Goal: Task Accomplishment & Management: Complete application form

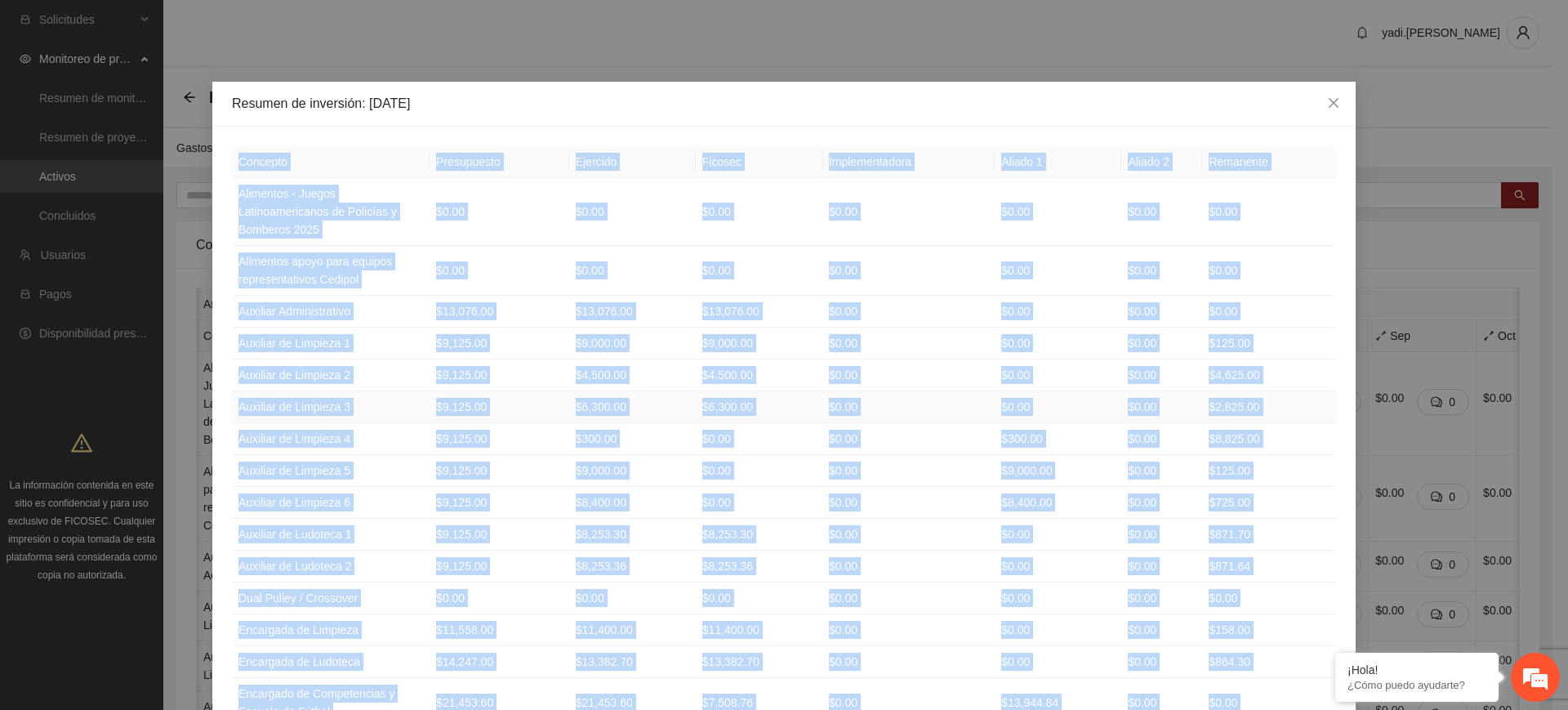
scroll to position [0, 310]
click at [1328, 104] on icon "close" at bounding box center [1333, 103] width 13 height 13
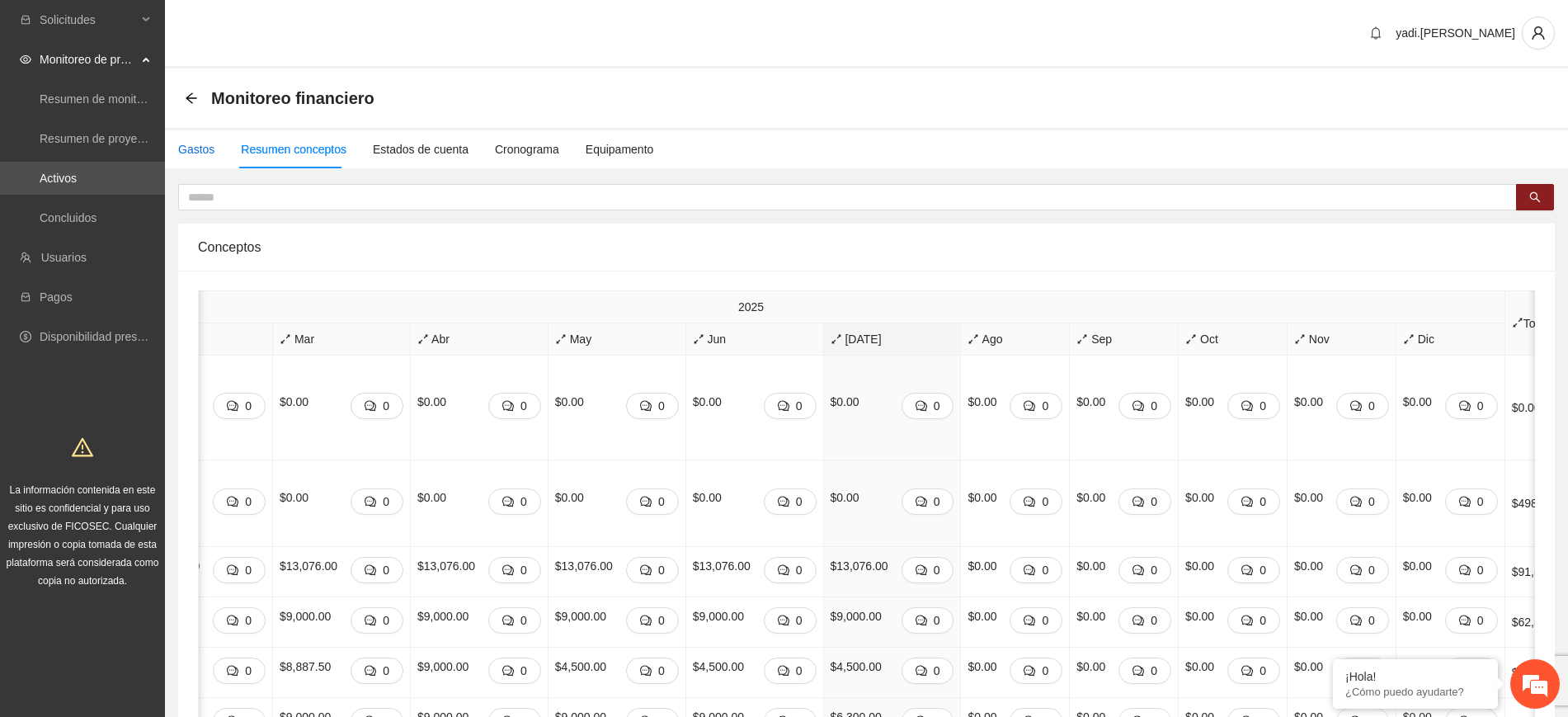
click at [201, 147] on div "Gastos" at bounding box center [196, 149] width 36 height 18
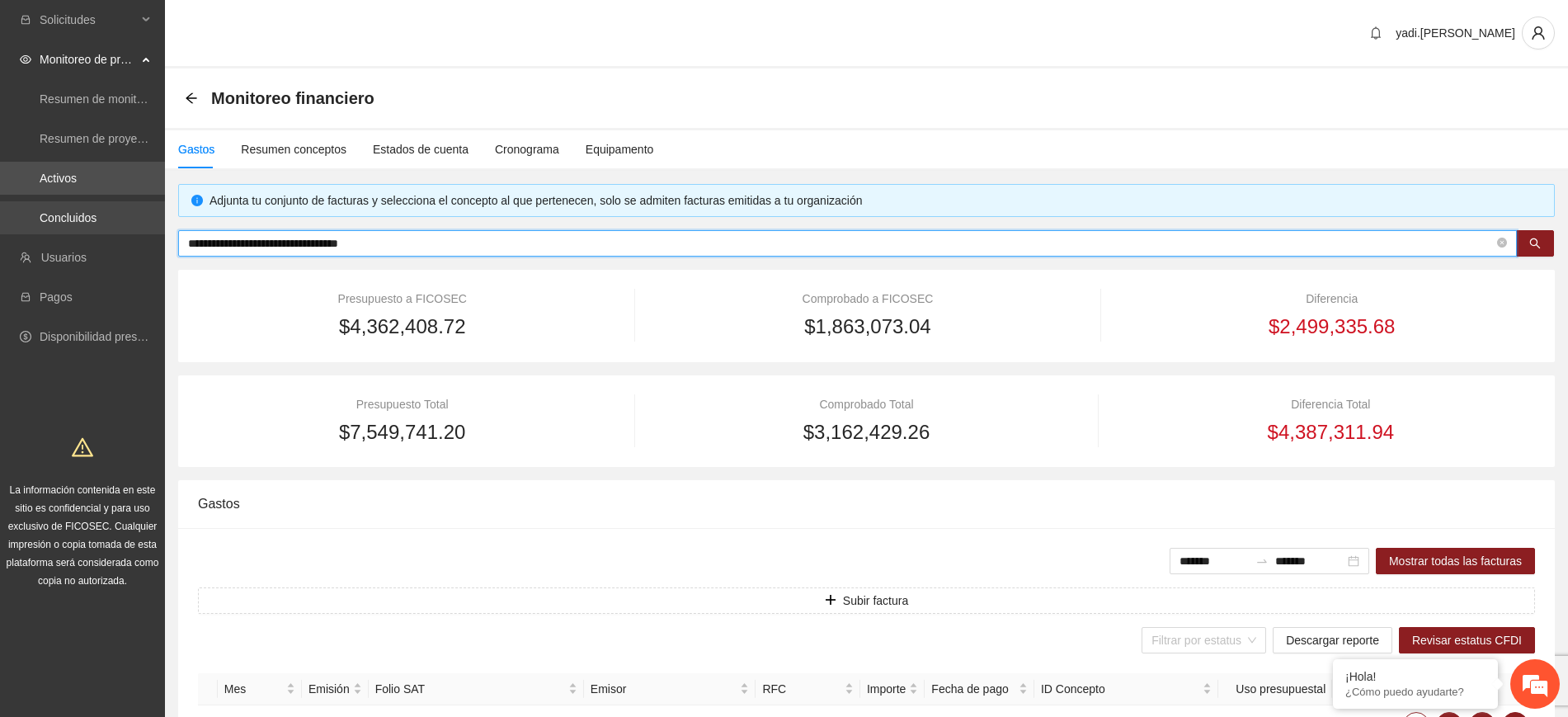
drag, startPoint x: 394, startPoint y: 252, endPoint x: 0, endPoint y: 227, distance: 394.8
click at [0, 227] on section "**********" at bounding box center [784, 442] width 1568 height 885
paste input "text"
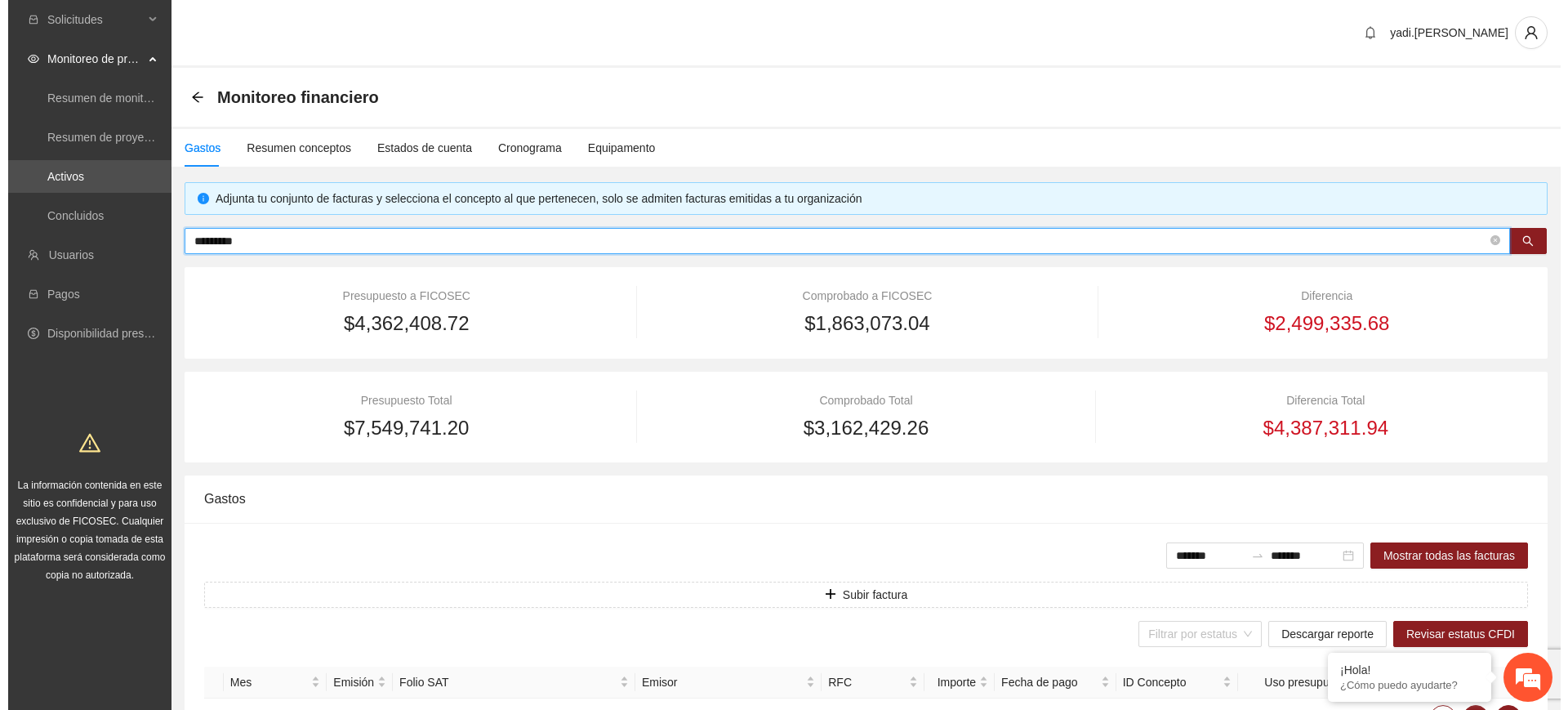
scroll to position [219, 0]
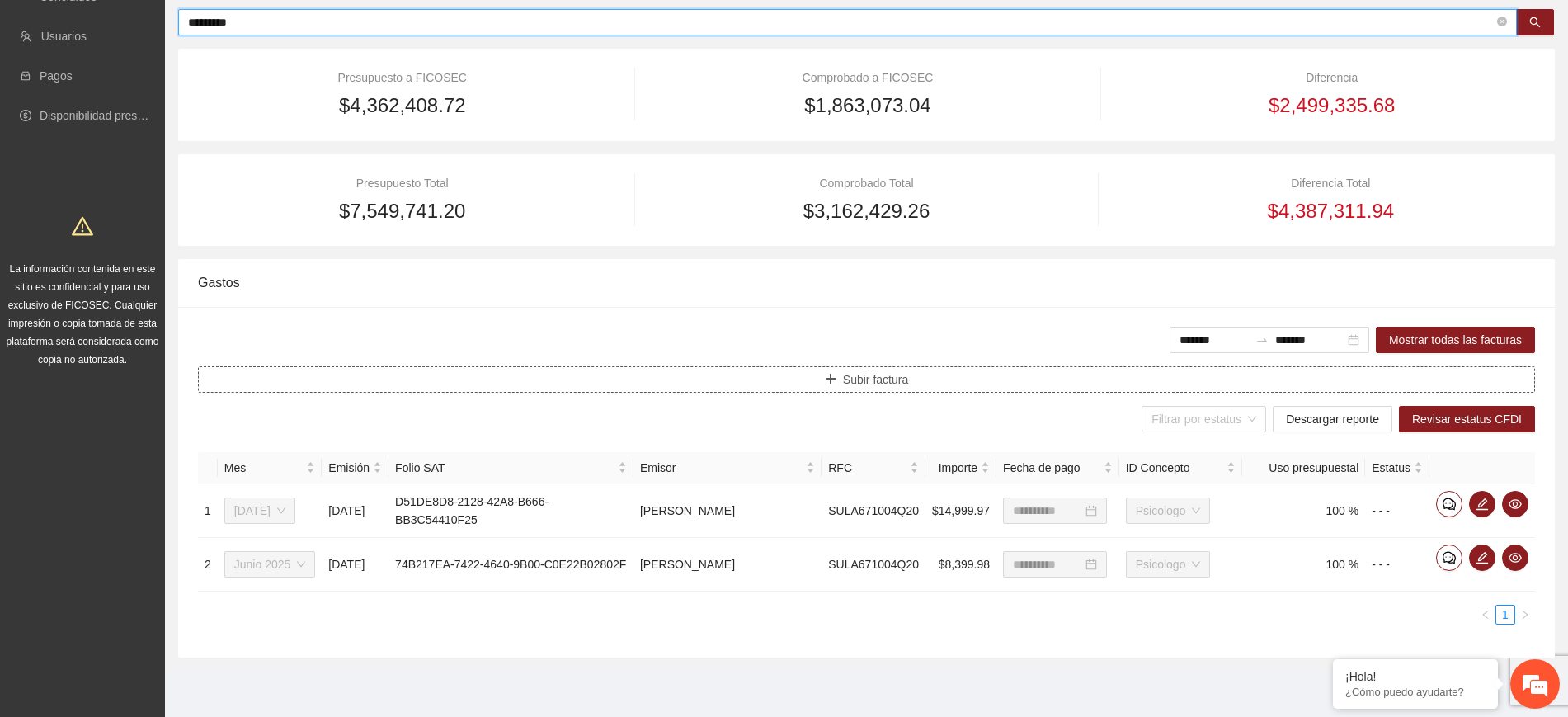
type input "*********"
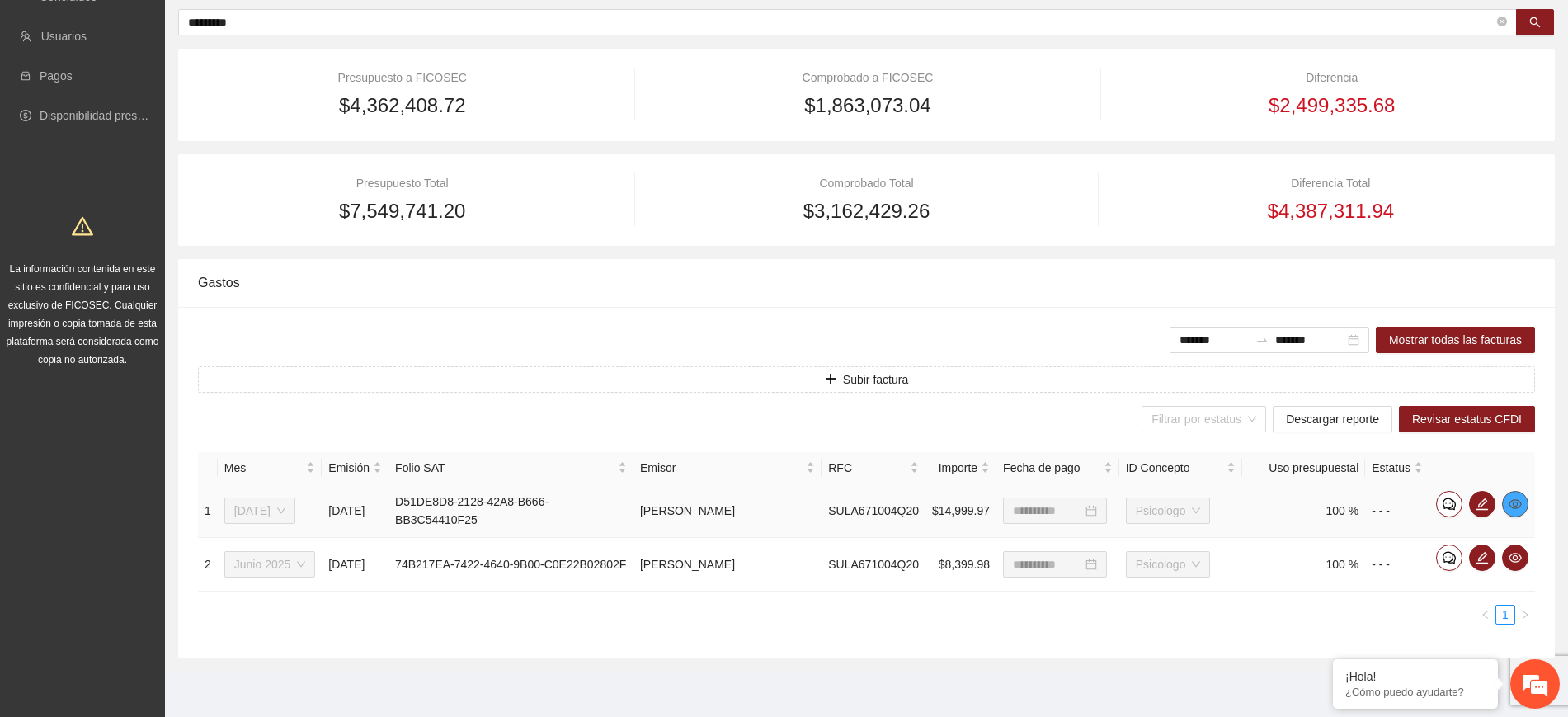
click at [1517, 502] on icon "eye" at bounding box center [1515, 504] width 13 height 10
click at [1480, 505] on icon "edit" at bounding box center [1482, 504] width 13 height 13
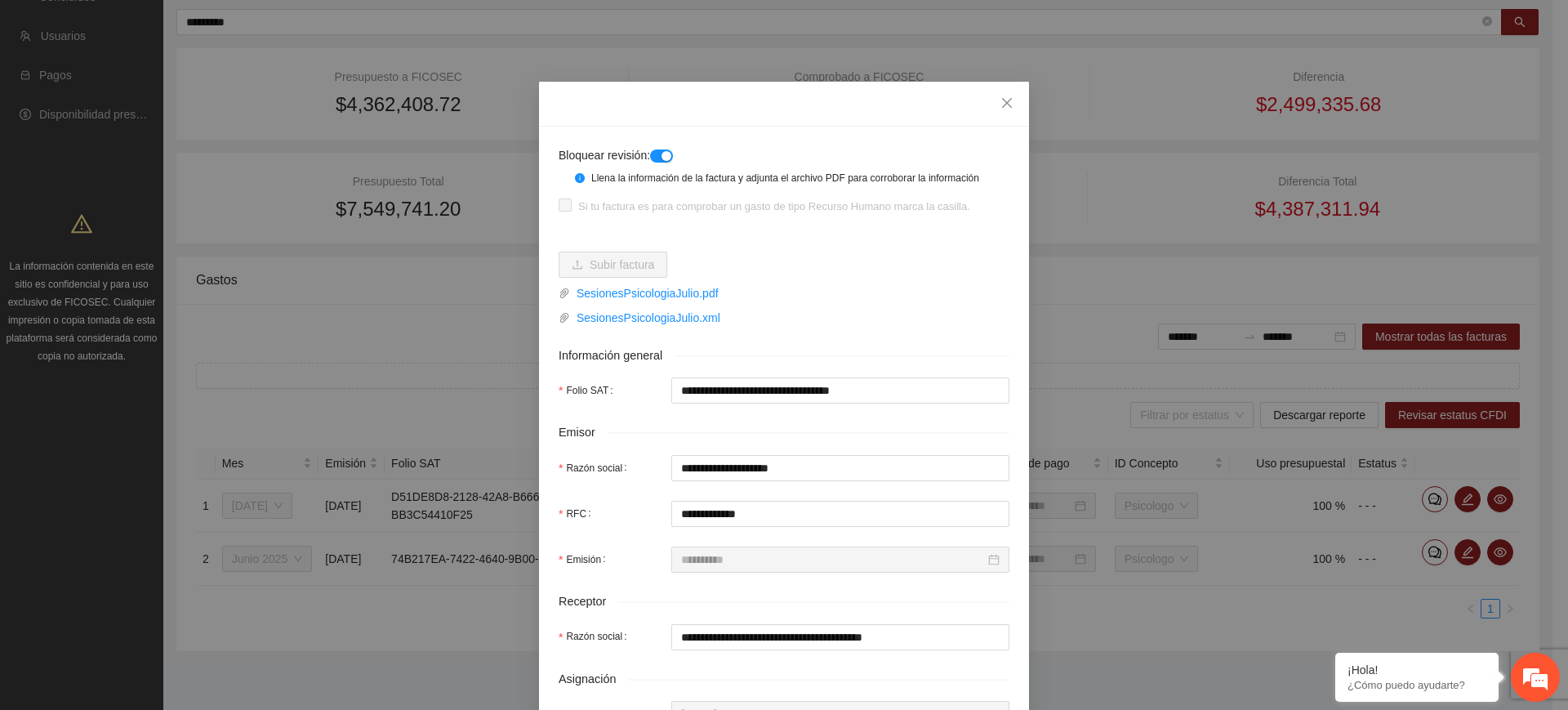
click at [661, 154] on div "button" at bounding box center [666, 155] width 10 height 10
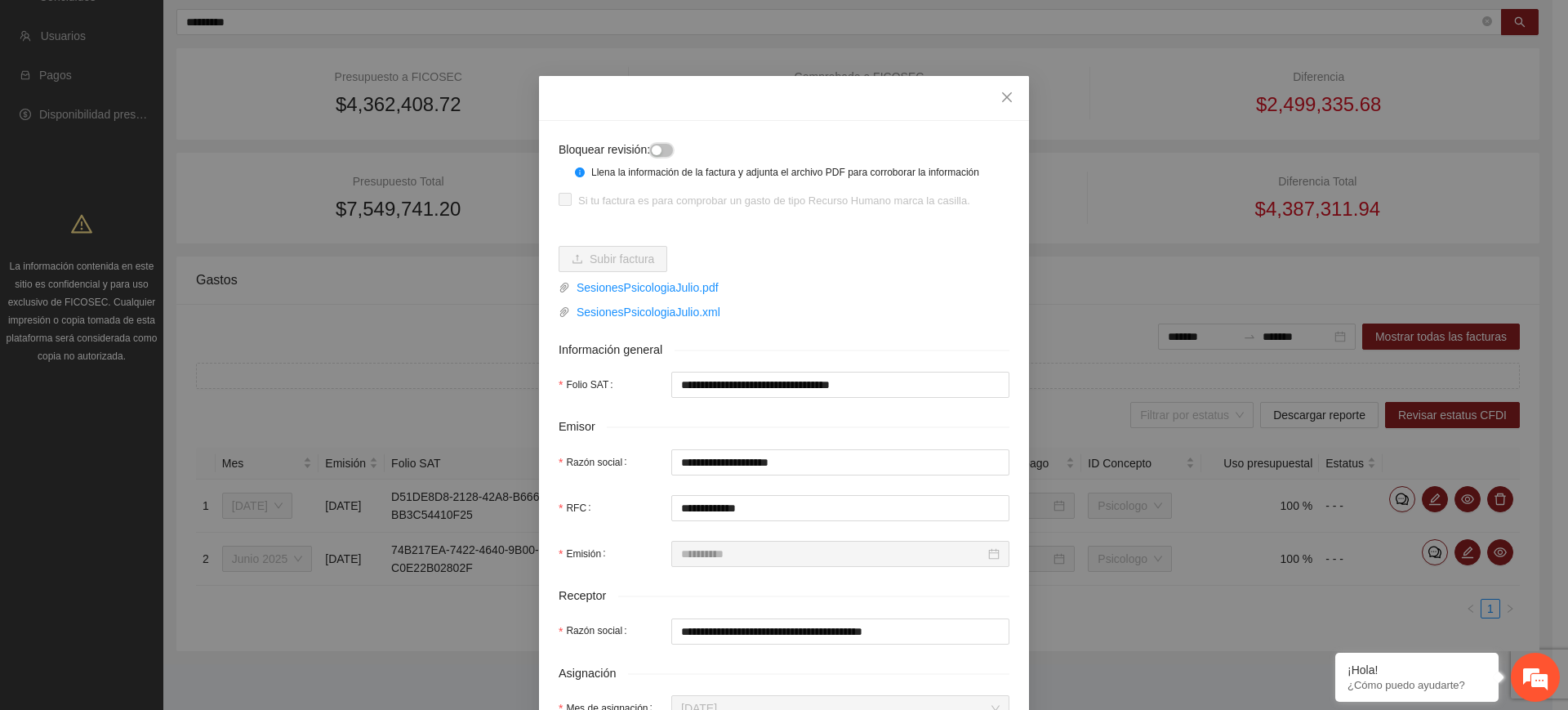
scroll to position [0, 0]
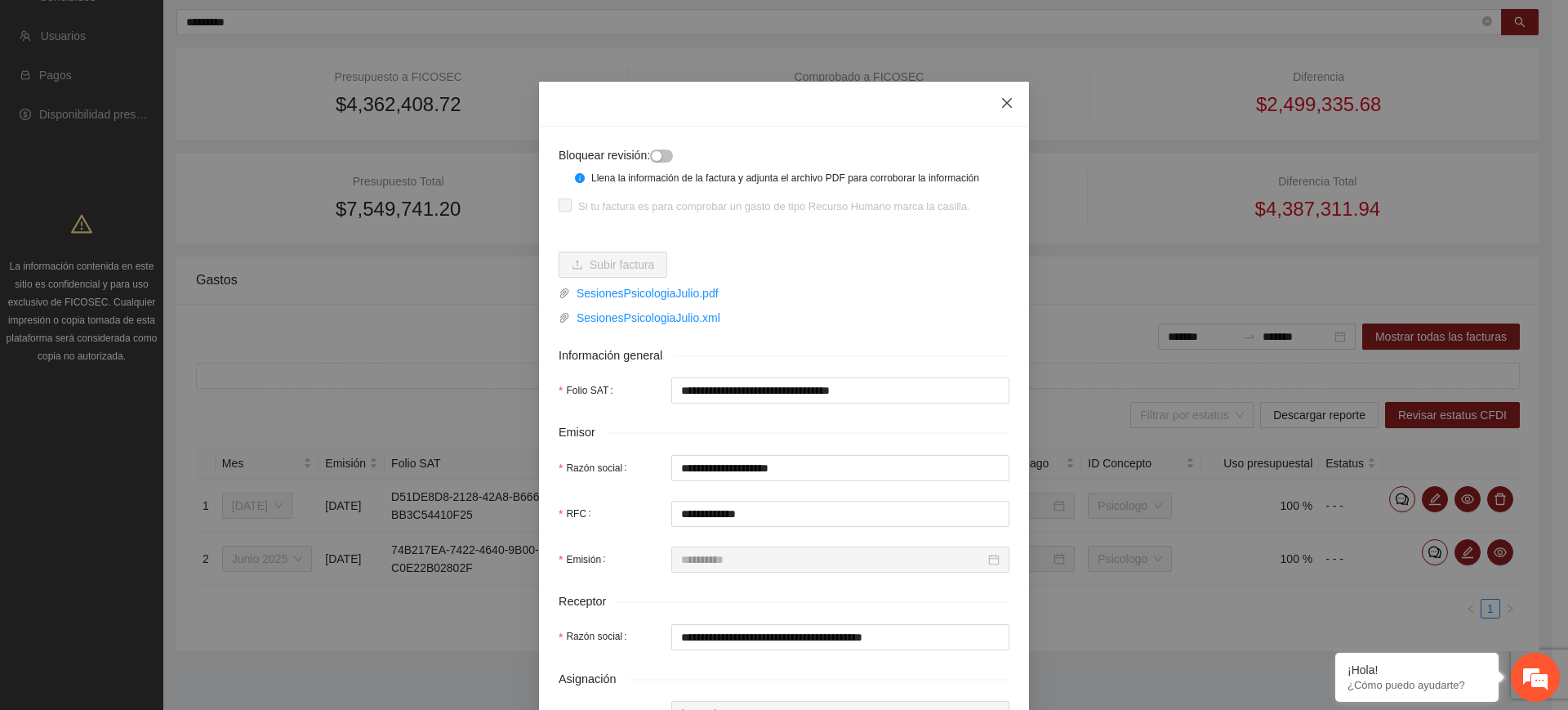
click at [1009, 101] on span "Close" at bounding box center [1007, 104] width 44 height 44
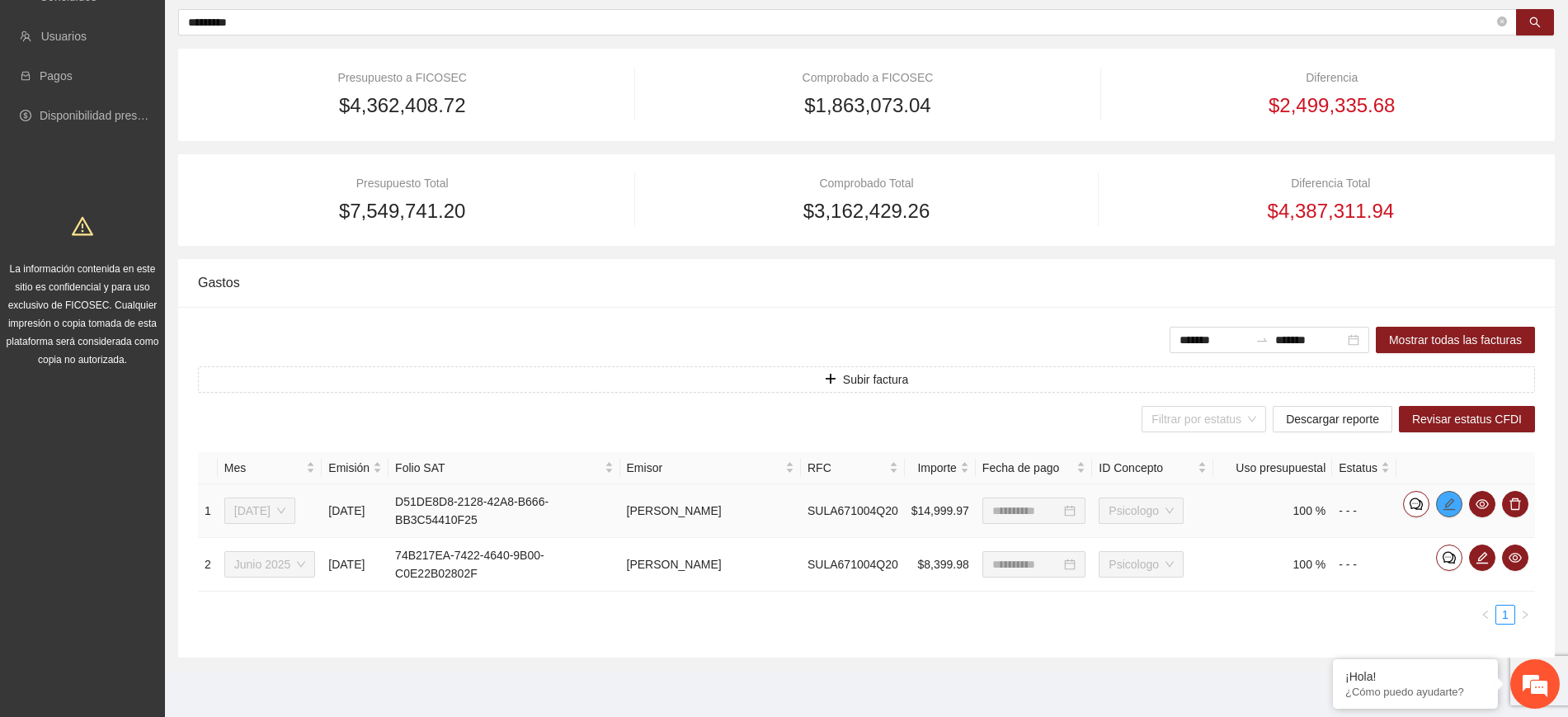
click at [1454, 502] on icon "edit" at bounding box center [1450, 504] width 13 height 13
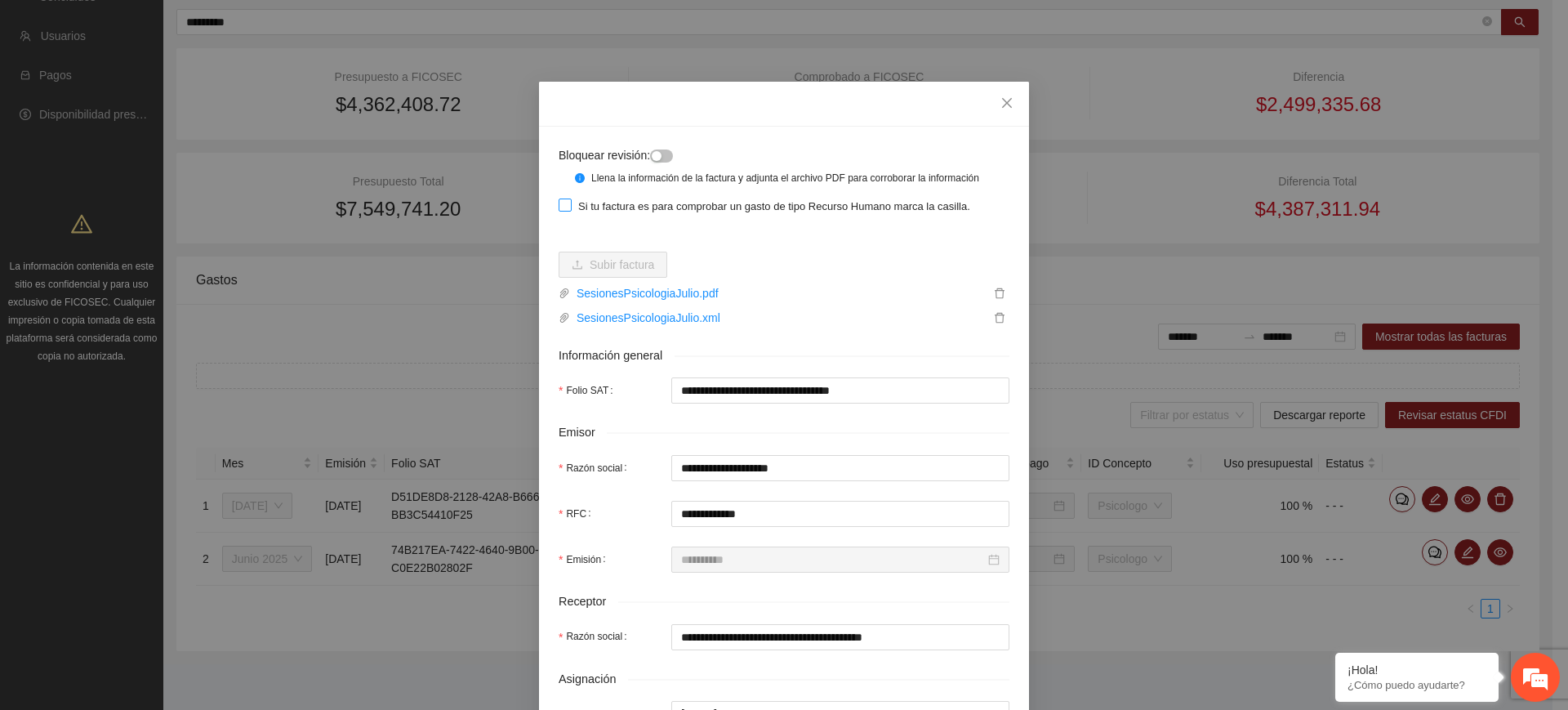
click at [623, 204] on span "Si tu factura es para comprobar un gasto de tipo Recurso Humano marca la casill…" at bounding box center [774, 207] width 405 height 16
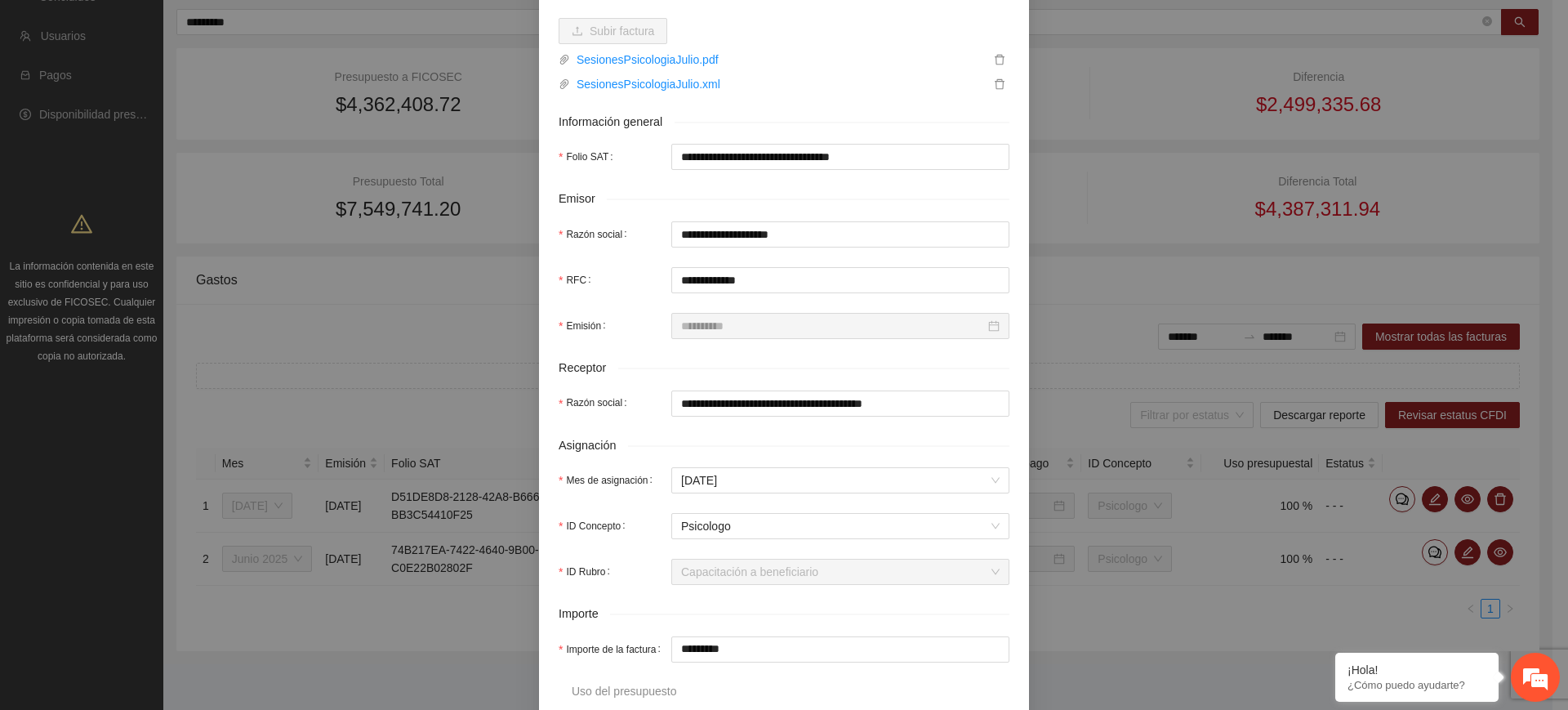
scroll to position [510, 0]
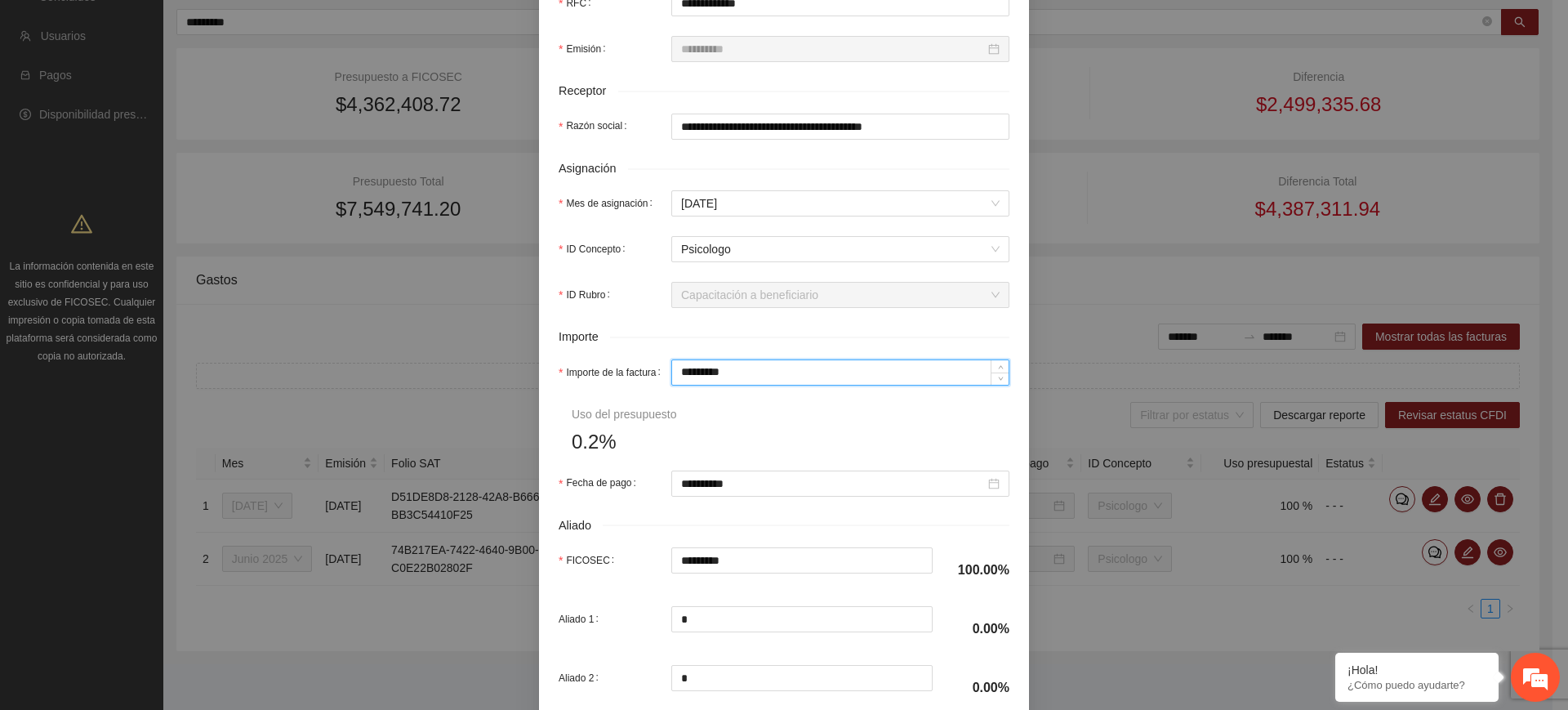
drag, startPoint x: 687, startPoint y: 384, endPoint x: 589, endPoint y: 384, distance: 98.0
click at [589, 384] on div "Importe de la factura *********" at bounding box center [784, 372] width 451 height 26
type input "*"
type input "**"
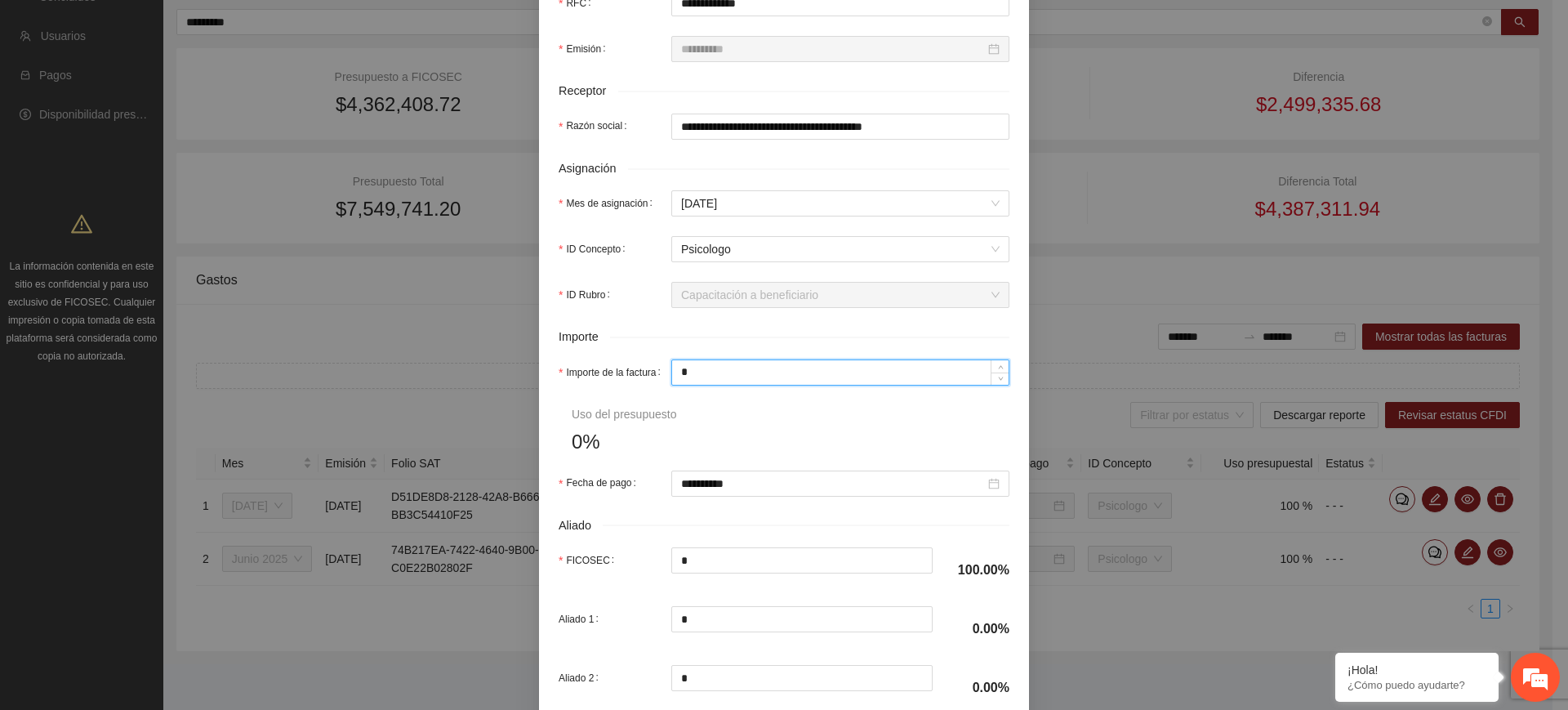
type input "**"
type input "***"
type input "*****"
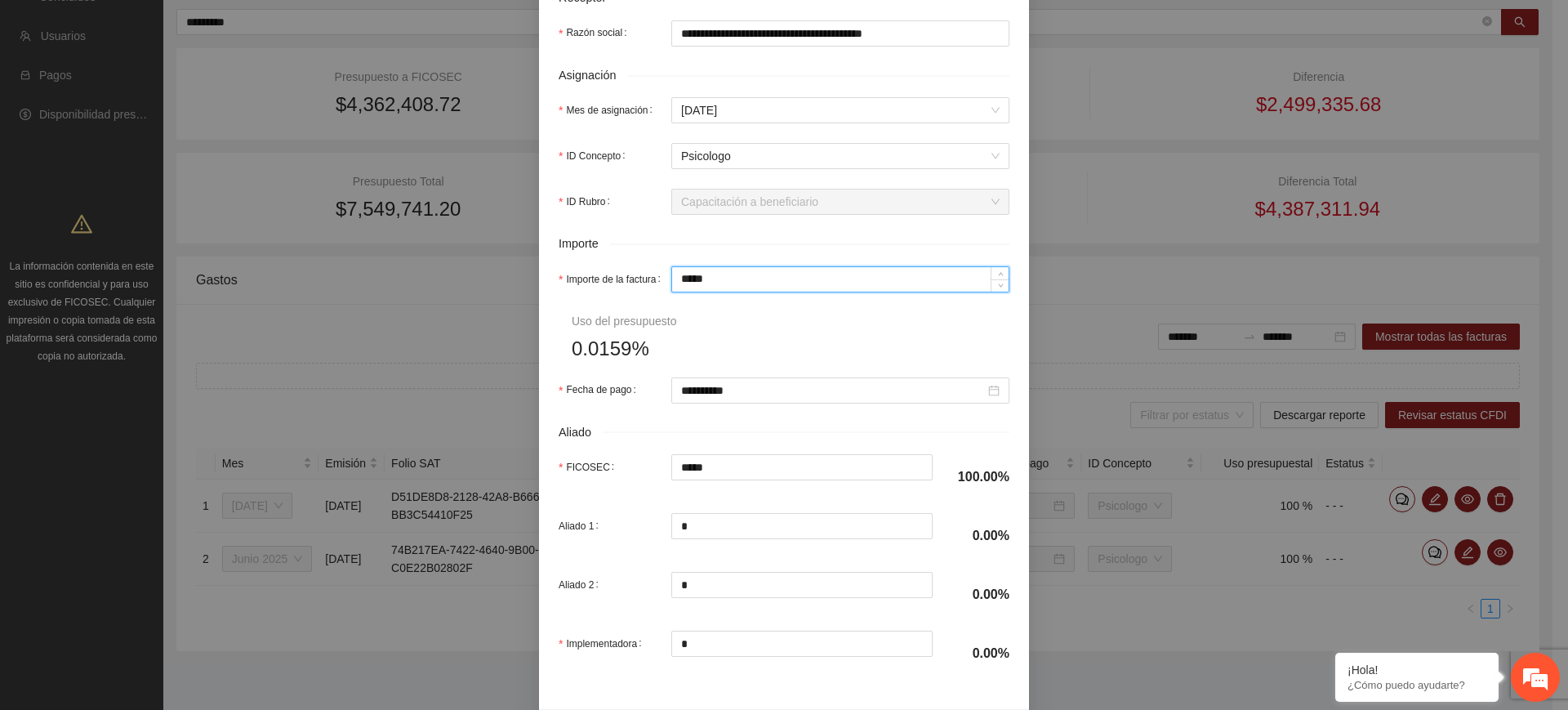
scroll to position [666, 0]
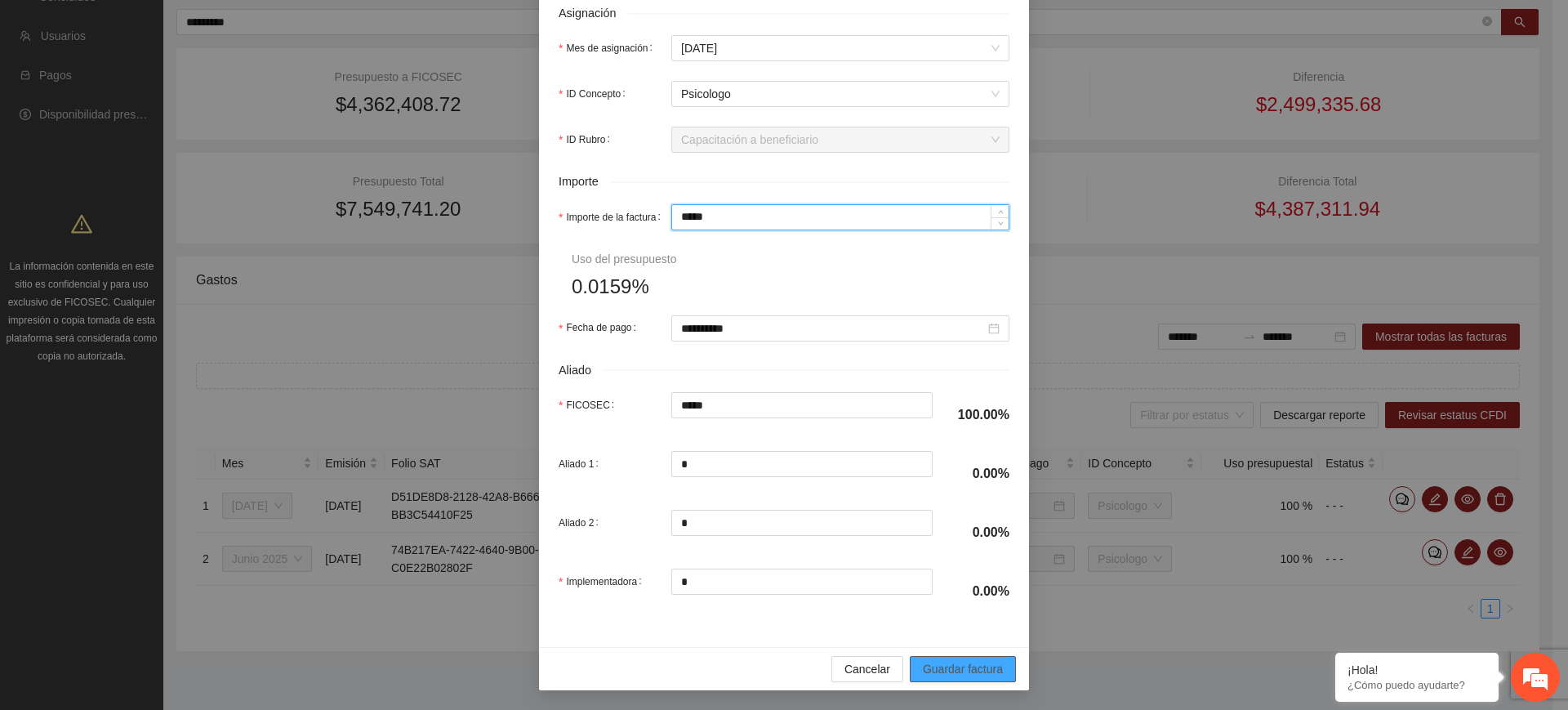
type input "*****"
click at [919, 659] on button "Guardar factura" at bounding box center [963, 668] width 106 height 26
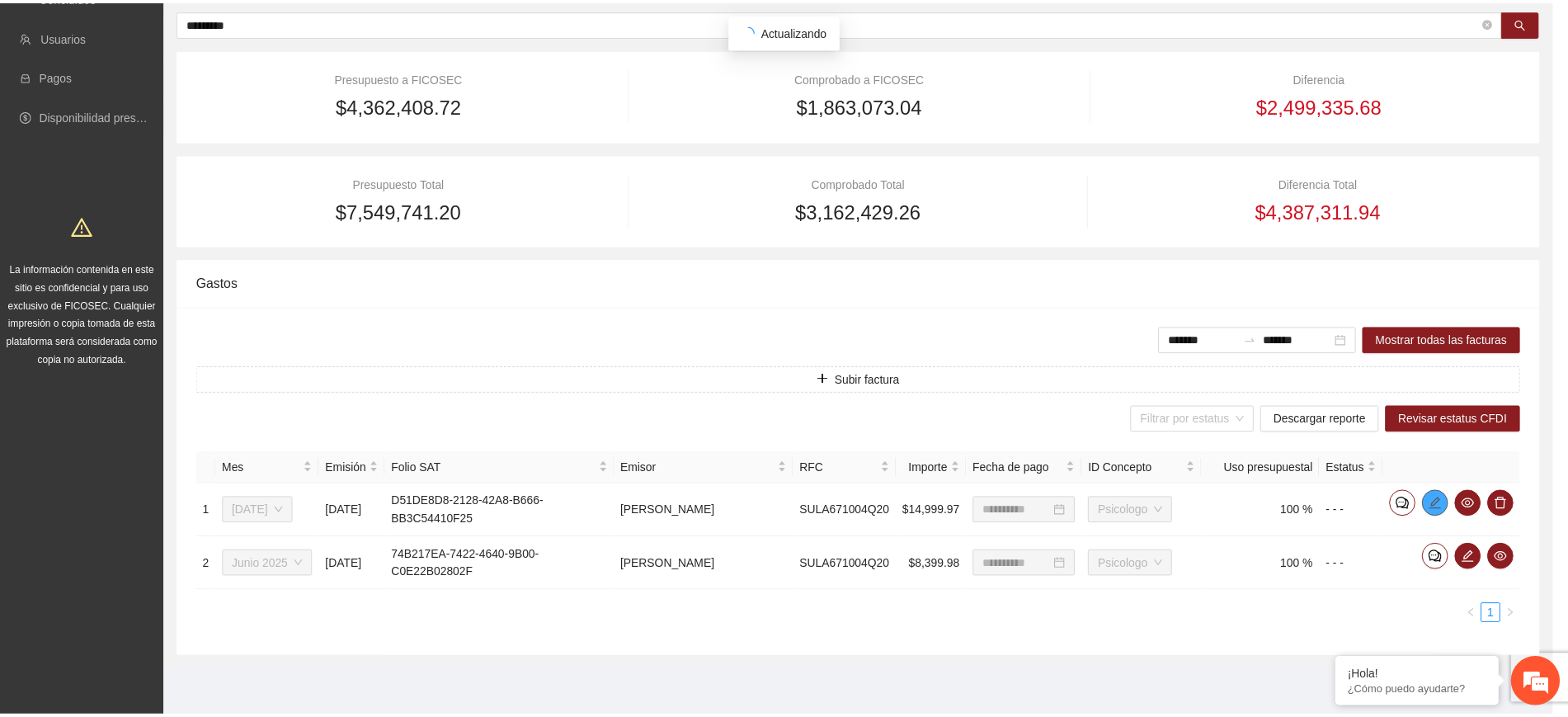
scroll to position [0, 0]
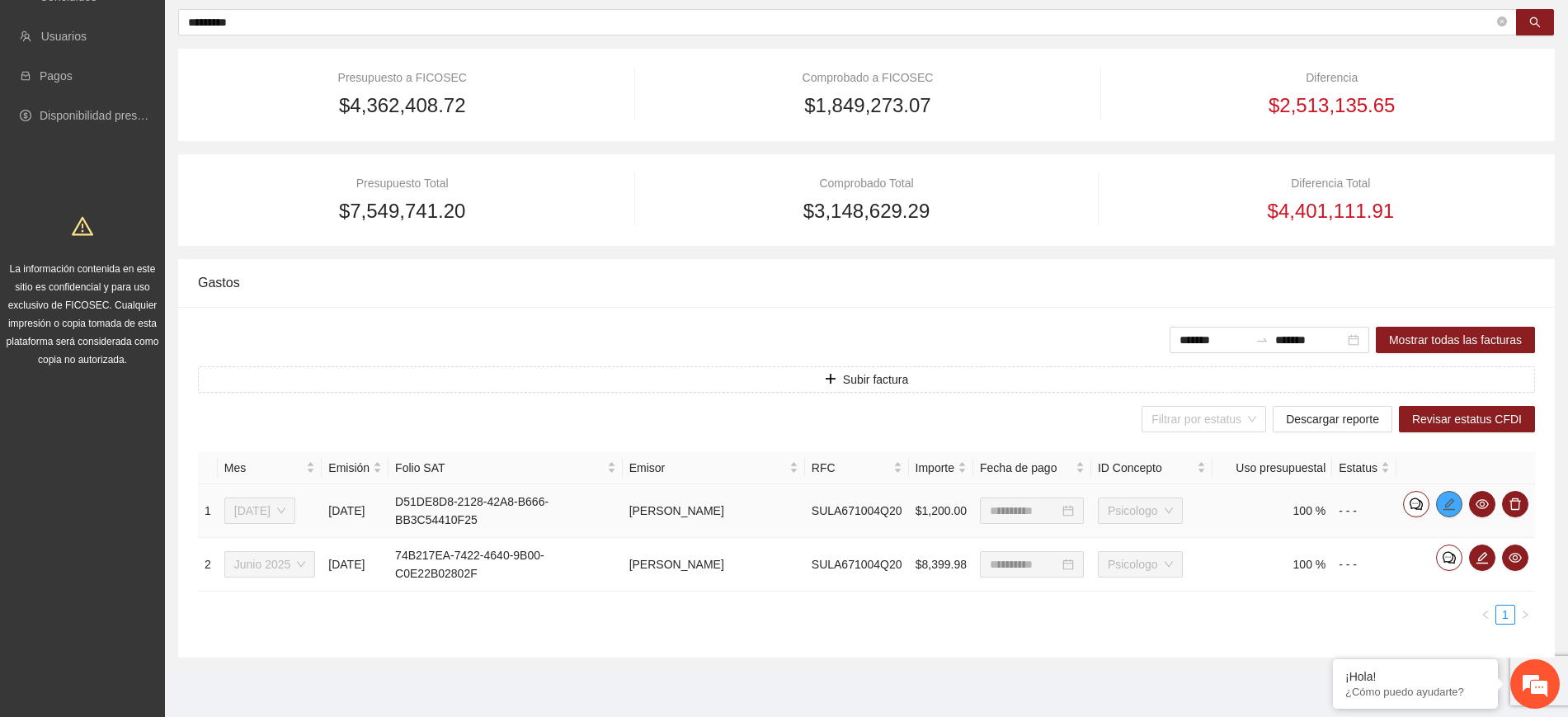
click at [1454, 497] on icon "edit" at bounding box center [1450, 504] width 13 height 13
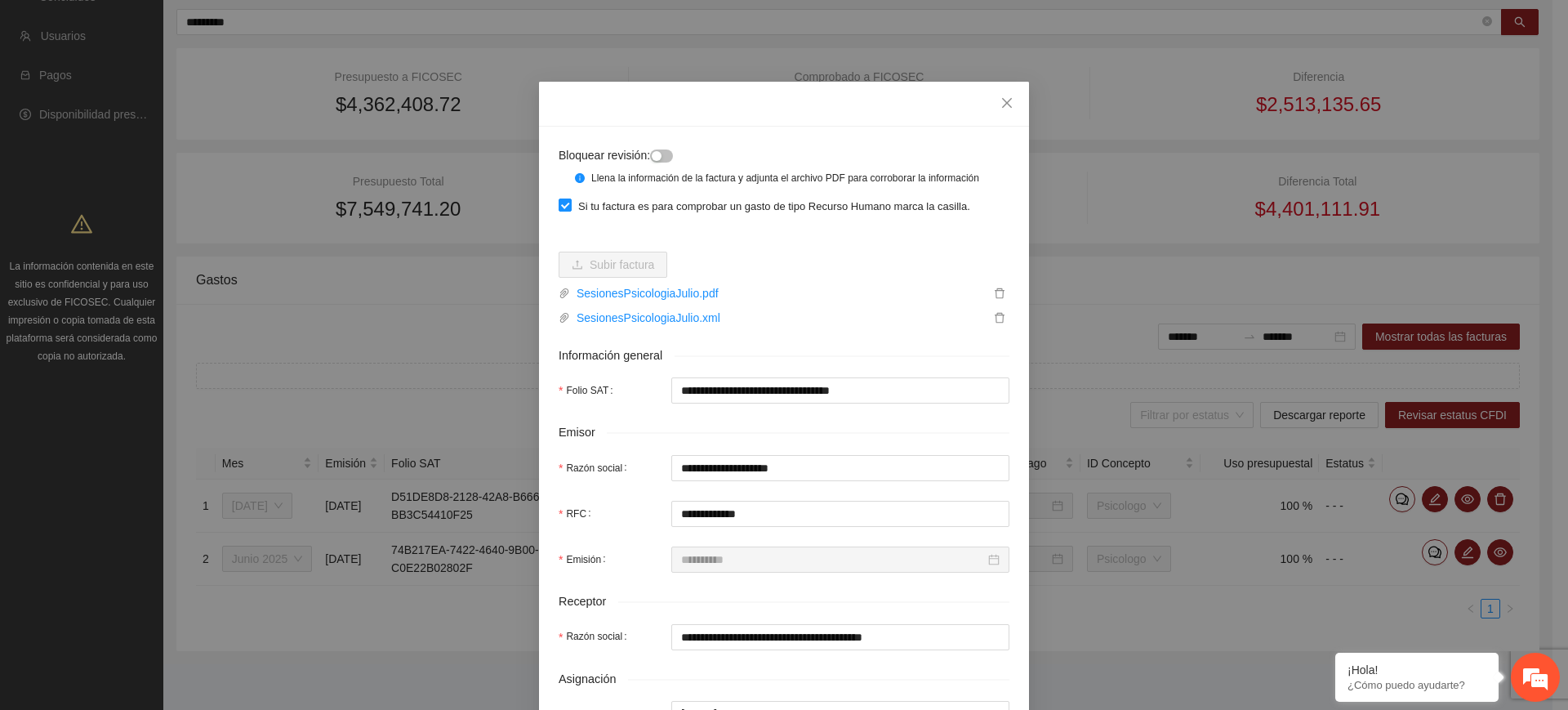
click at [666, 154] on button "button" at bounding box center [662, 155] width 23 height 13
click at [1000, 97] on icon "close" at bounding box center [1006, 103] width 13 height 13
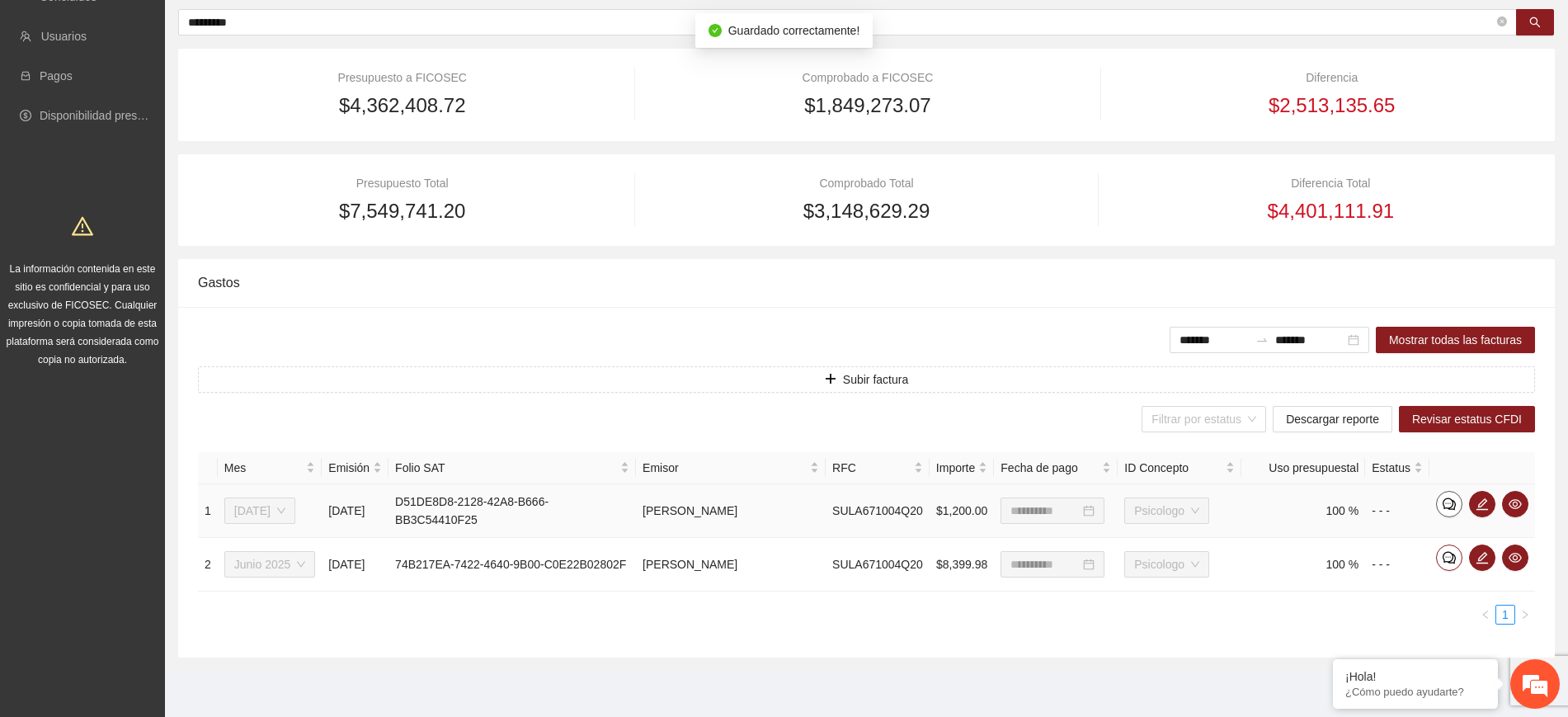
click at [1456, 501] on span "comment" at bounding box center [1450, 504] width 25 height 13
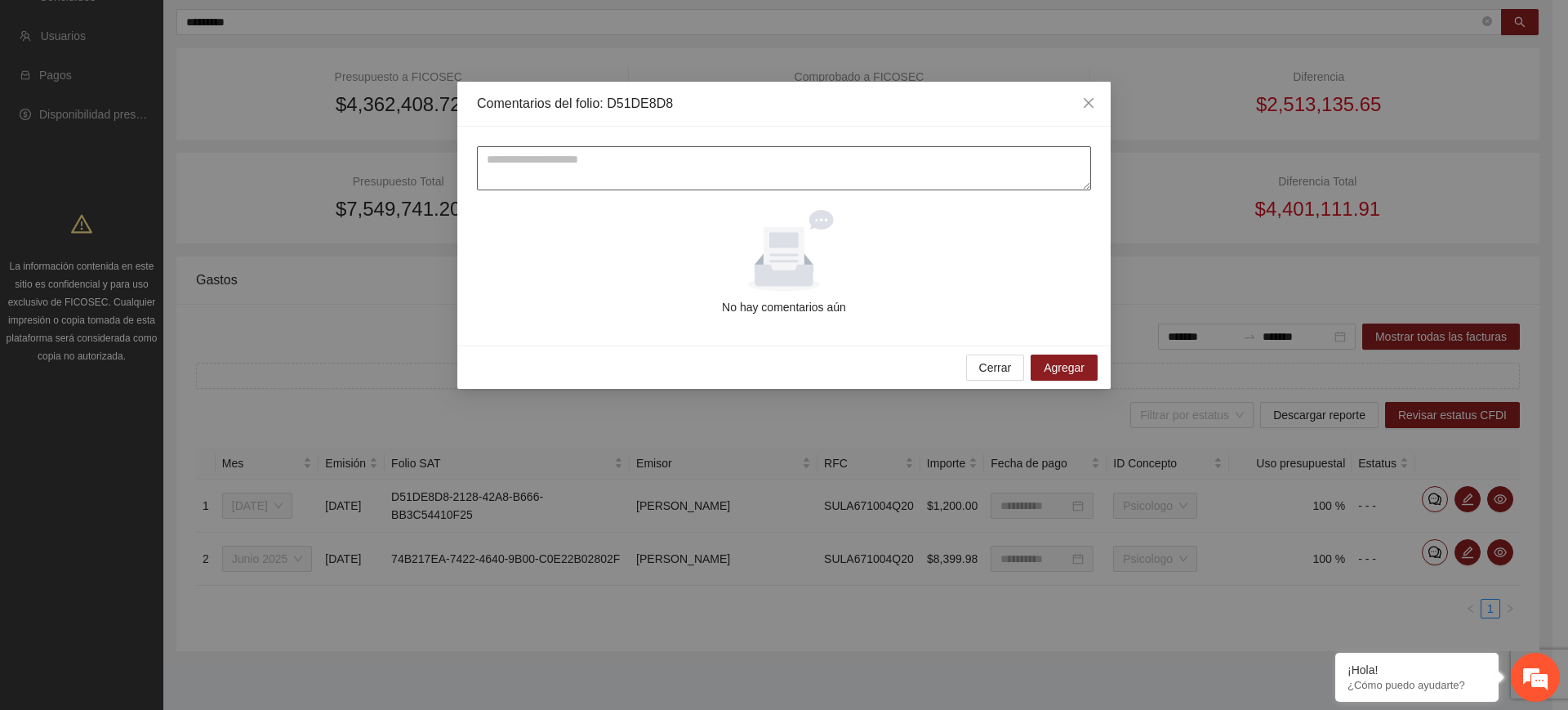
click at [926, 170] on textarea at bounding box center [784, 169] width 614 height 44
type textarea "**********"
click at [1085, 367] on button "Agregar" at bounding box center [1063, 367] width 67 height 26
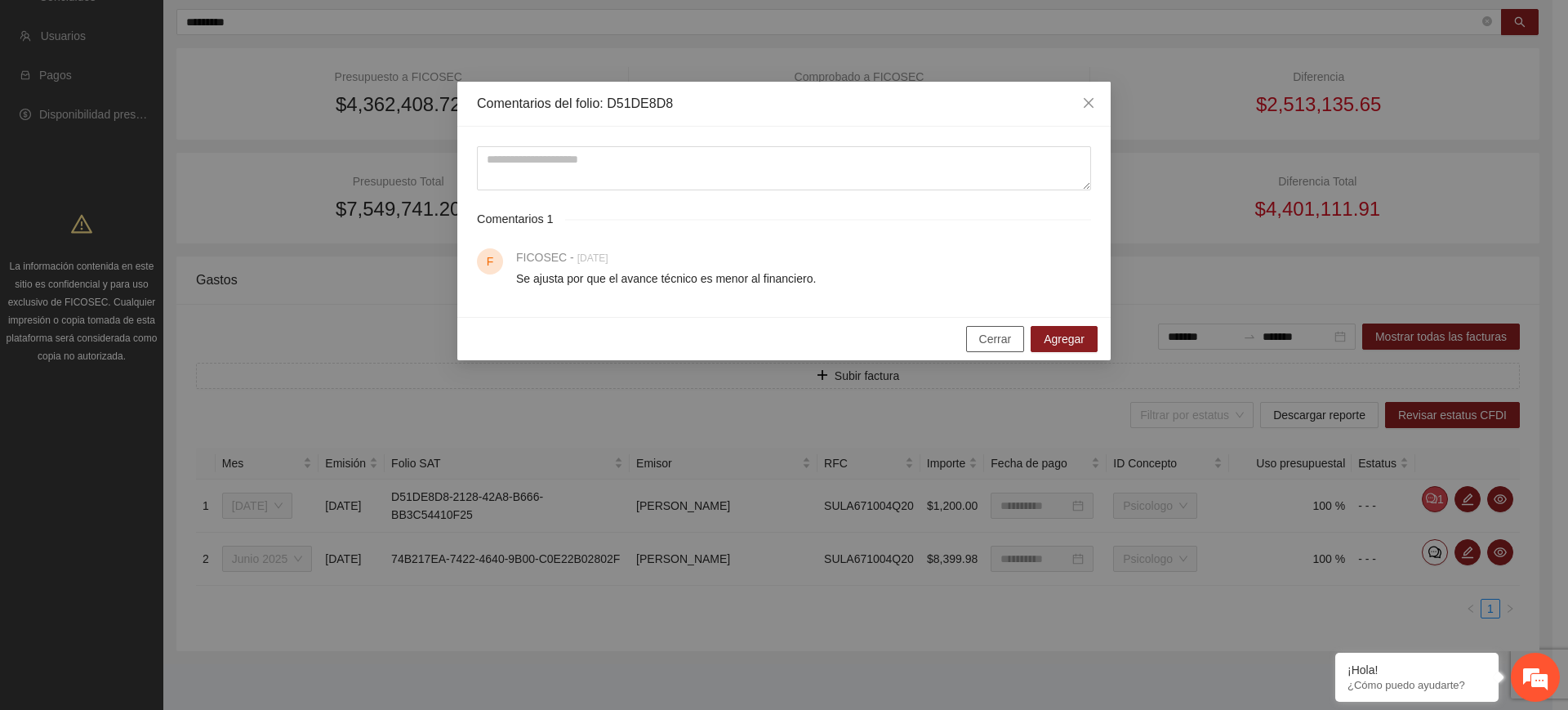
click at [1003, 333] on span "Cerrar" at bounding box center [995, 339] width 33 height 18
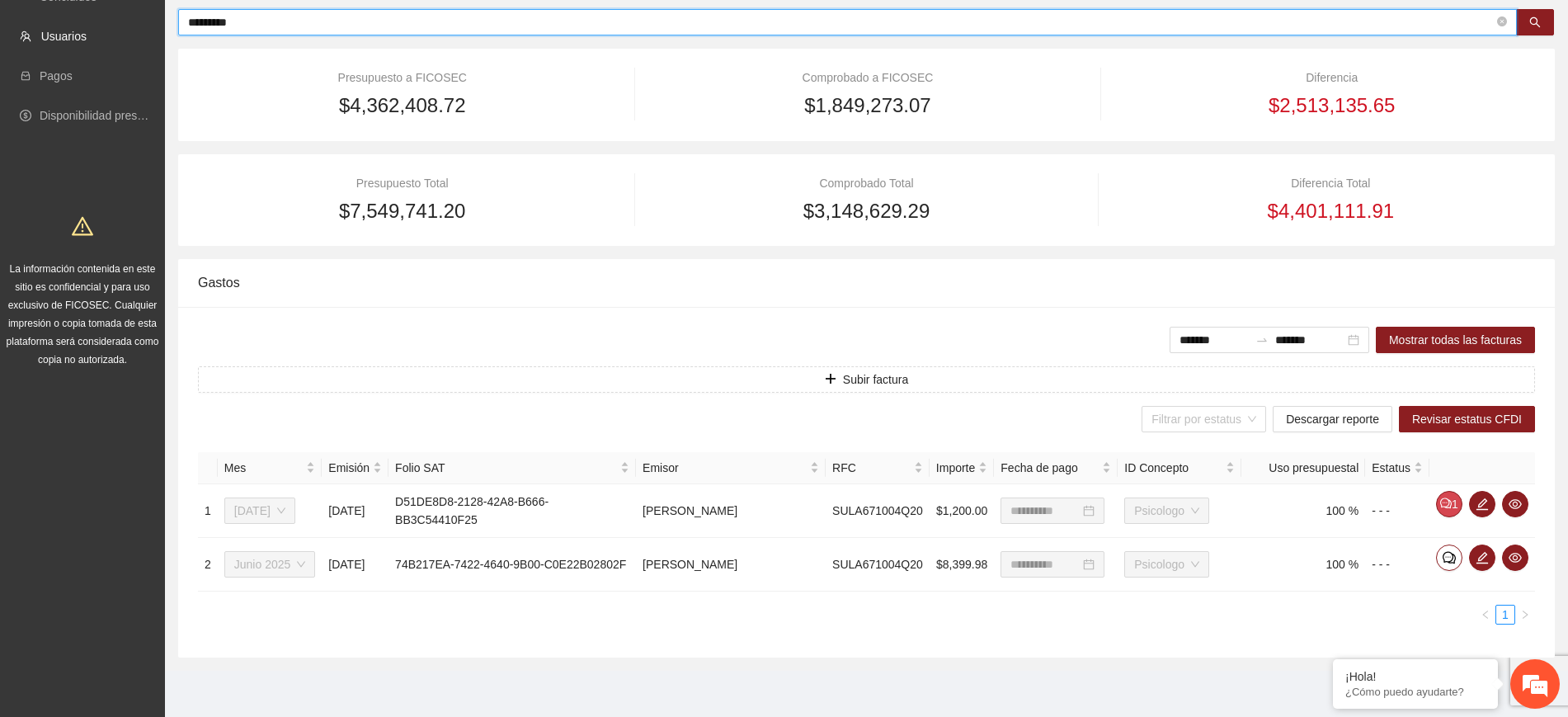
scroll to position [117, 0]
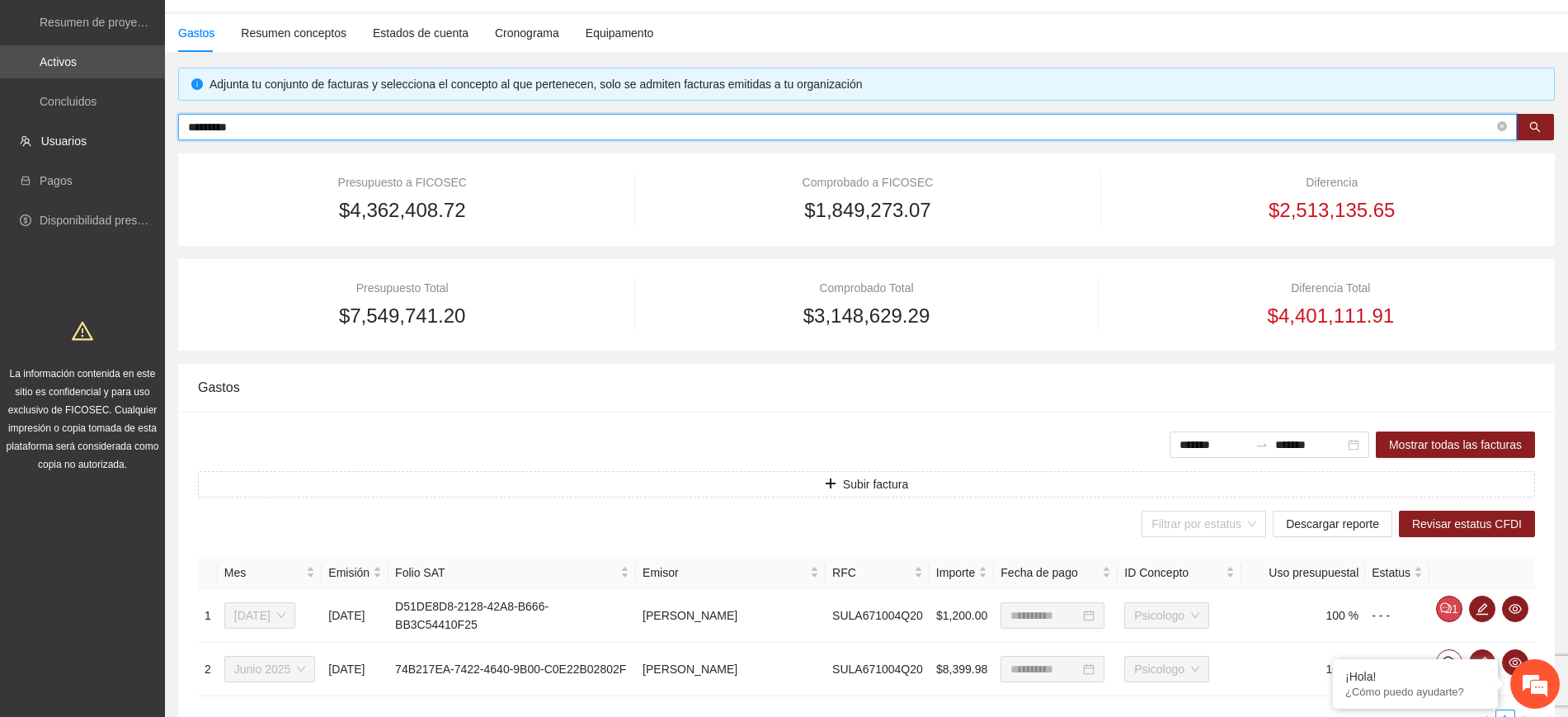
drag, startPoint x: 742, startPoint y: 29, endPoint x: 0, endPoint y: -3, distance: 742.7
click at [0, 0] on html "Solicitudes Monitoreo de proyectos Resumen de monitoreo Resumen de proyectos ap…" at bounding box center [784, 242] width 1568 height 717
paste input "**********"
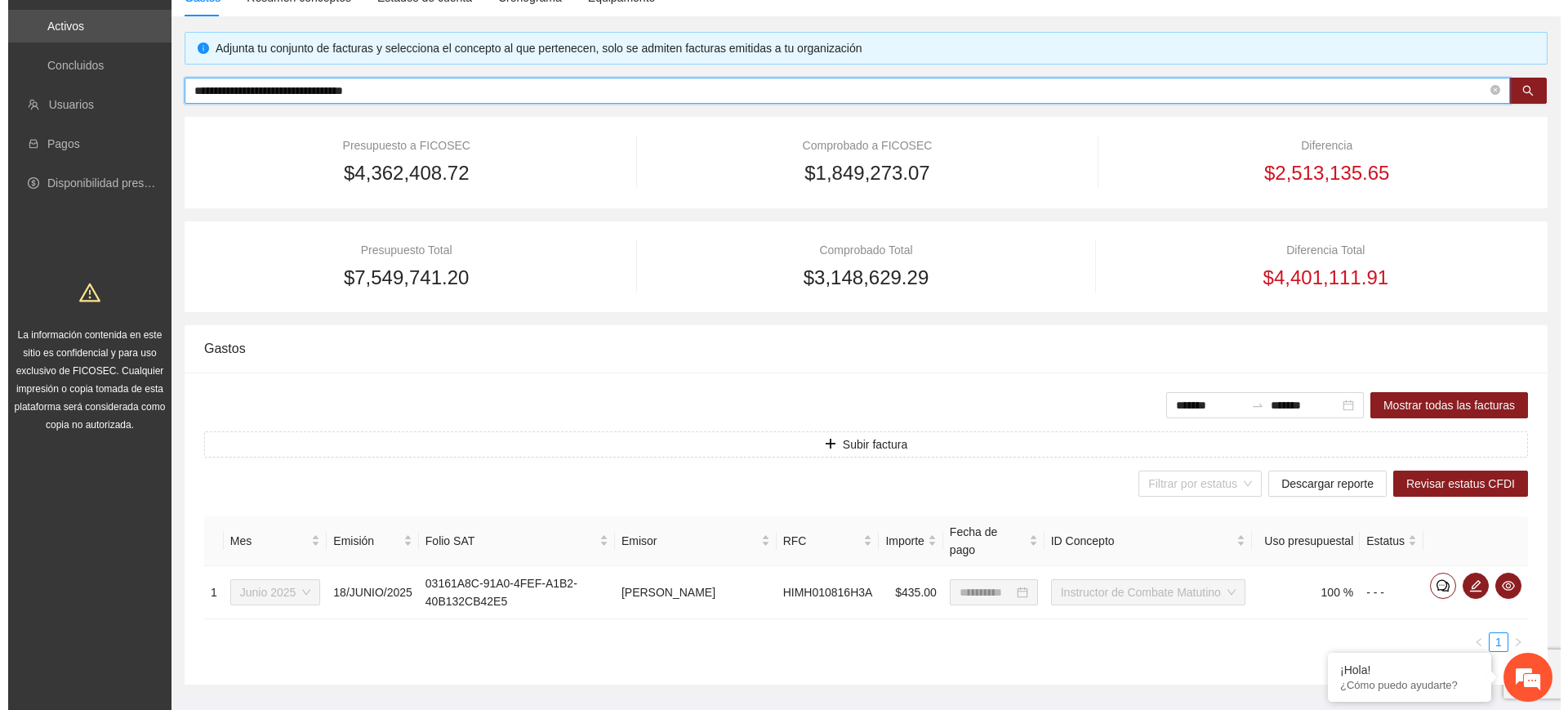
scroll to position [166, 0]
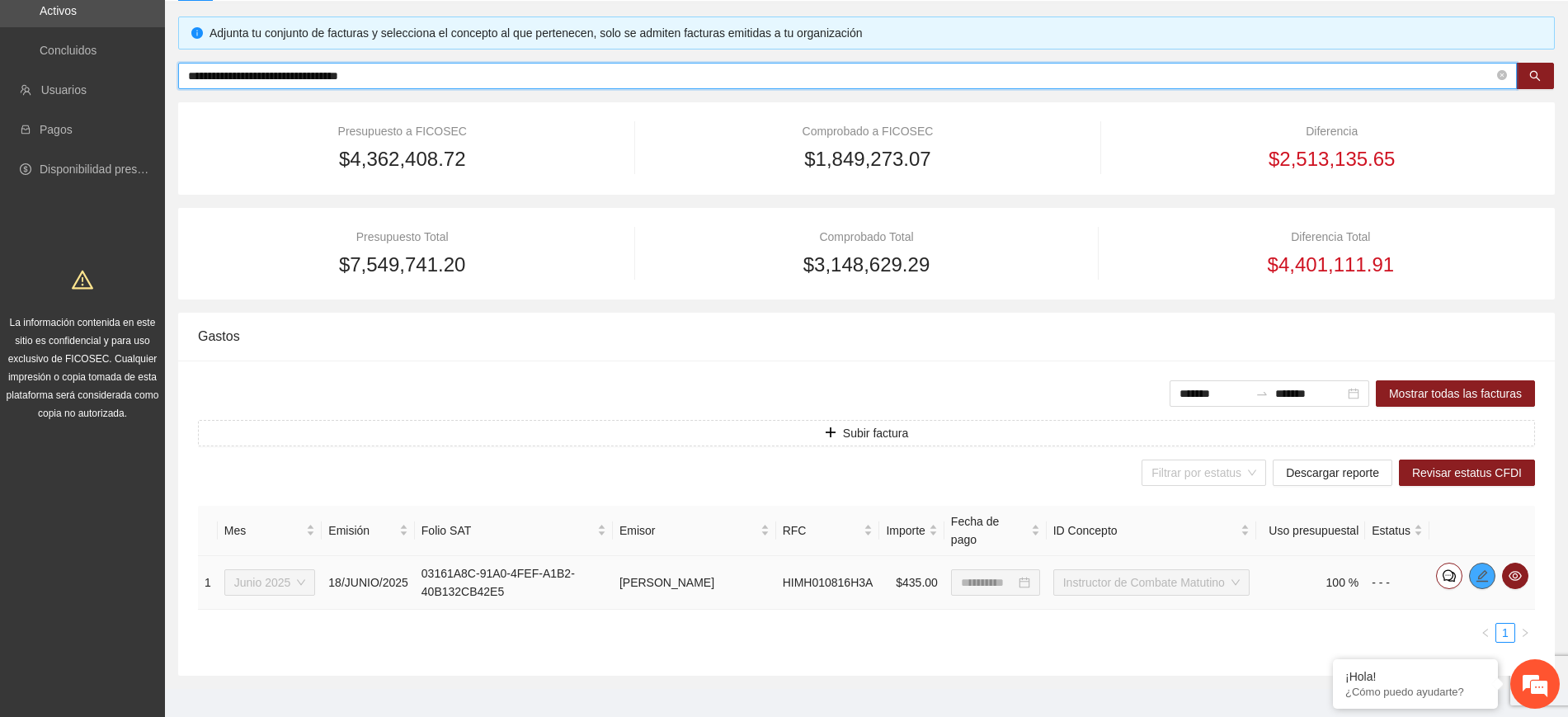
type input "**********"
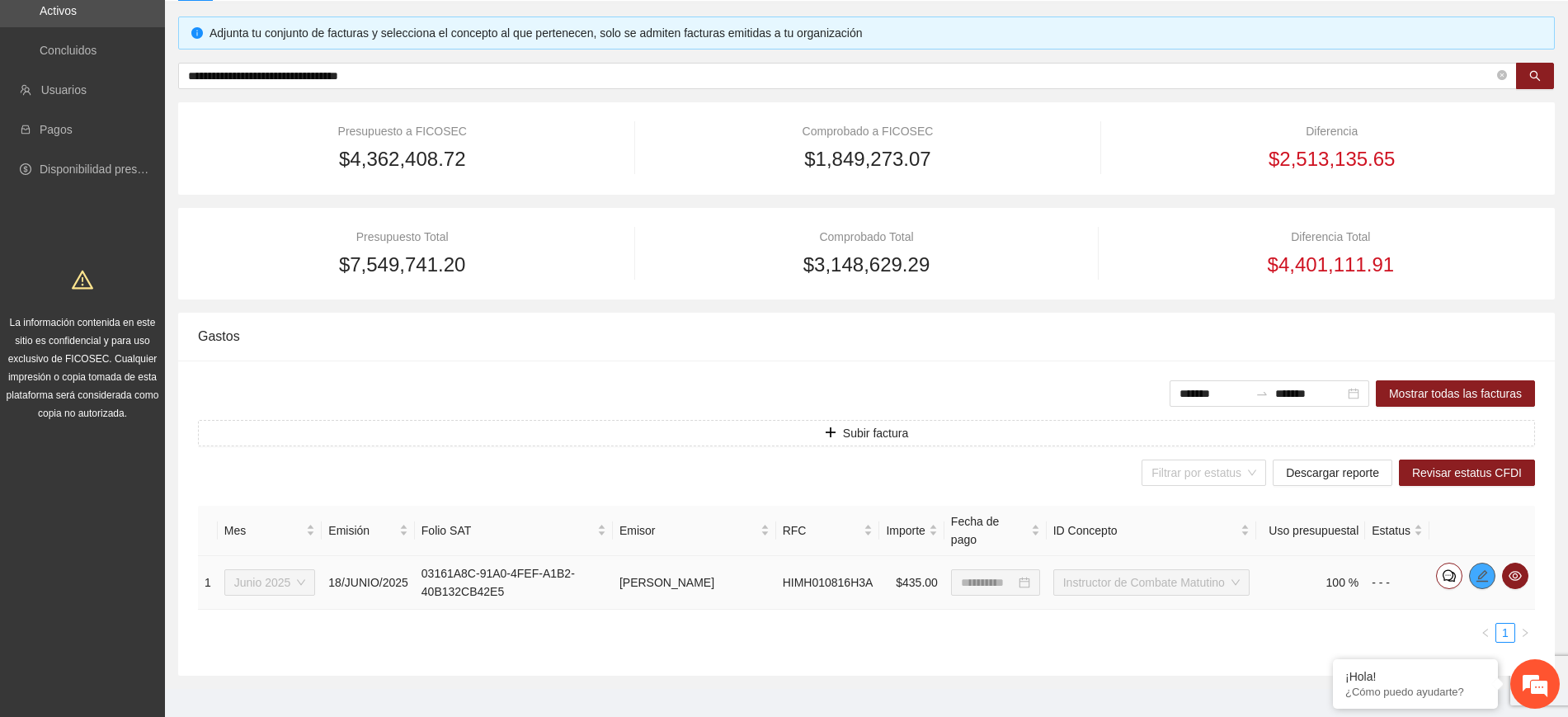
click at [1486, 569] on icon "edit" at bounding box center [1482, 574] width 12 height 12
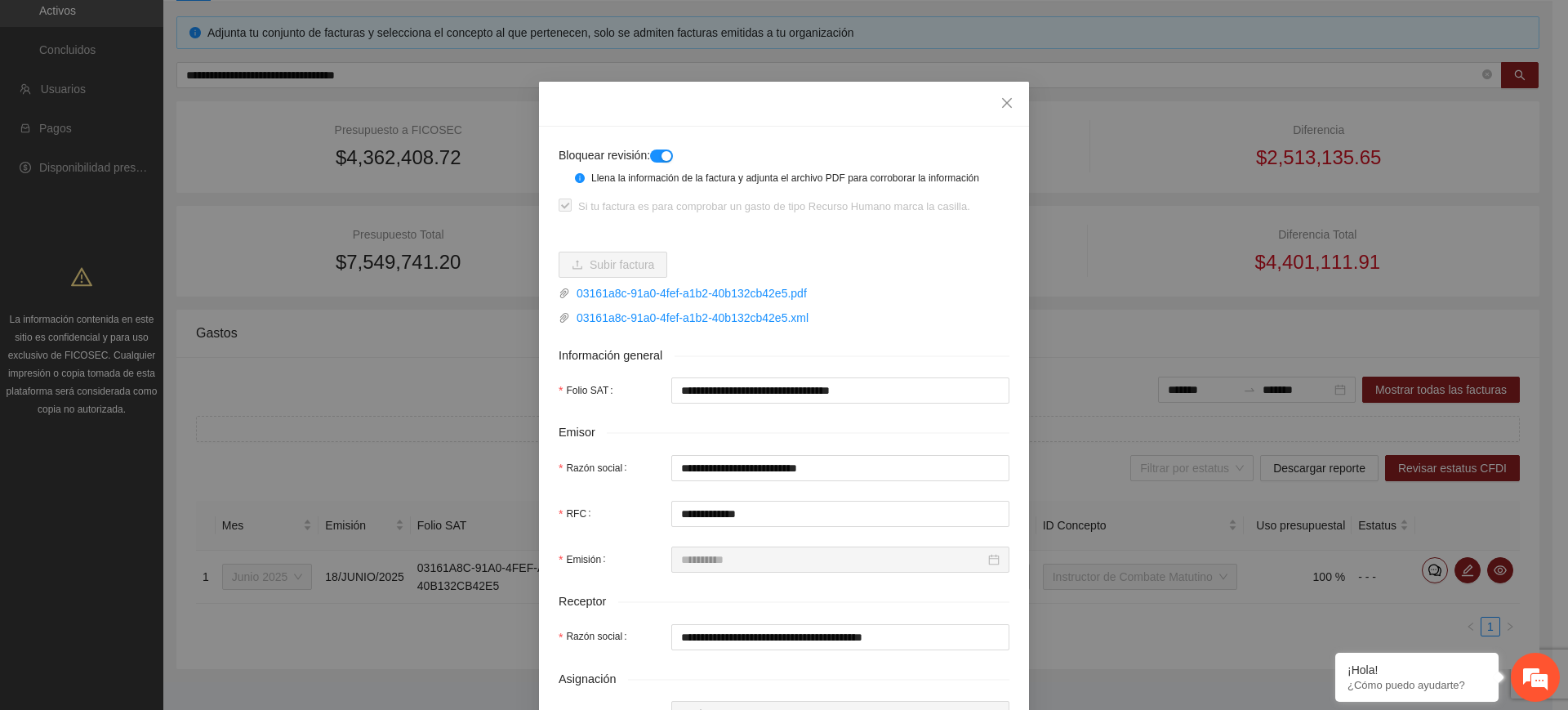
click at [651, 157] on button "button" at bounding box center [662, 155] width 23 height 13
drag, startPoint x: 1001, startPoint y: 102, endPoint x: 1176, endPoint y: 243, distance: 224.7
click at [1000, 102] on icon "close" at bounding box center [1006, 103] width 13 height 13
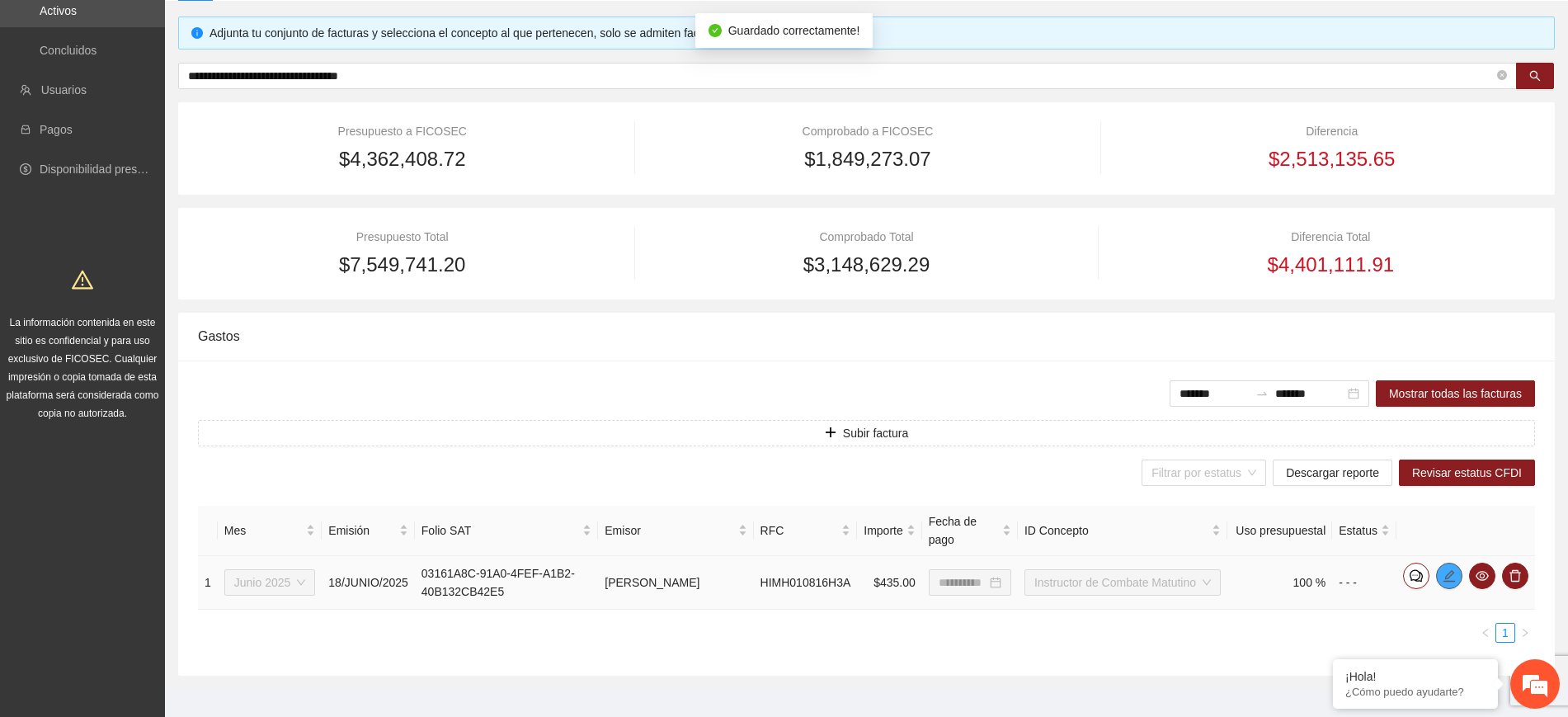
click at [1452, 581] on icon "edit" at bounding box center [1450, 575] width 13 height 13
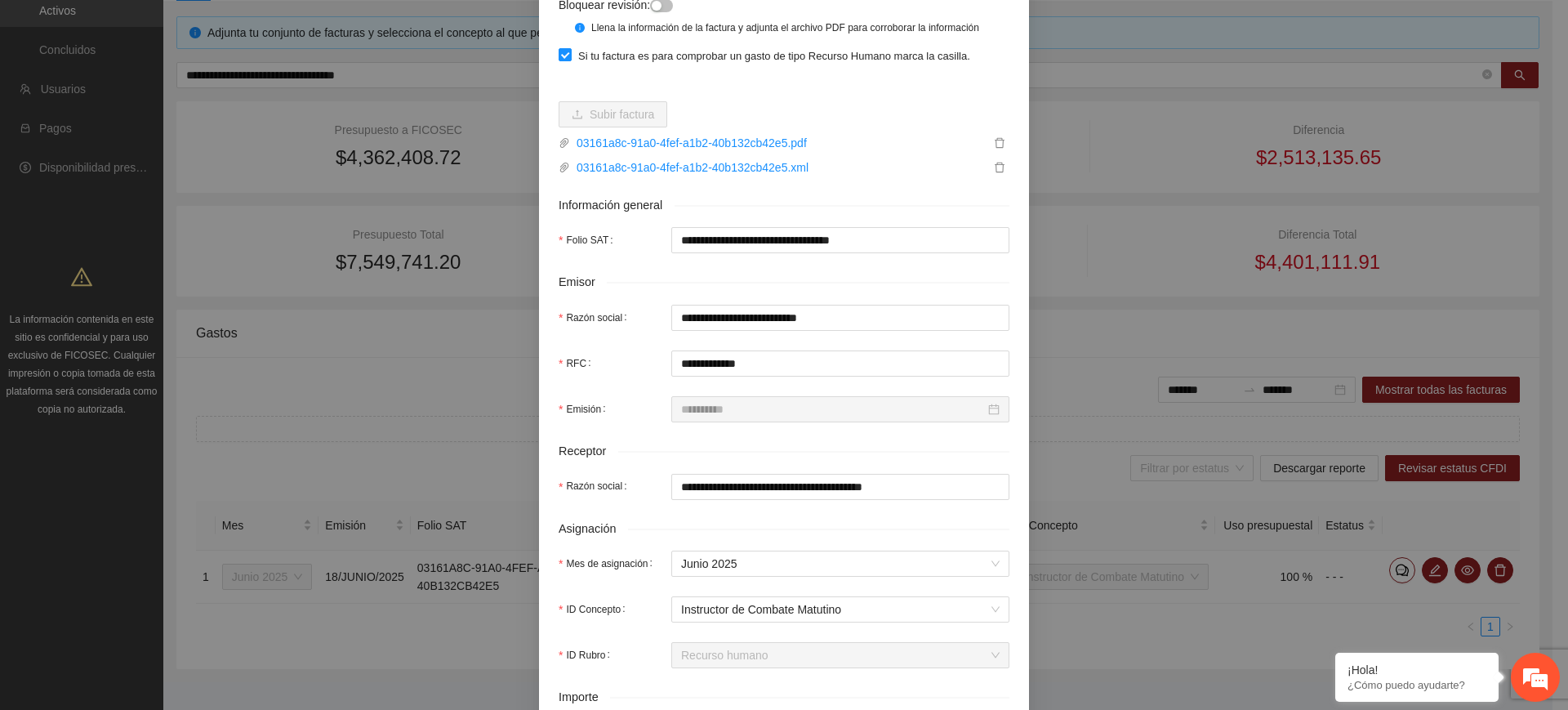
scroll to position [510, 0]
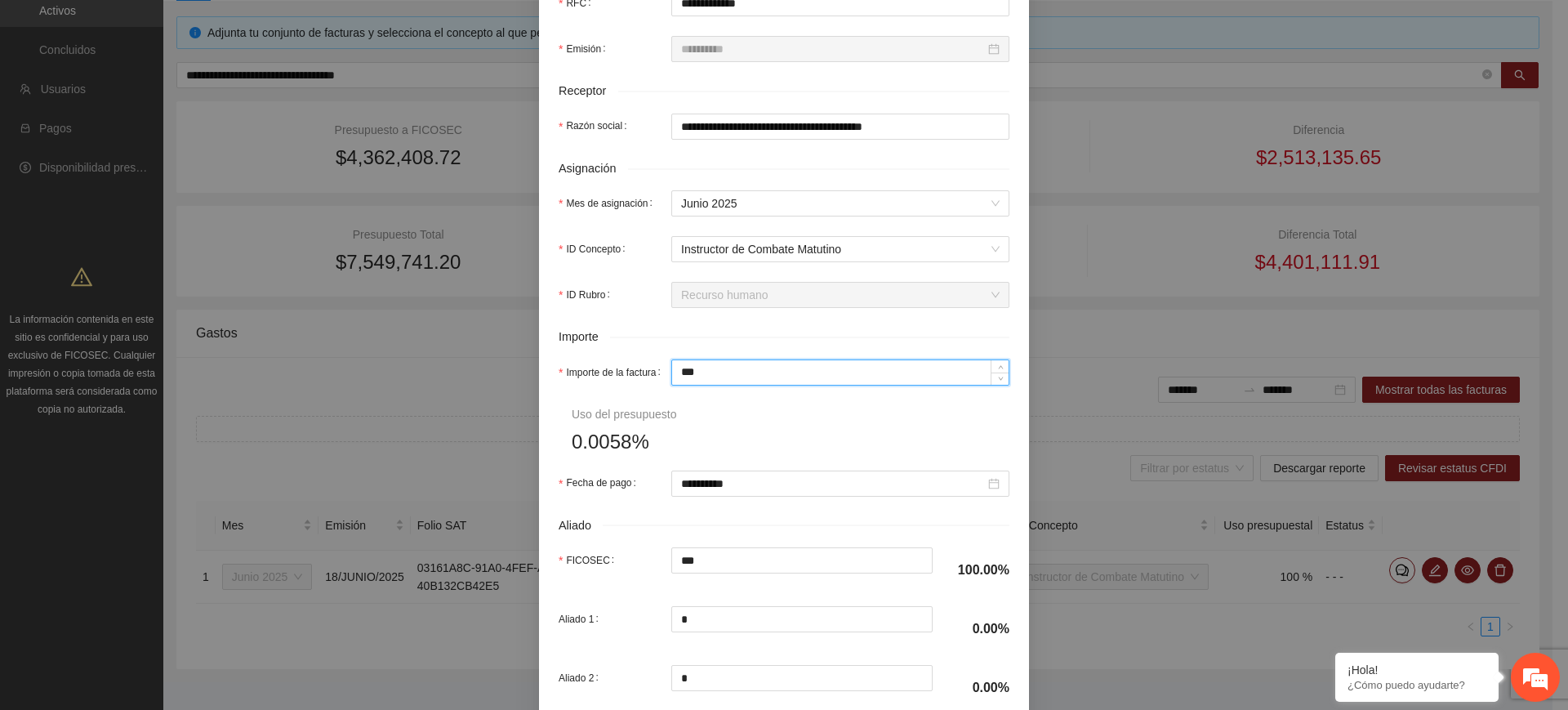
drag, startPoint x: 653, startPoint y: 369, endPoint x: 580, endPoint y: 361, distance: 73.4
click at [584, 361] on div "Importe de la factura ***" at bounding box center [784, 372] width 451 height 26
type input "*"
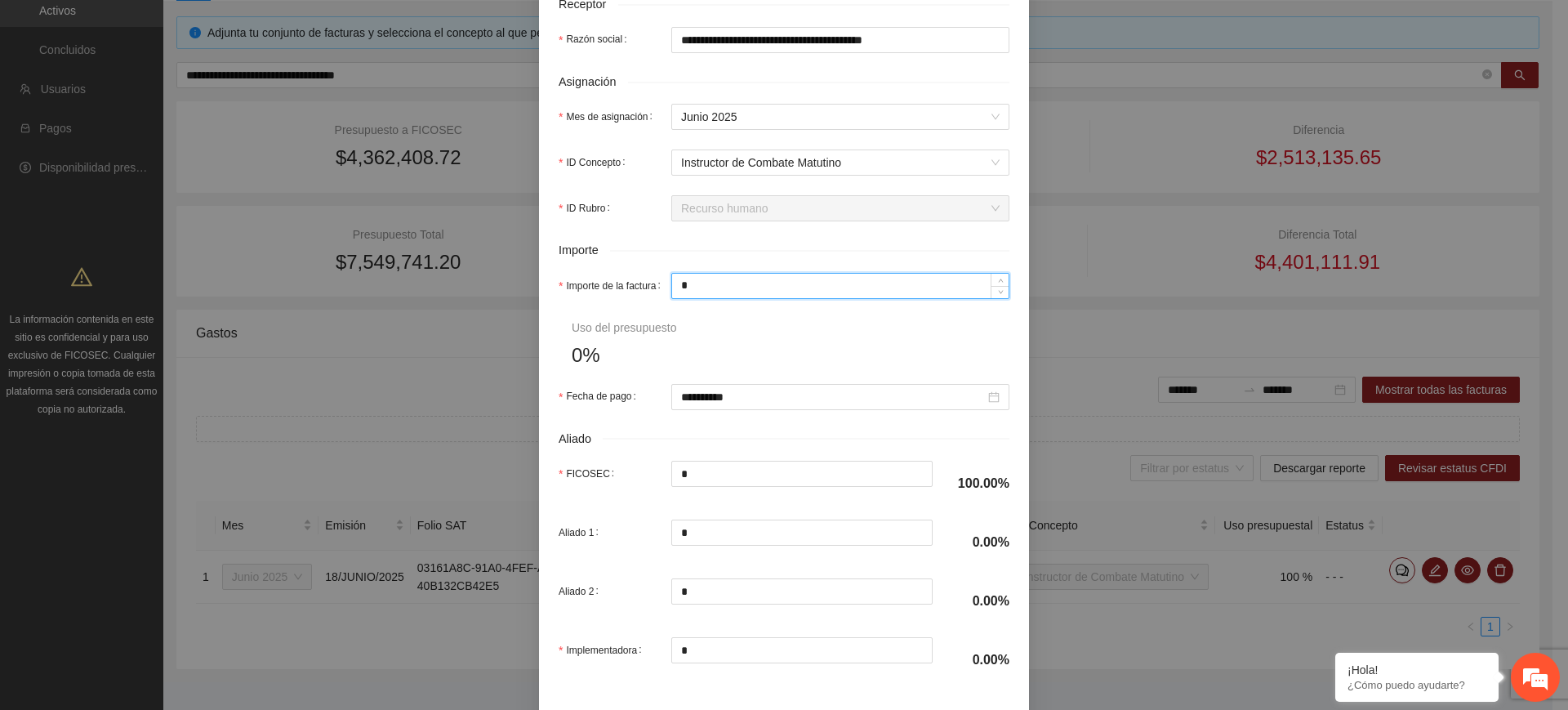
scroll to position [666, 0]
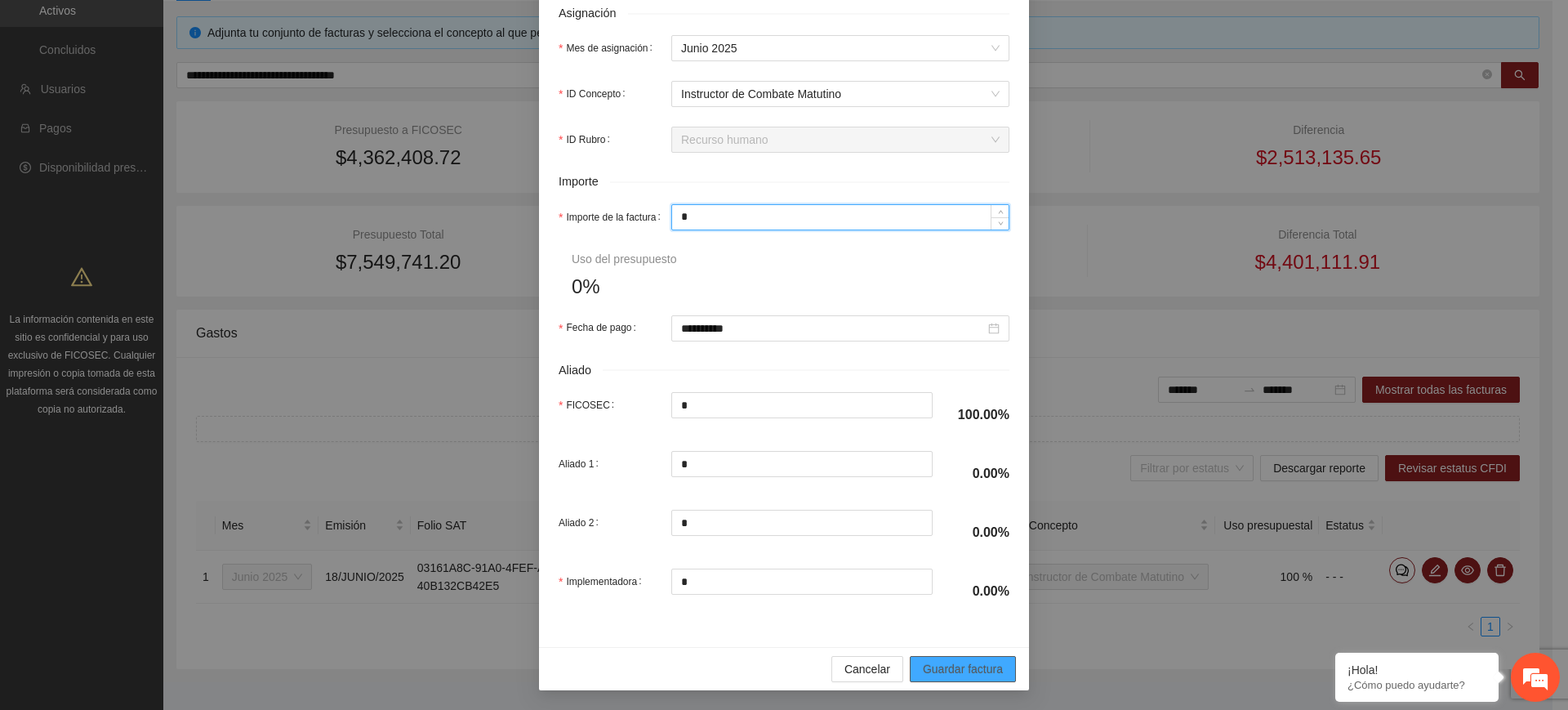
type input "*"
click at [989, 665] on span "Guardar factura" at bounding box center [963, 669] width 80 height 18
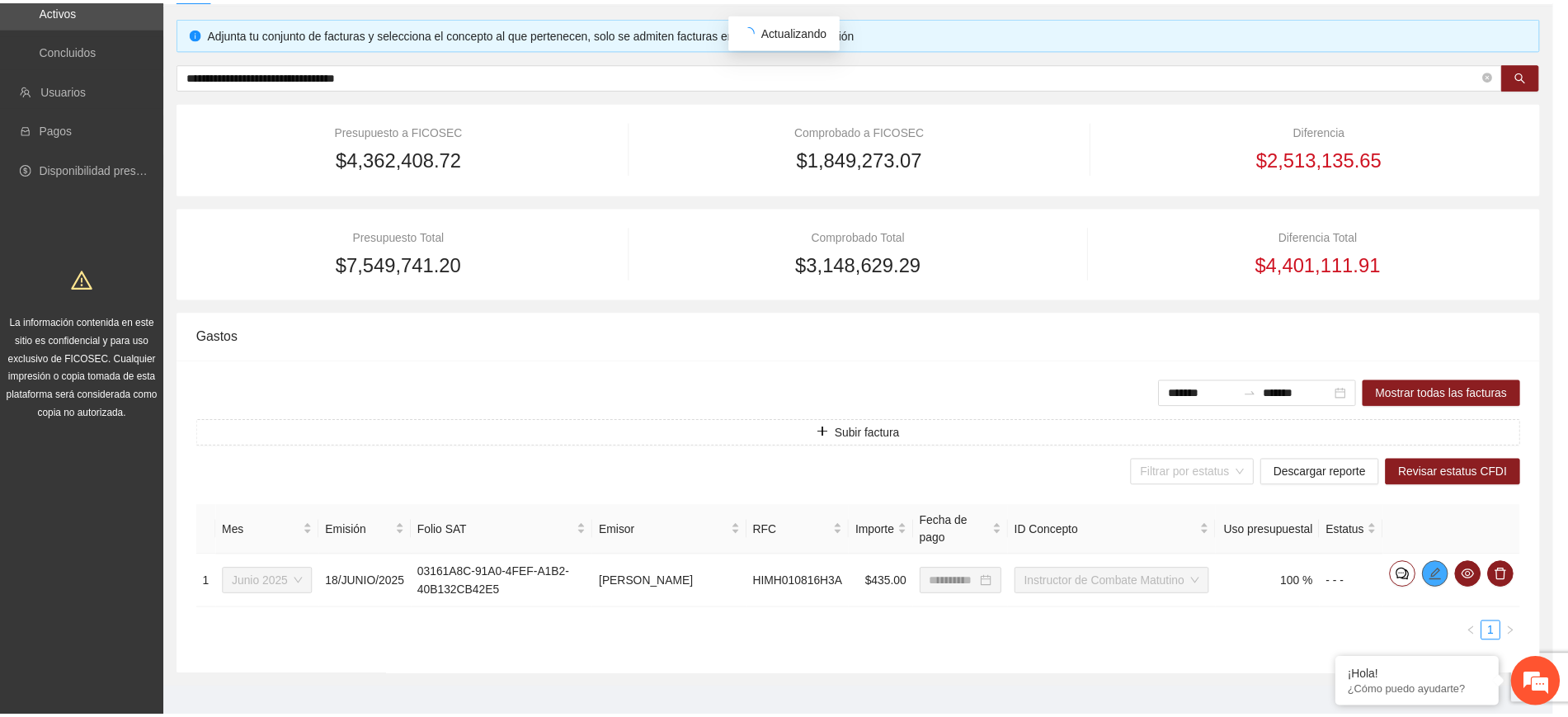
scroll to position [0, 0]
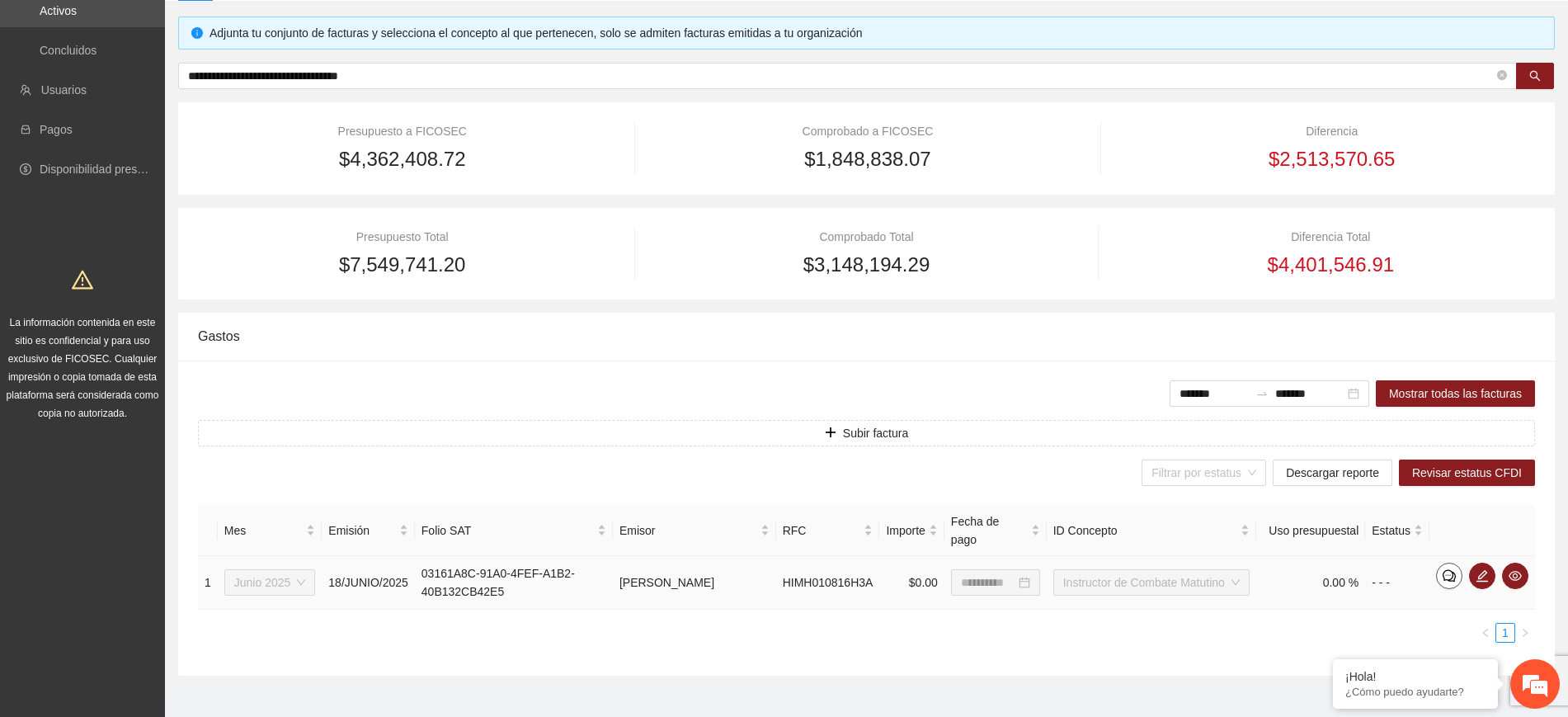
click at [1447, 569] on icon "comment" at bounding box center [1450, 575] width 13 height 13
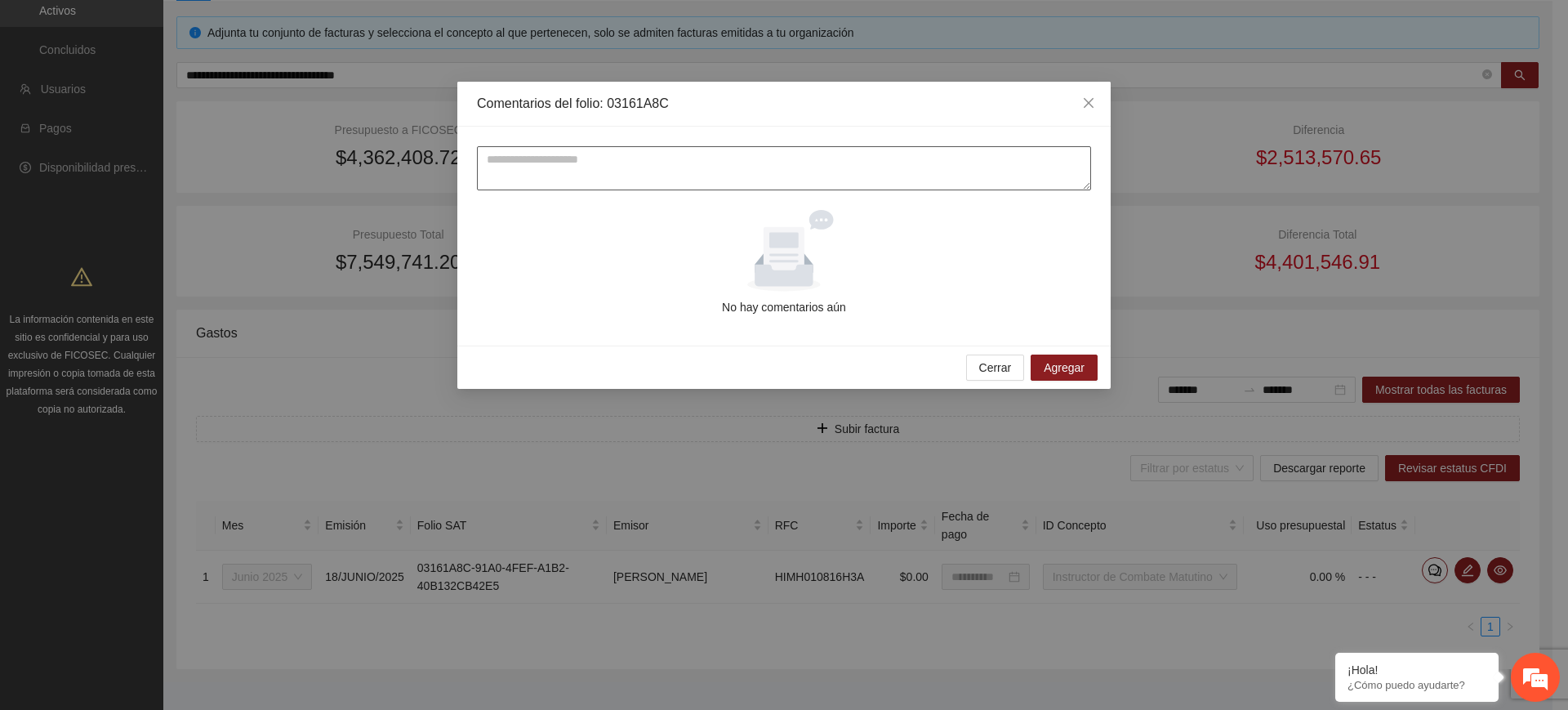
click at [909, 178] on textarea at bounding box center [784, 169] width 614 height 44
drag, startPoint x: 688, startPoint y: 159, endPoint x: 678, endPoint y: 159, distance: 10.0
click at [678, 159] on textarea "**********" at bounding box center [784, 169] width 614 height 44
type textarea "**********"
click at [1057, 369] on span "Agregar" at bounding box center [1064, 367] width 41 height 18
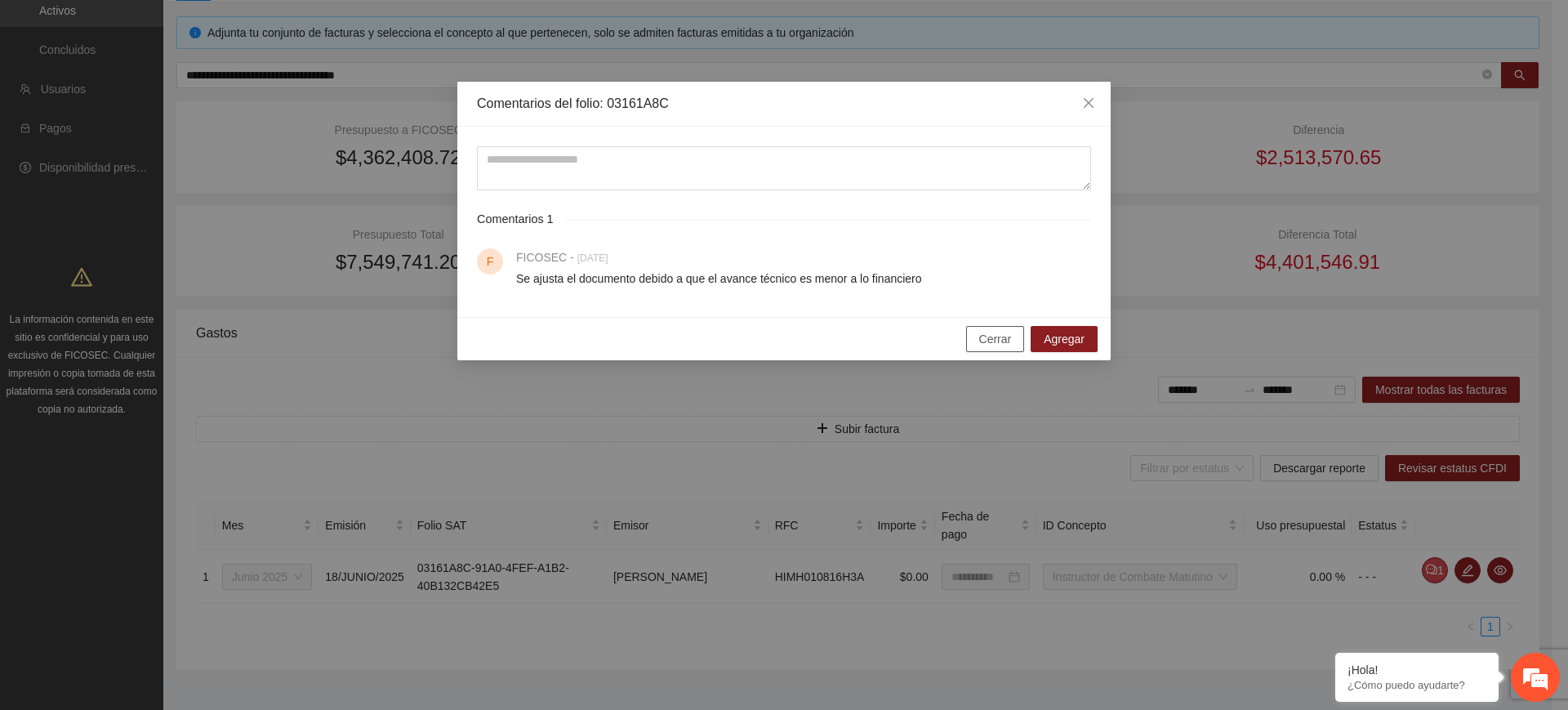
click at [985, 343] on span "Cerrar" at bounding box center [995, 339] width 33 height 18
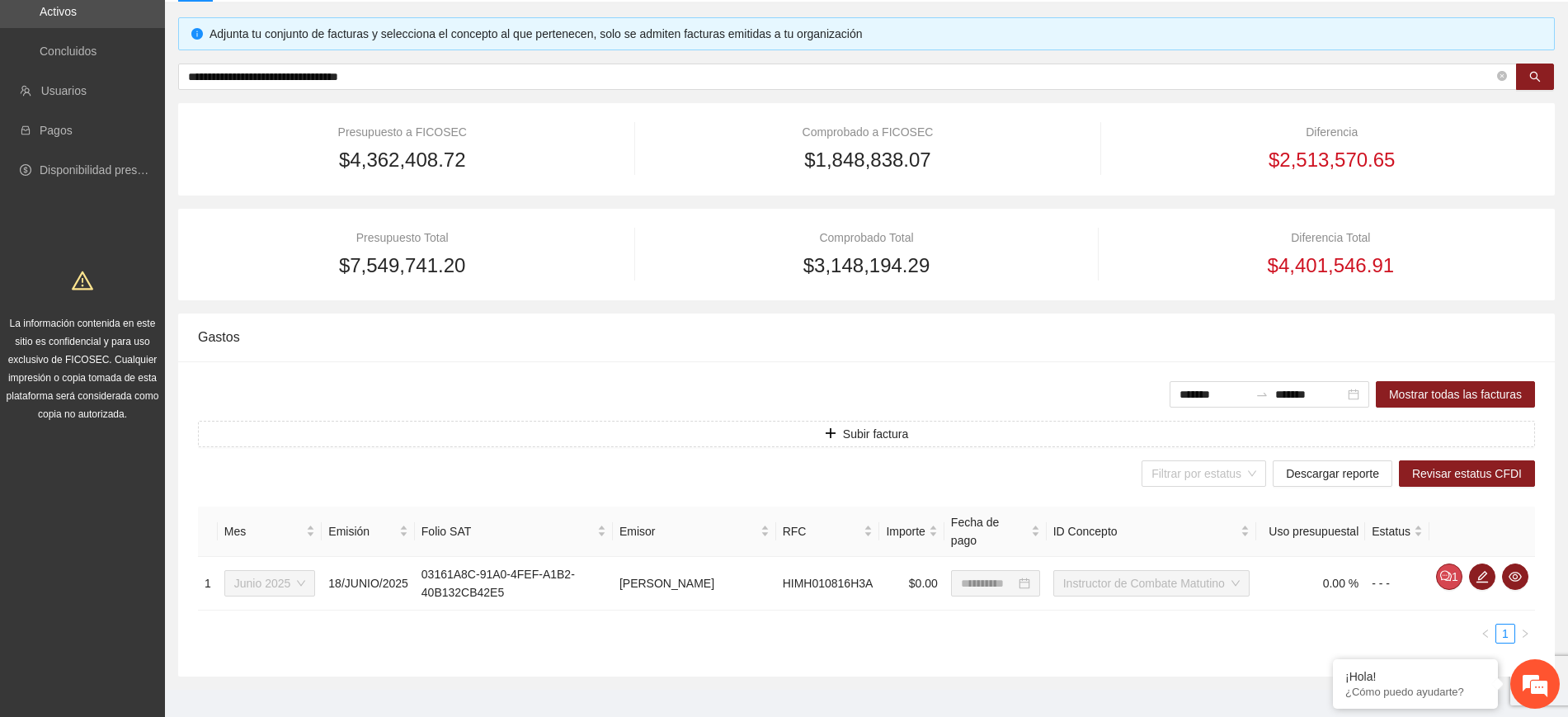
scroll to position [168, 0]
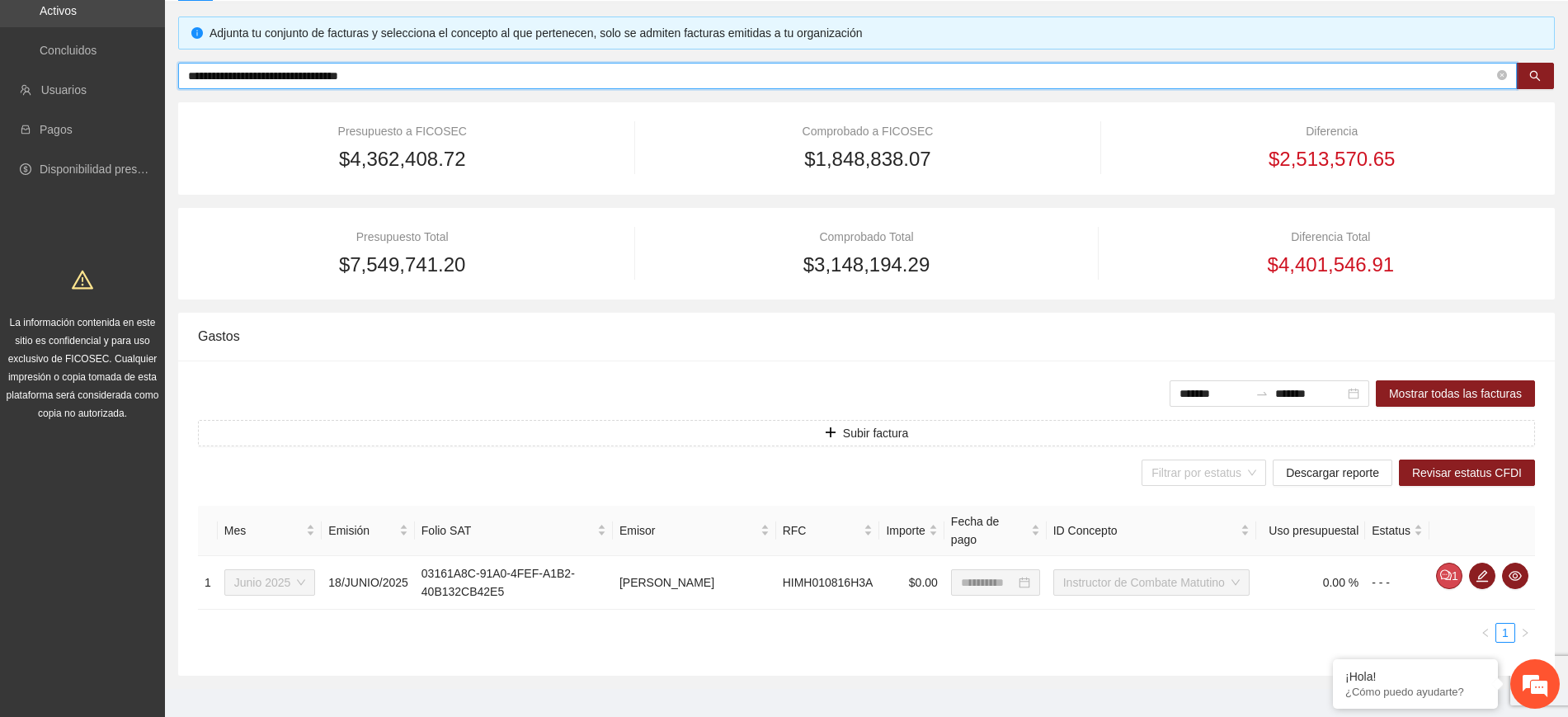
drag, startPoint x: 423, startPoint y: 76, endPoint x: 0, endPoint y: 13, distance: 427.7
click at [0, 13] on section "**********" at bounding box center [784, 283] width 1568 height 903
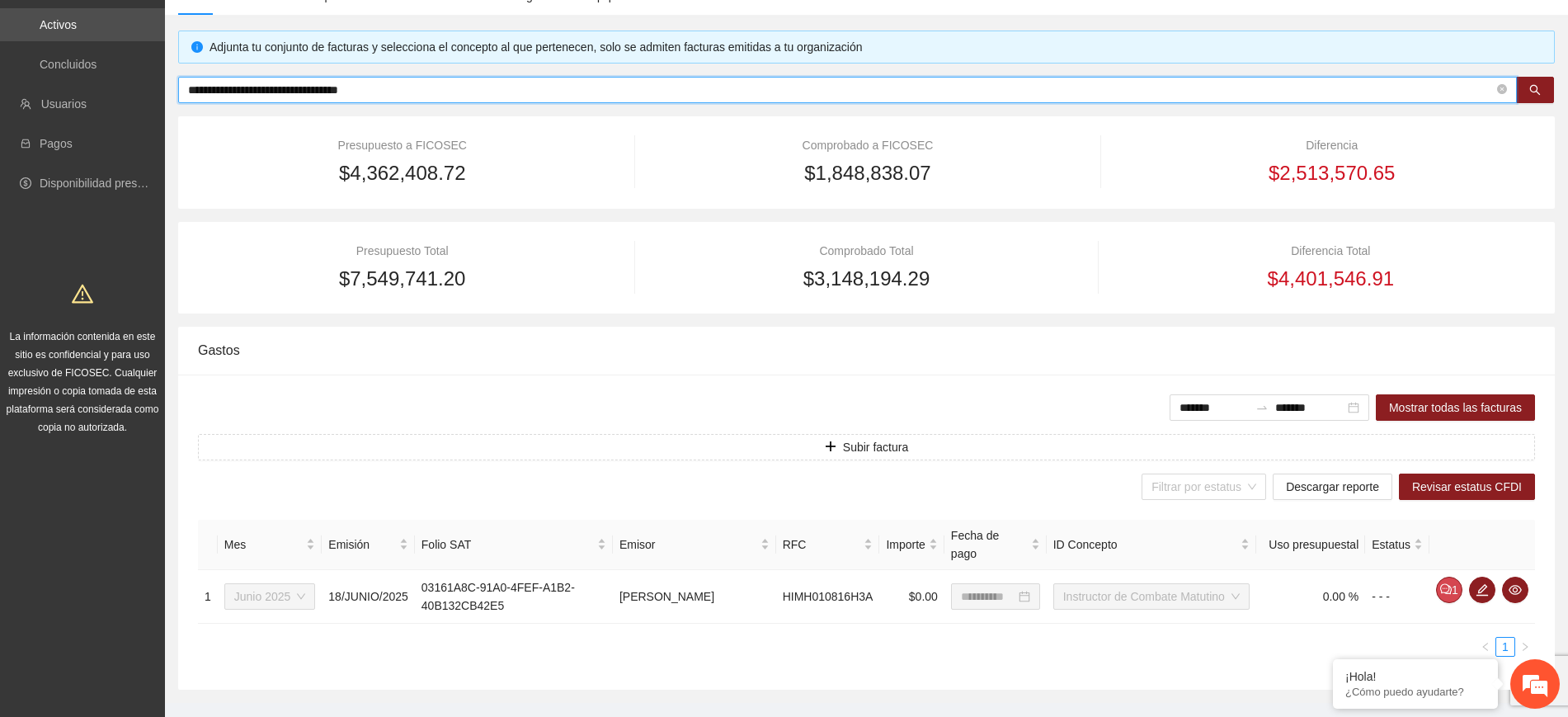
paste input "text"
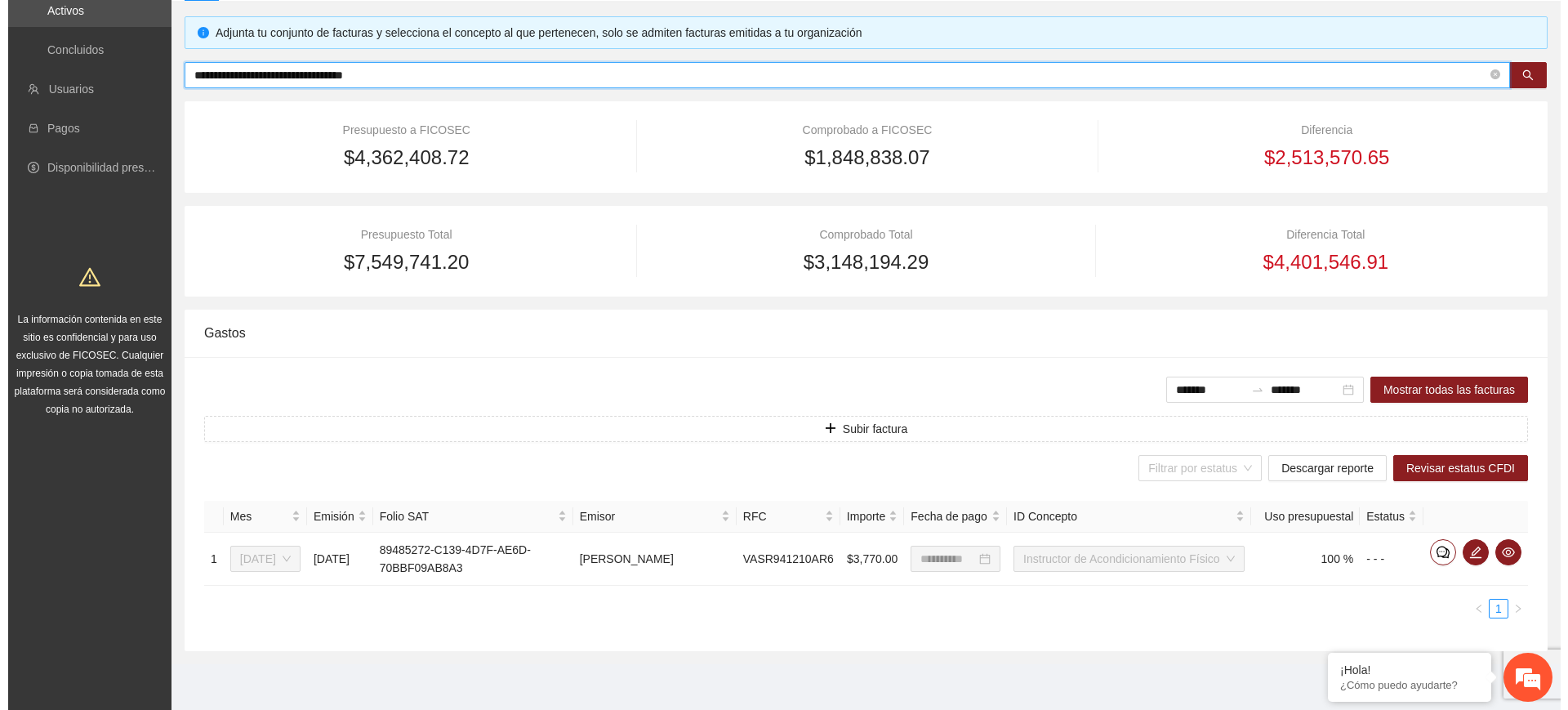
scroll to position [184, 0]
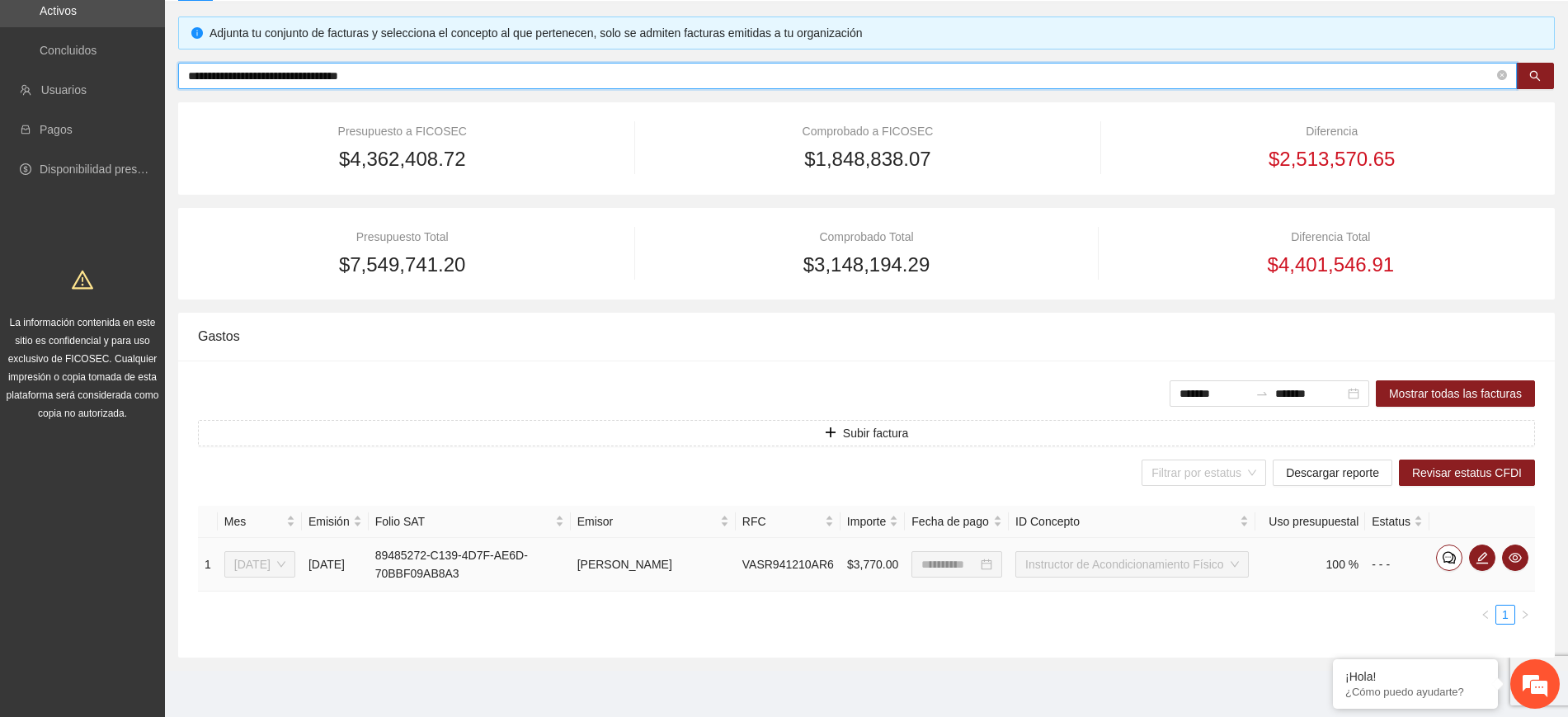
type input "**********"
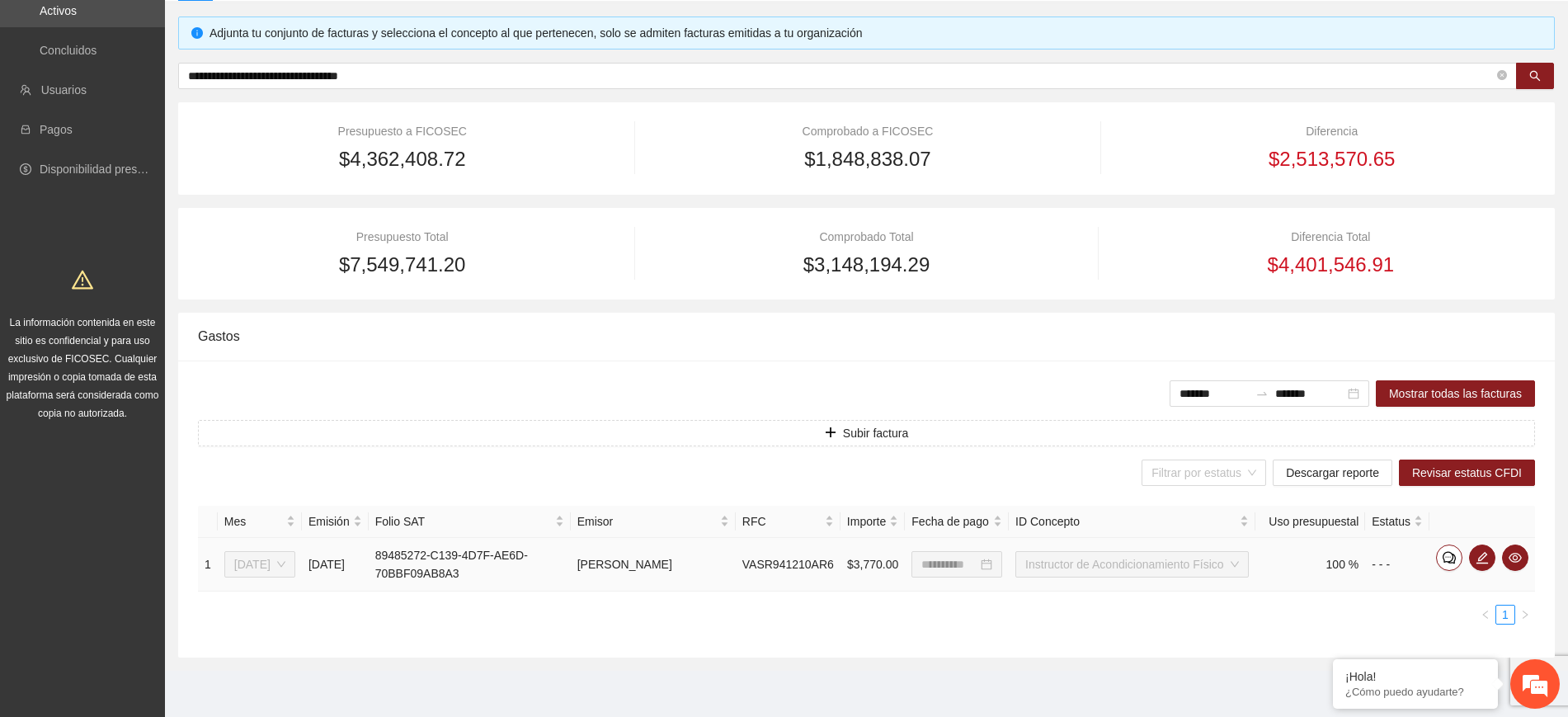
click at [1486, 570] on td at bounding box center [1483, 565] width 106 height 54
click at [1486, 564] on button "button" at bounding box center [1482, 557] width 26 height 26
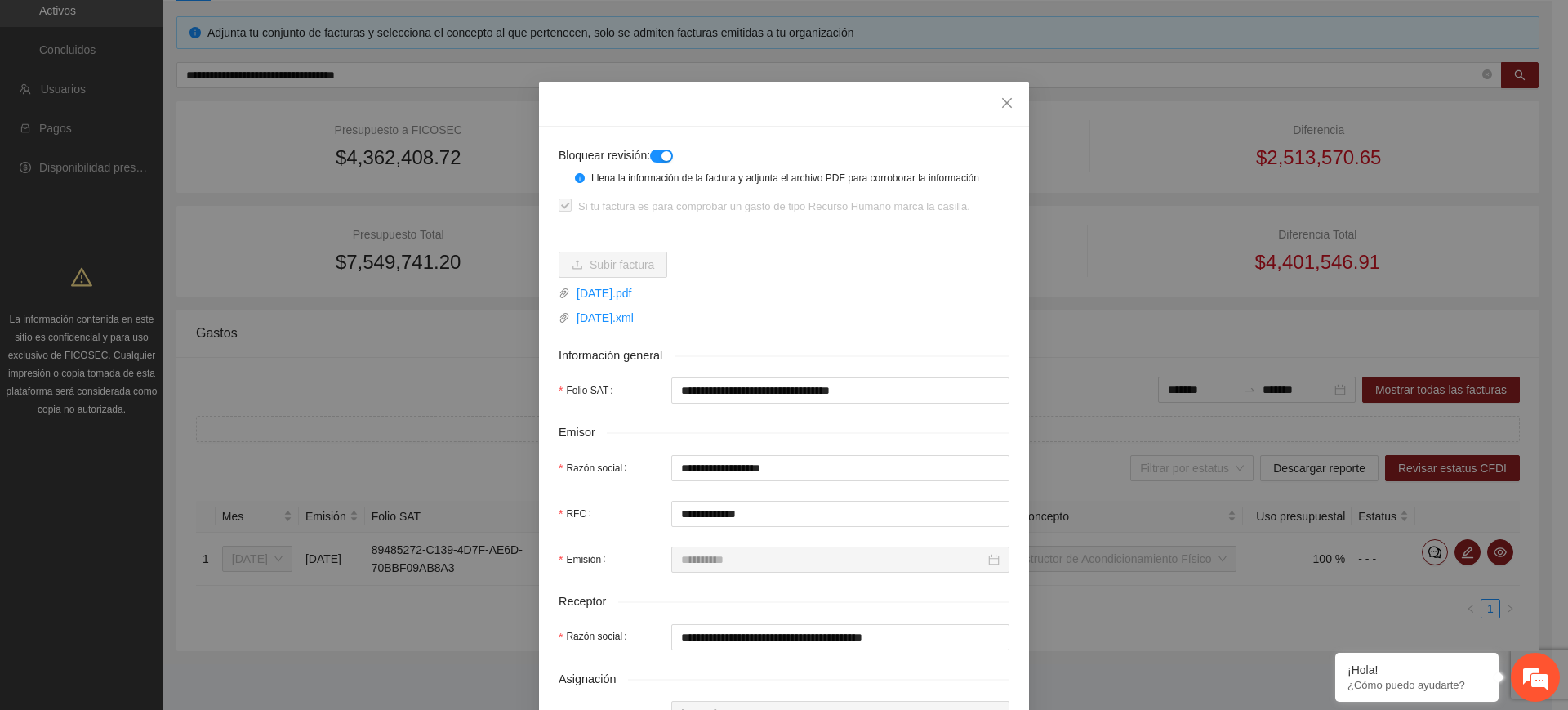
click at [661, 154] on div "button" at bounding box center [666, 155] width 10 height 10
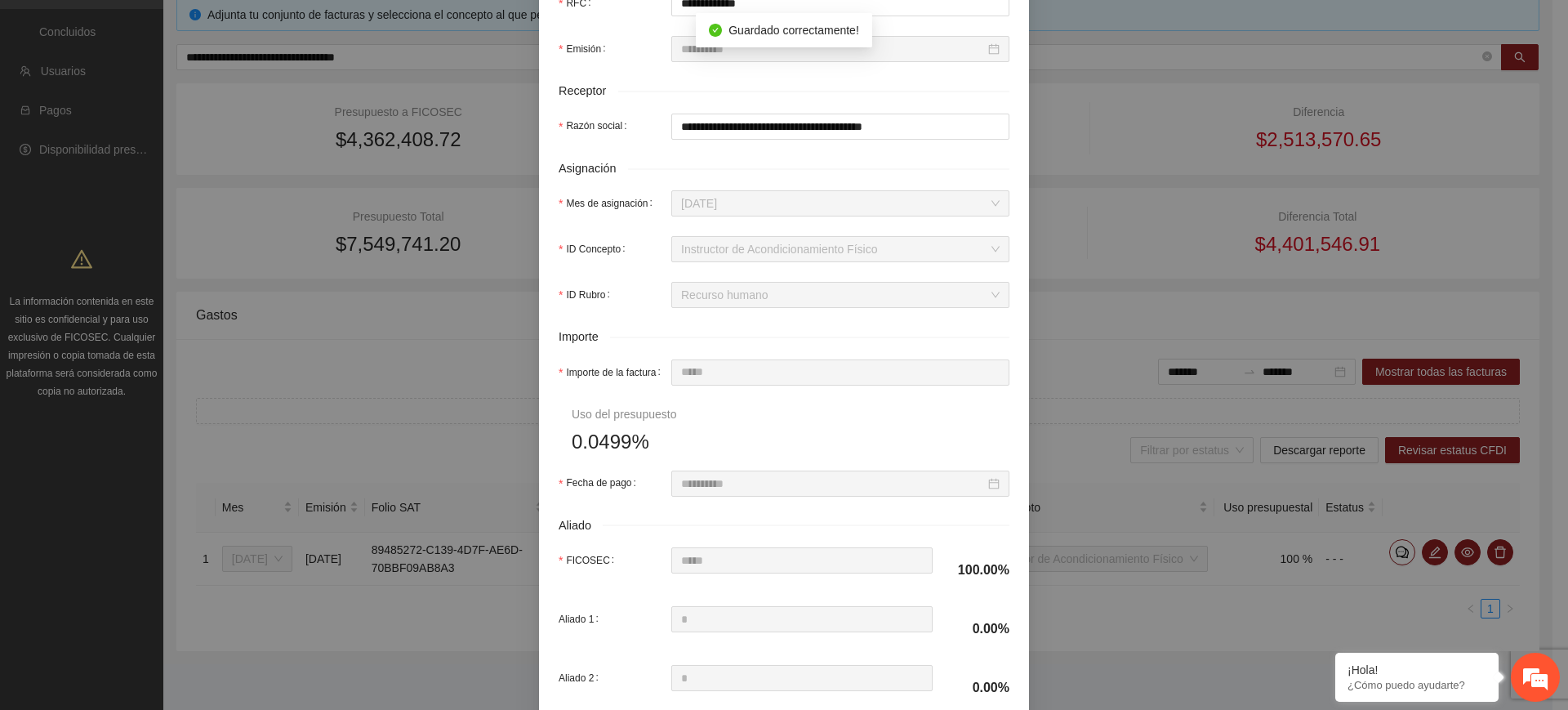
scroll to position [0, 0]
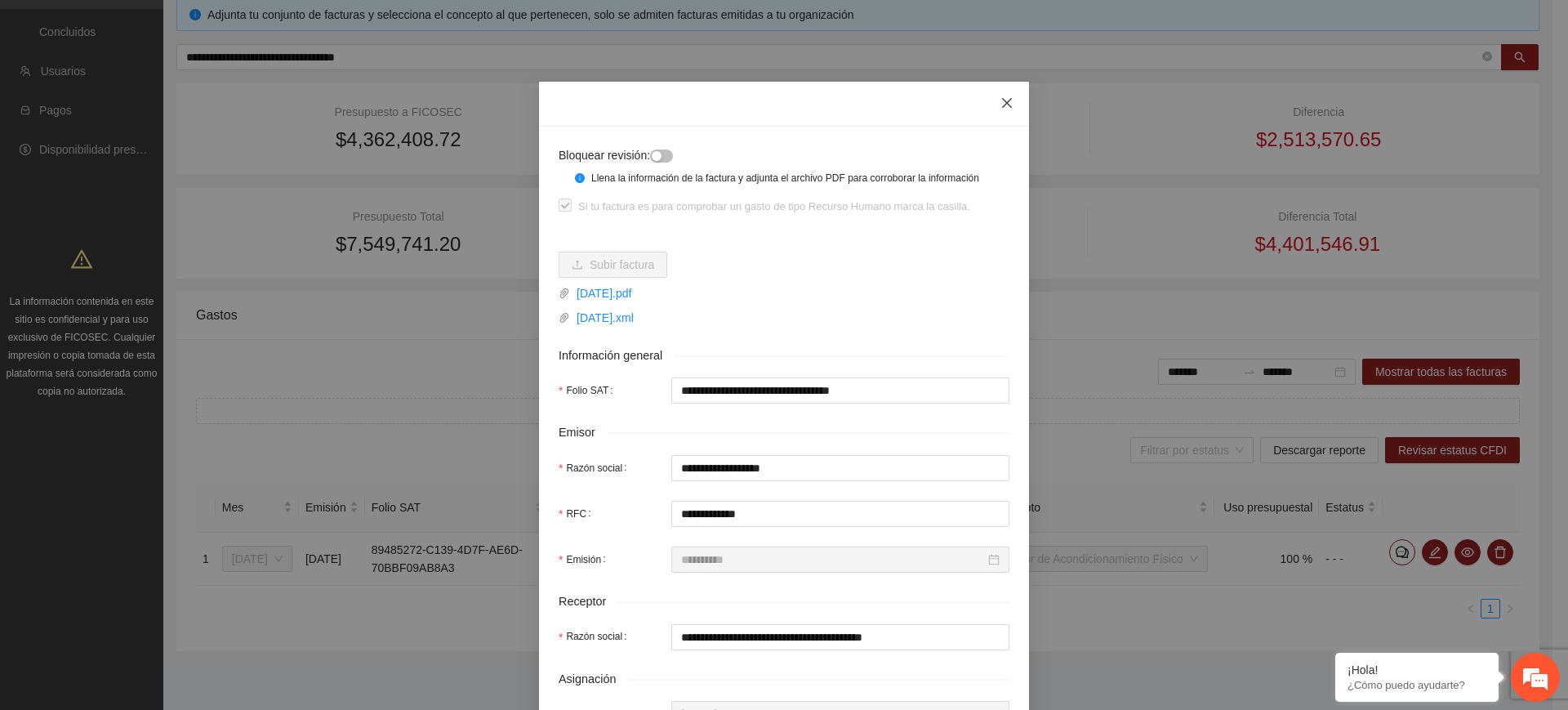
drag, startPoint x: 995, startPoint y: 94, endPoint x: 1105, endPoint y: 190, distance: 146.0
click at [995, 95] on span "Close" at bounding box center [1007, 104] width 44 height 44
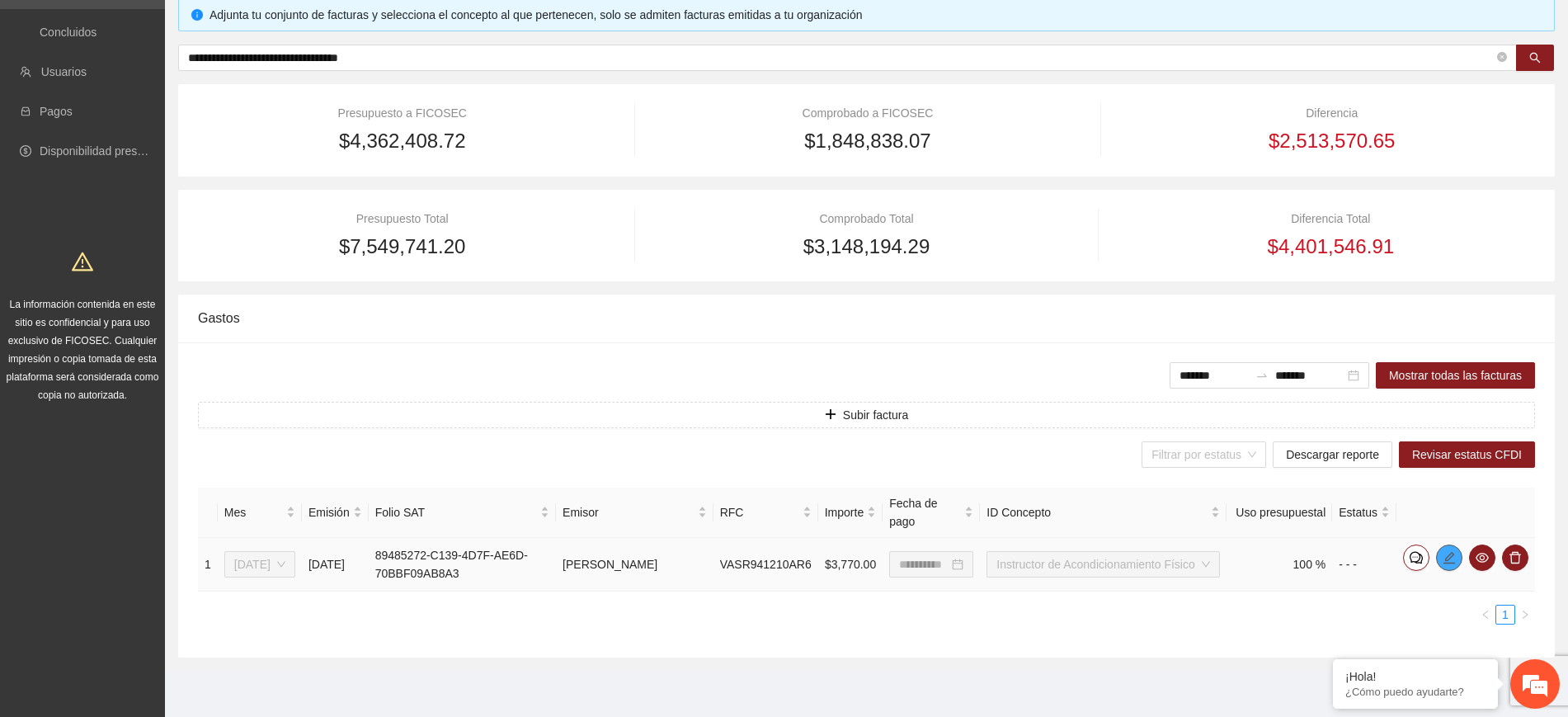
click at [1451, 558] on icon "edit" at bounding box center [1450, 557] width 13 height 13
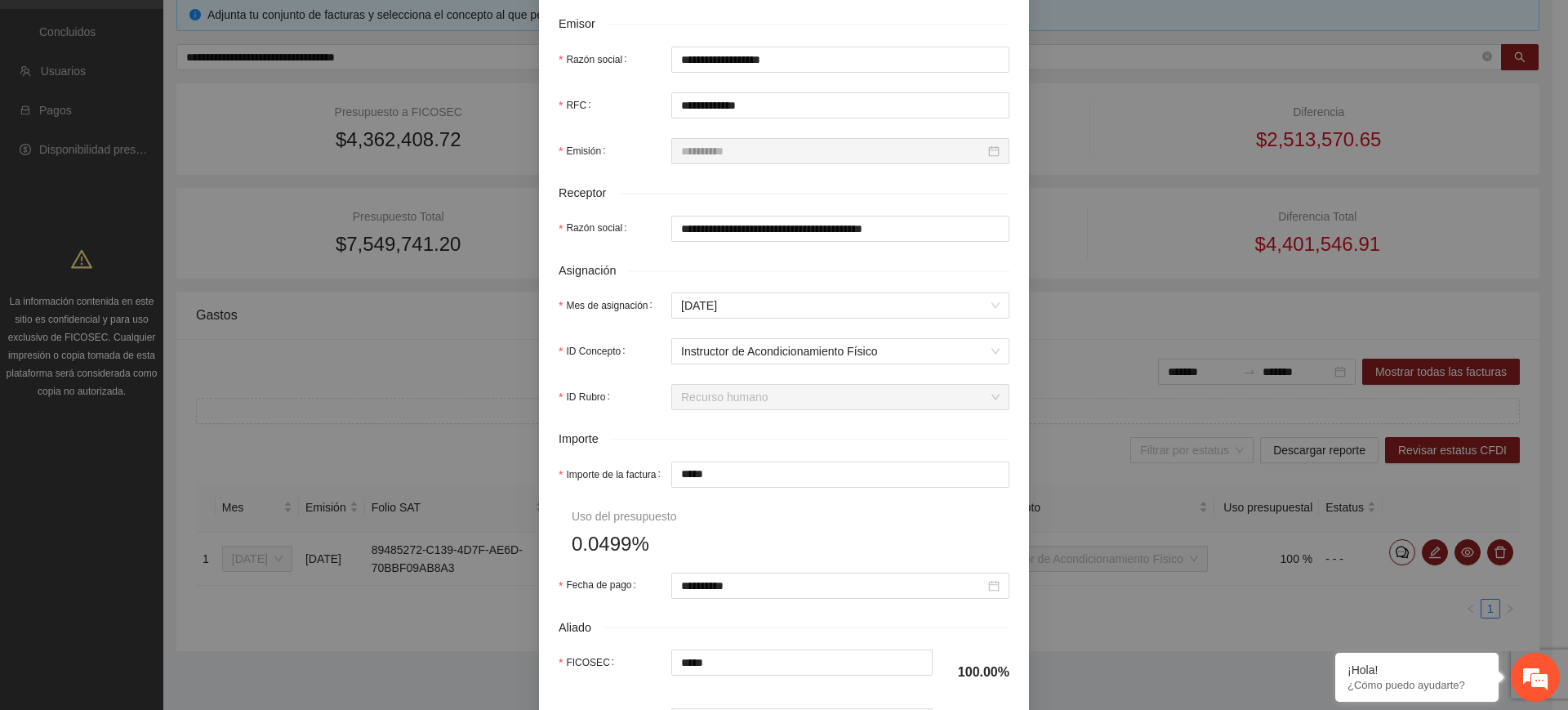
scroll to position [612, 0]
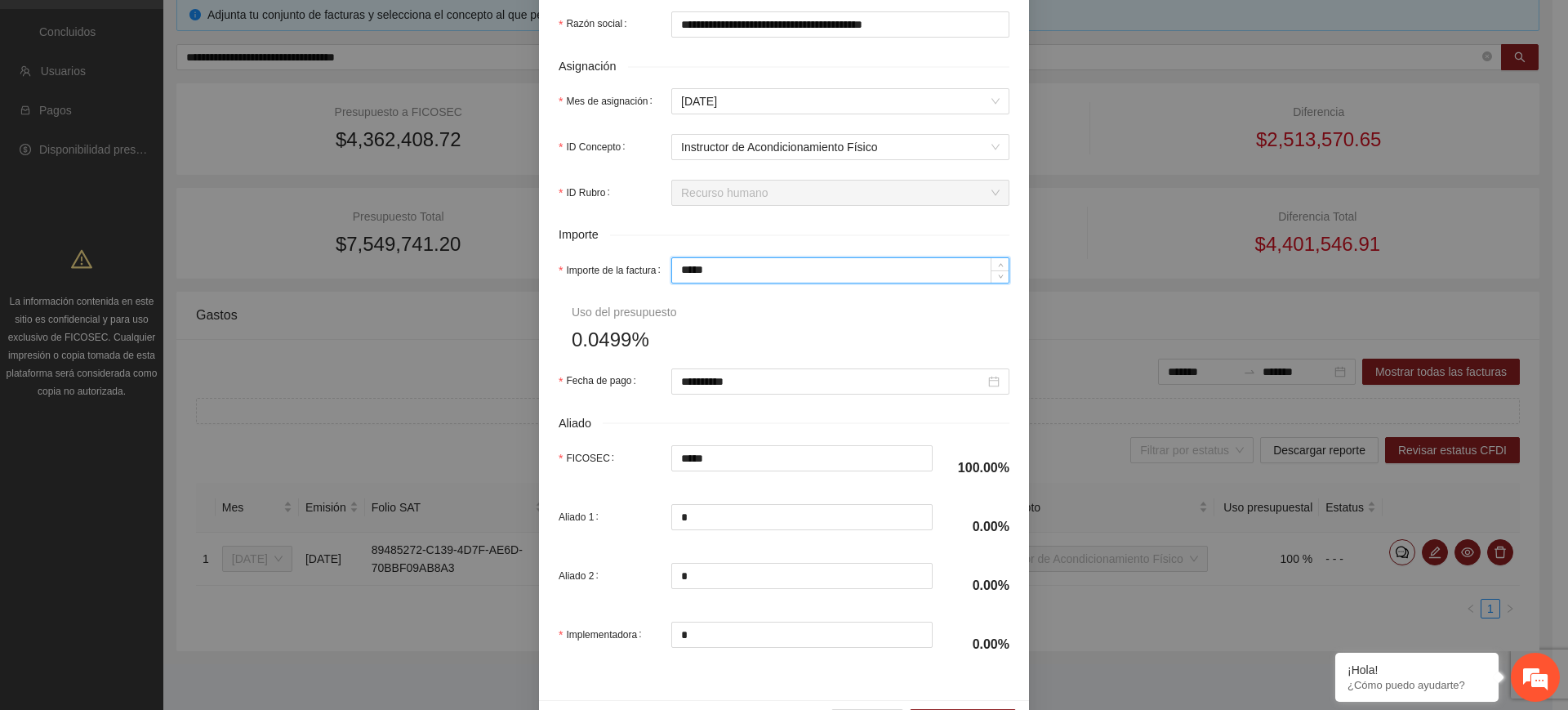
drag, startPoint x: 723, startPoint y: 270, endPoint x: 569, endPoint y: 251, distance: 155.2
click at [569, 251] on form "**********" at bounding box center [784, 100] width 451 height 1133
paste input
type input "*****"
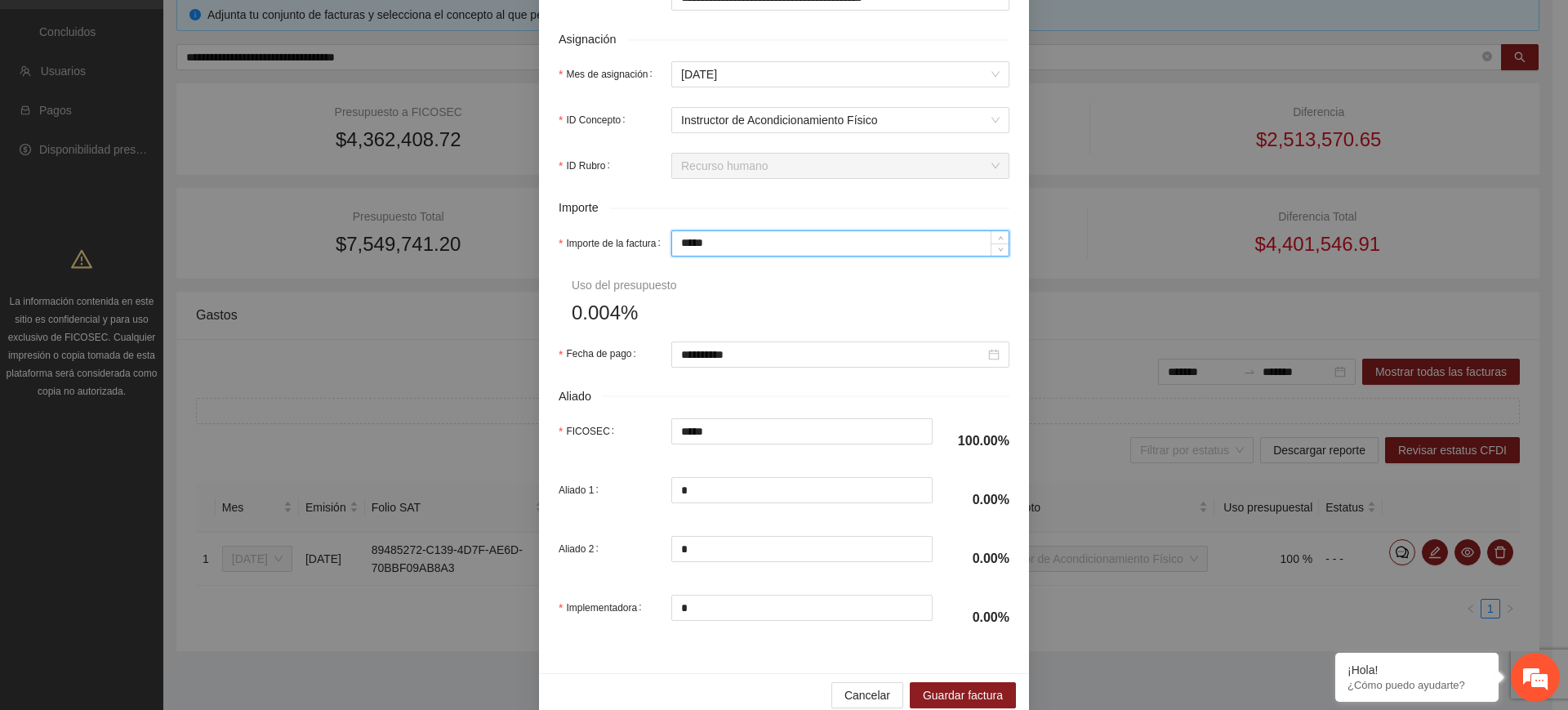
scroll to position [666, 0]
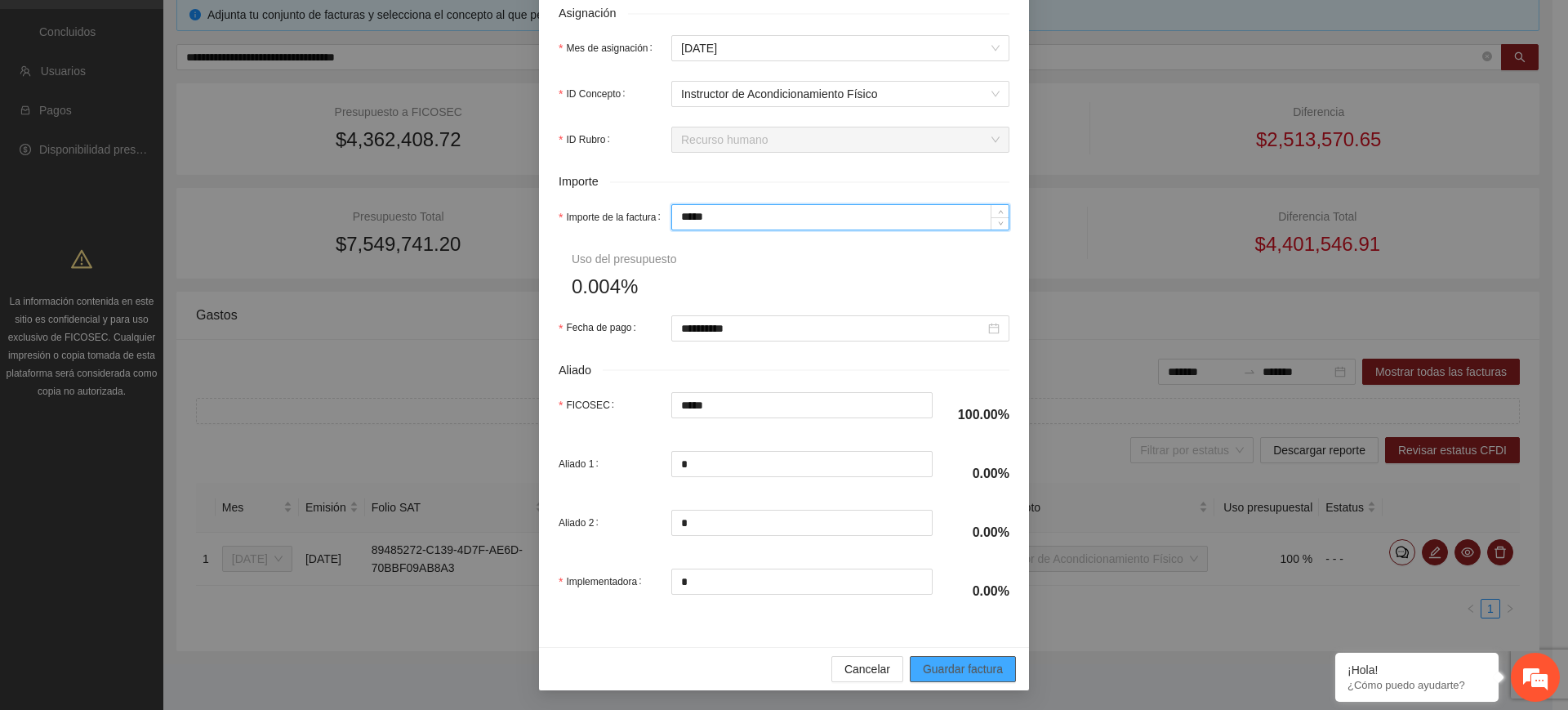
type input "*****"
click at [976, 664] on span "Guardar factura" at bounding box center [963, 669] width 80 height 18
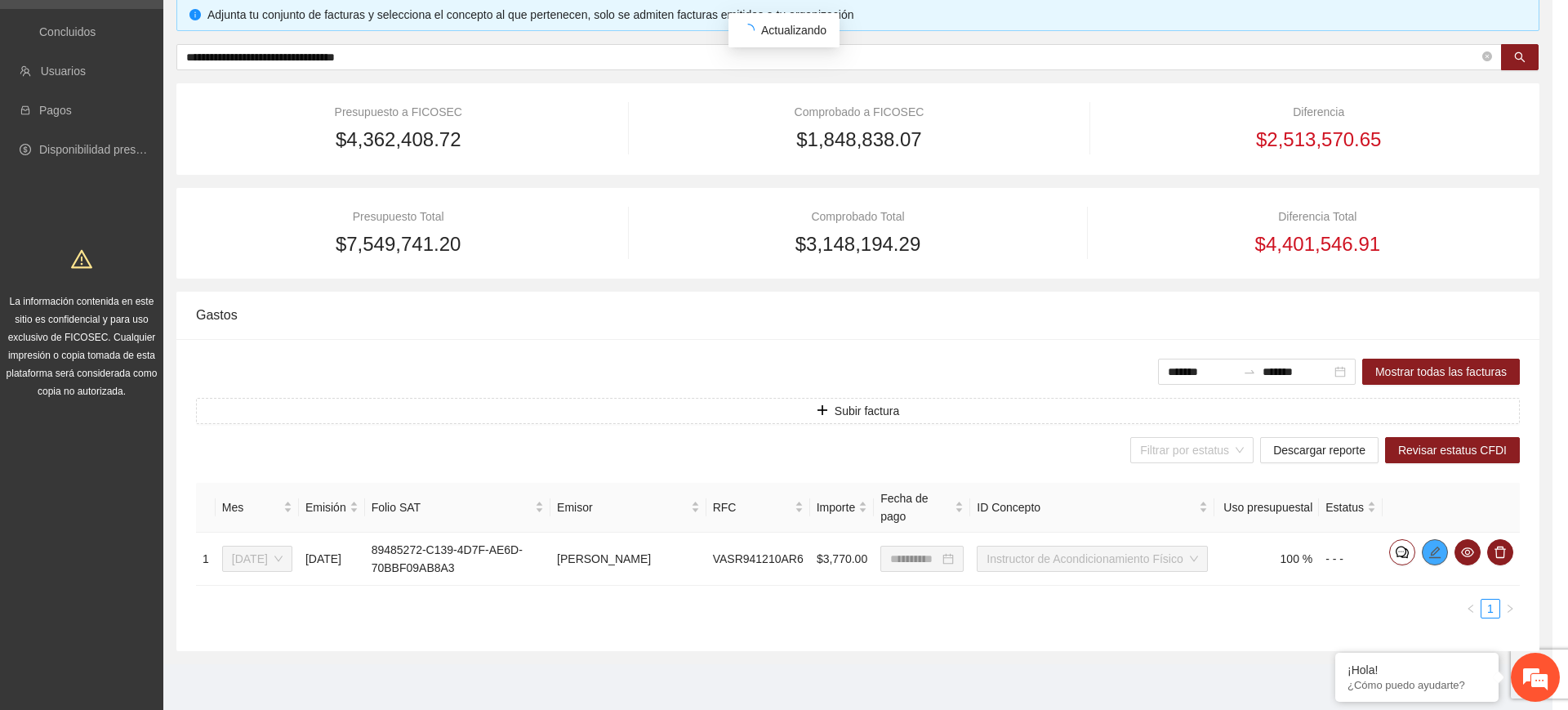
scroll to position [0, 0]
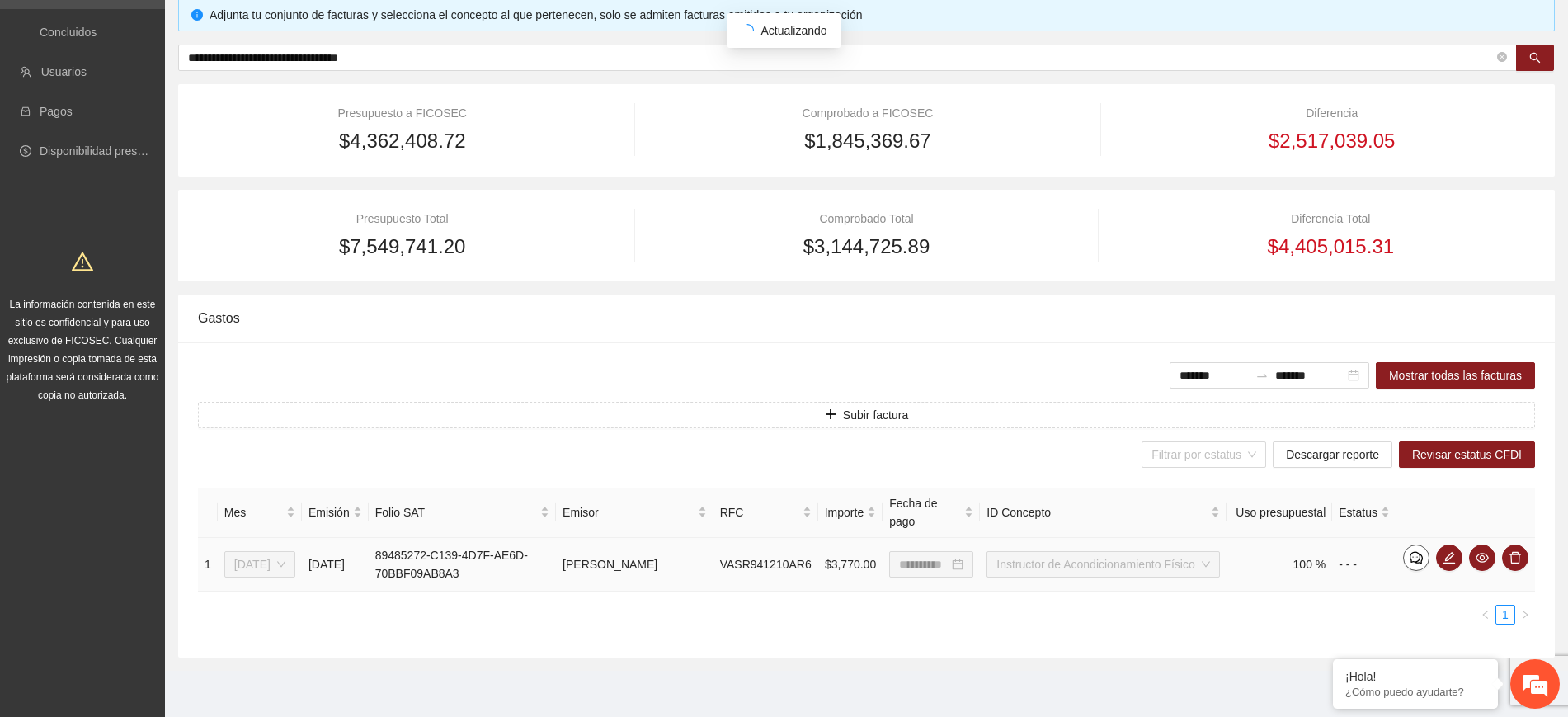
click at [1416, 556] on icon "comment" at bounding box center [1416, 557] width 13 height 13
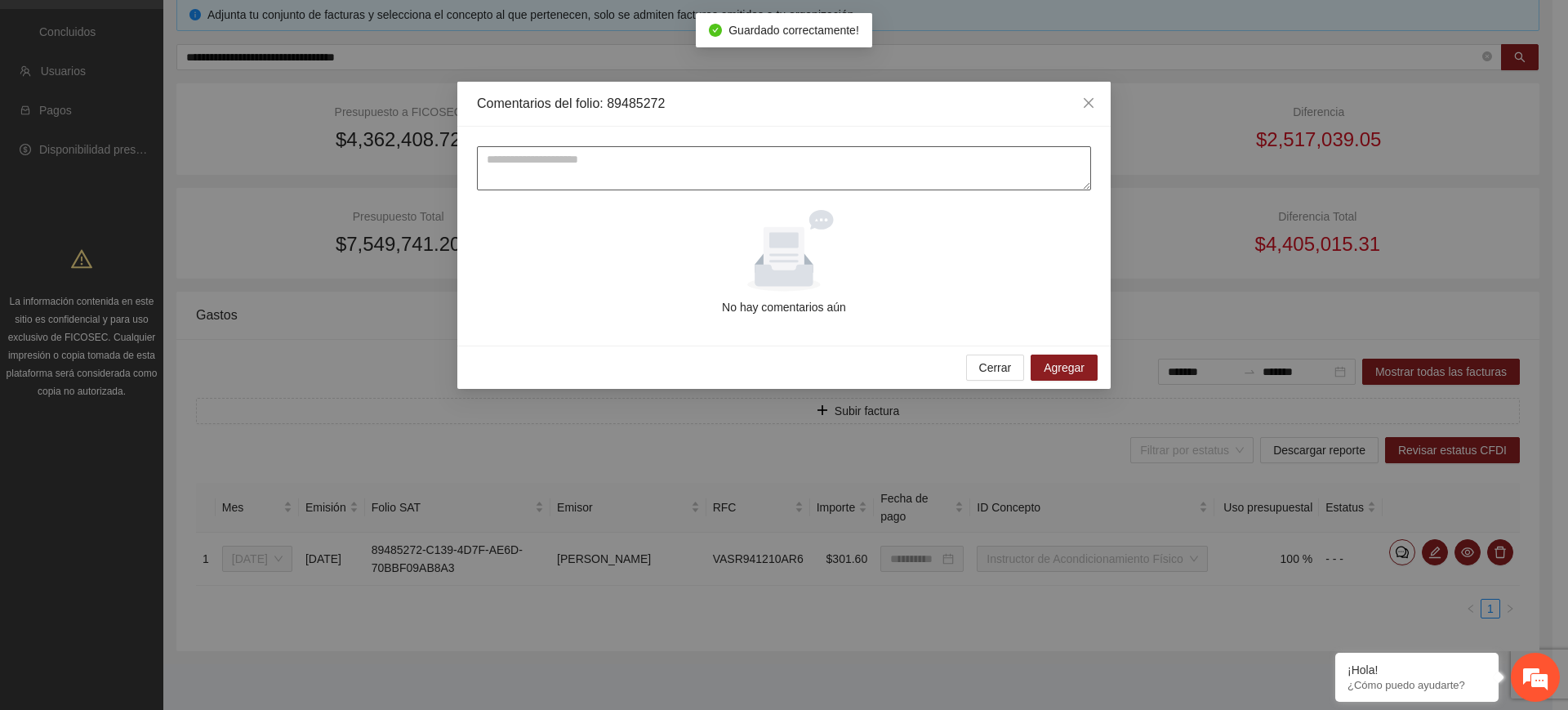
click at [803, 154] on textarea at bounding box center [784, 169] width 614 height 44
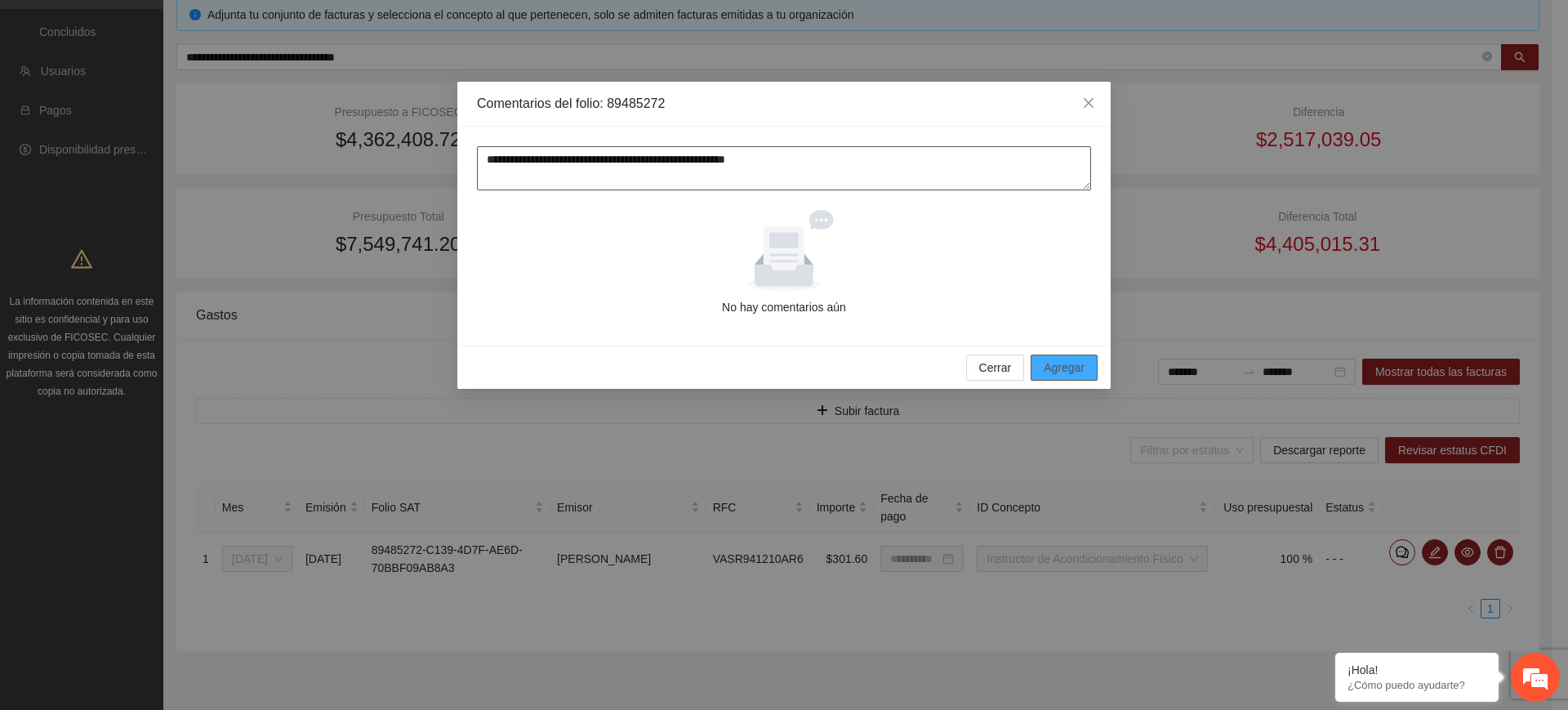
type textarea "**********"
click at [1081, 378] on button "Agregar" at bounding box center [1063, 367] width 67 height 26
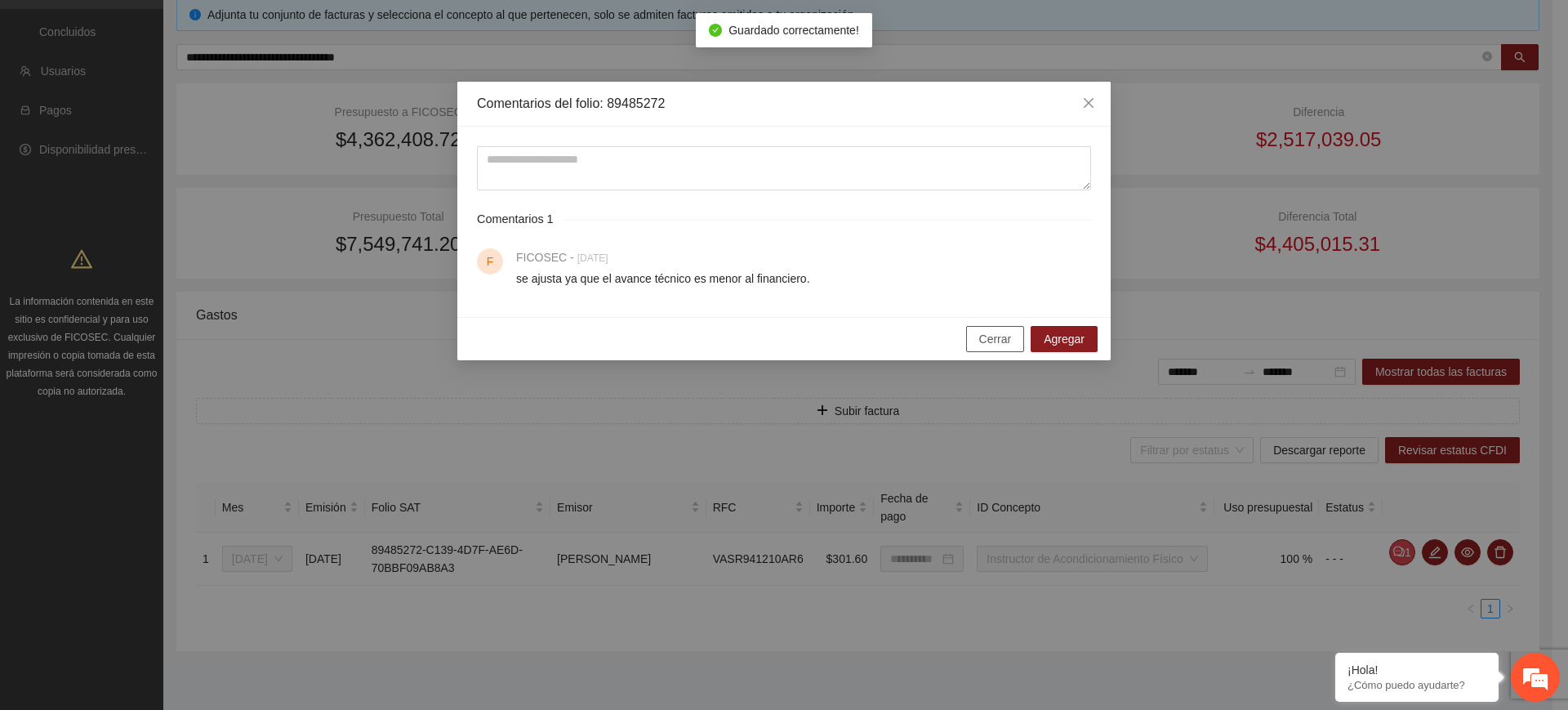
click at [993, 343] on span "Cerrar" at bounding box center [995, 339] width 33 height 18
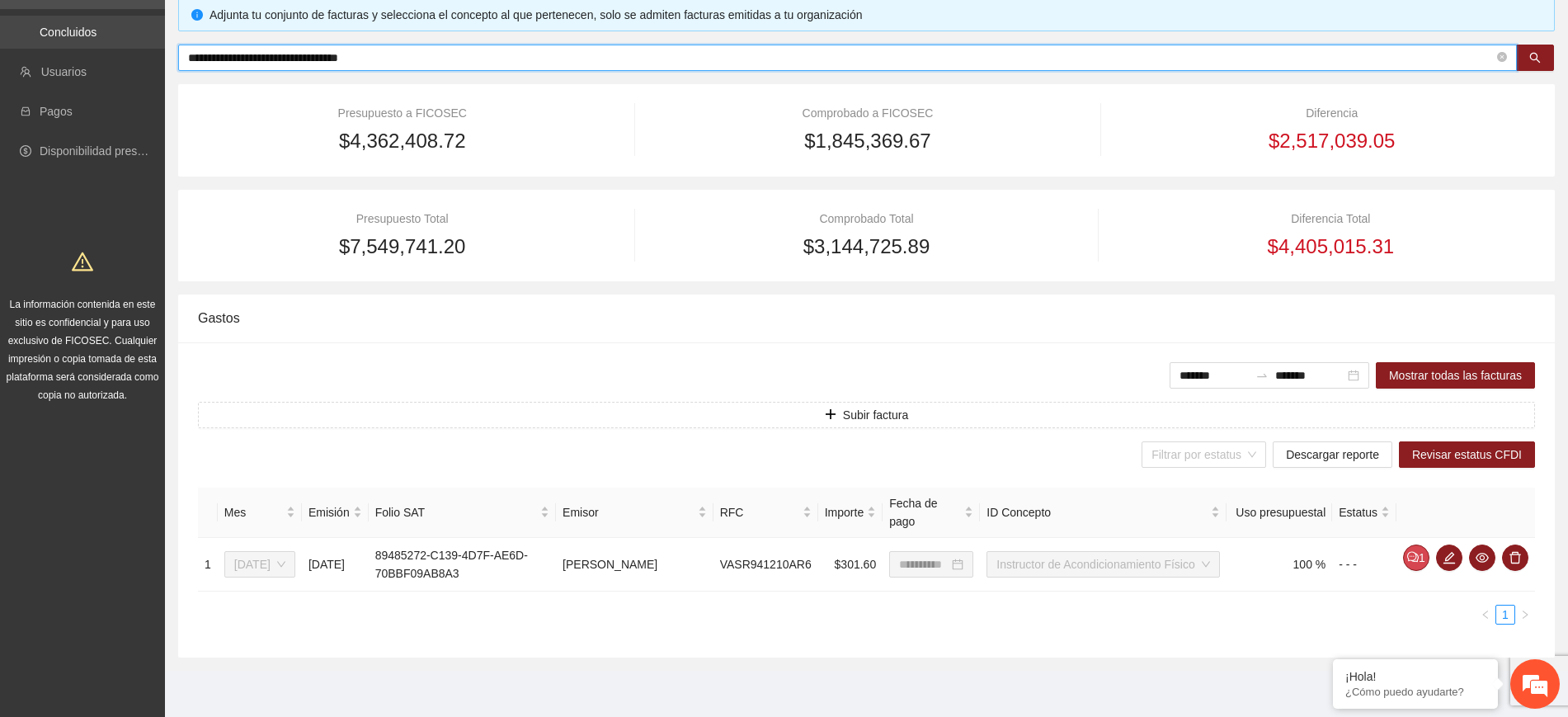
drag, startPoint x: 475, startPoint y: 56, endPoint x: 0, endPoint y: 16, distance: 476.7
click at [0, 16] on section "**********" at bounding box center [784, 265] width 1568 height 903
paste input "text"
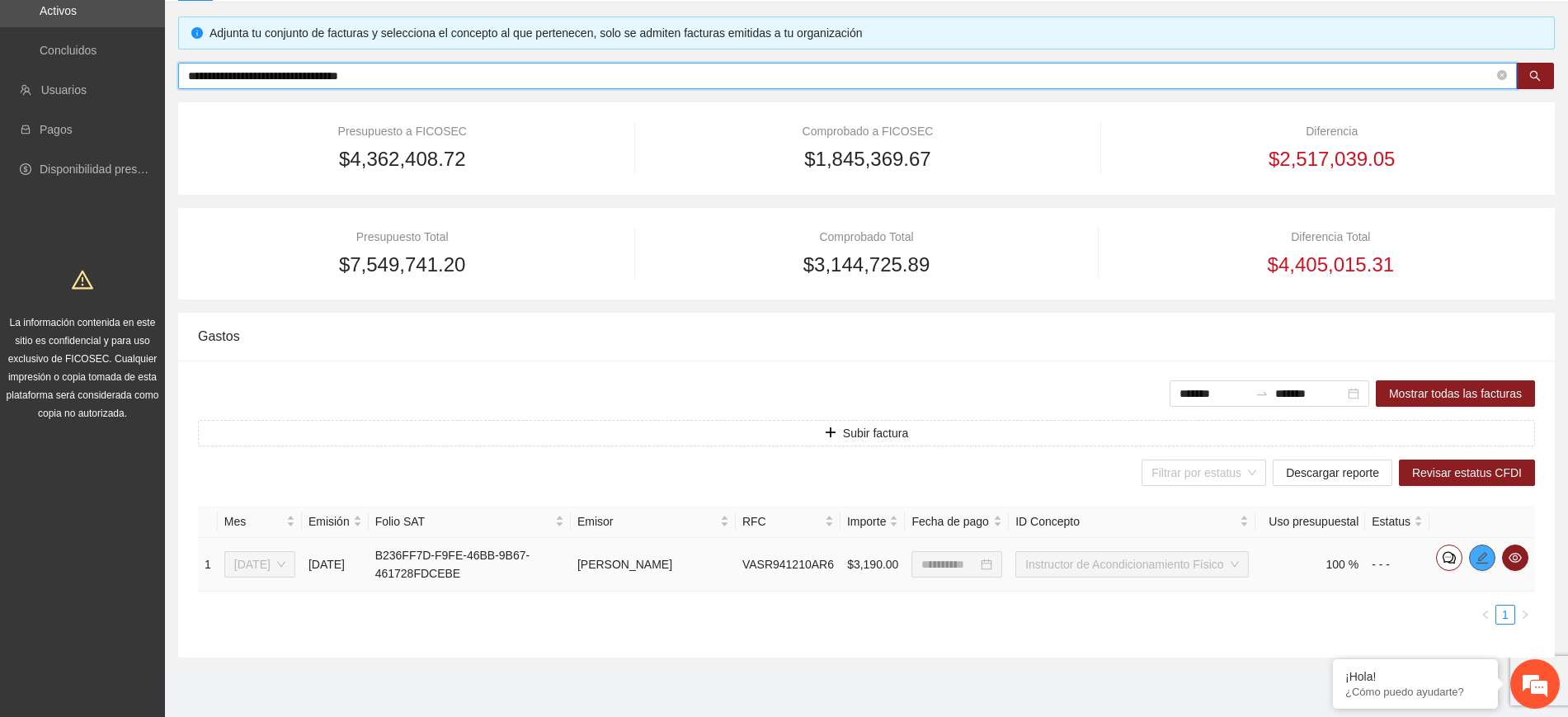
type input "**********"
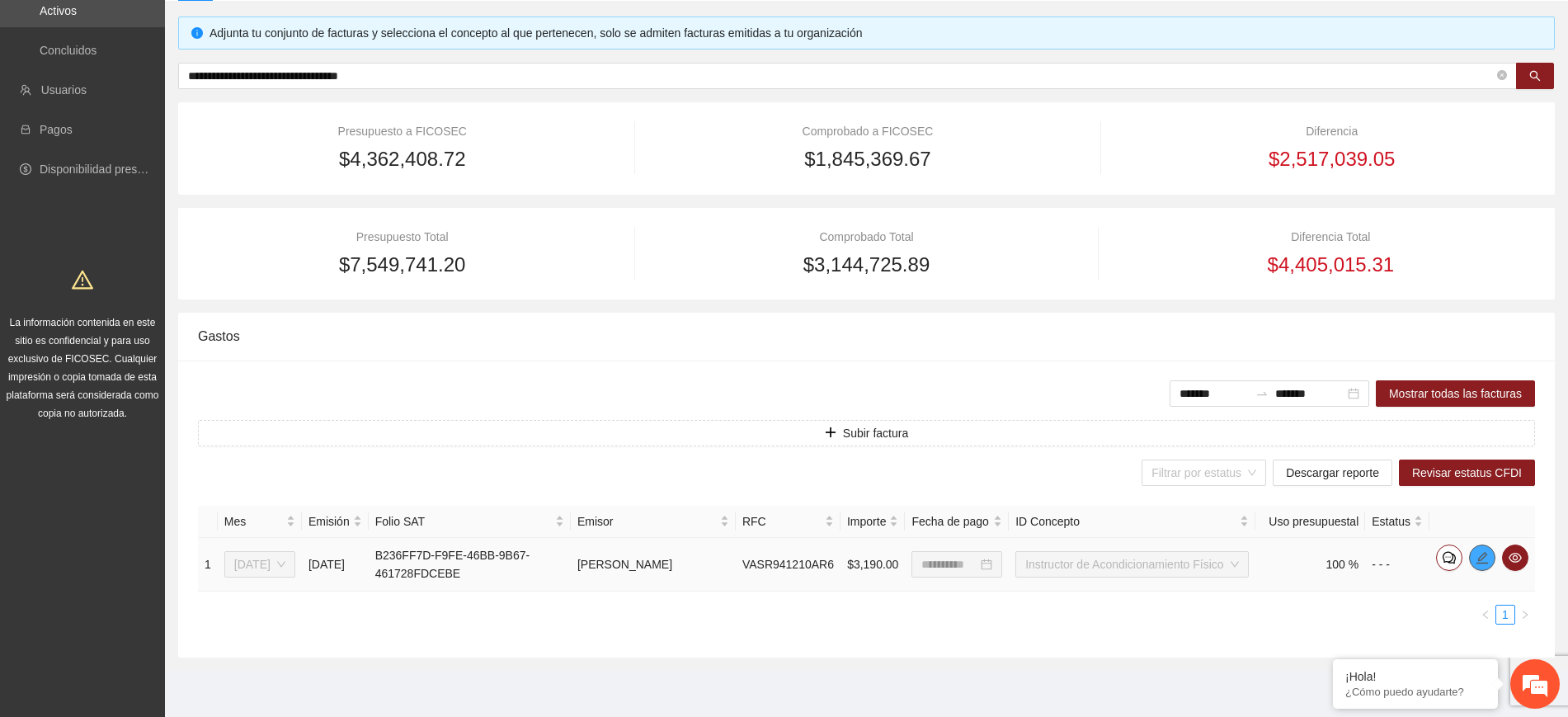
click at [1485, 552] on icon "edit" at bounding box center [1482, 557] width 12 height 12
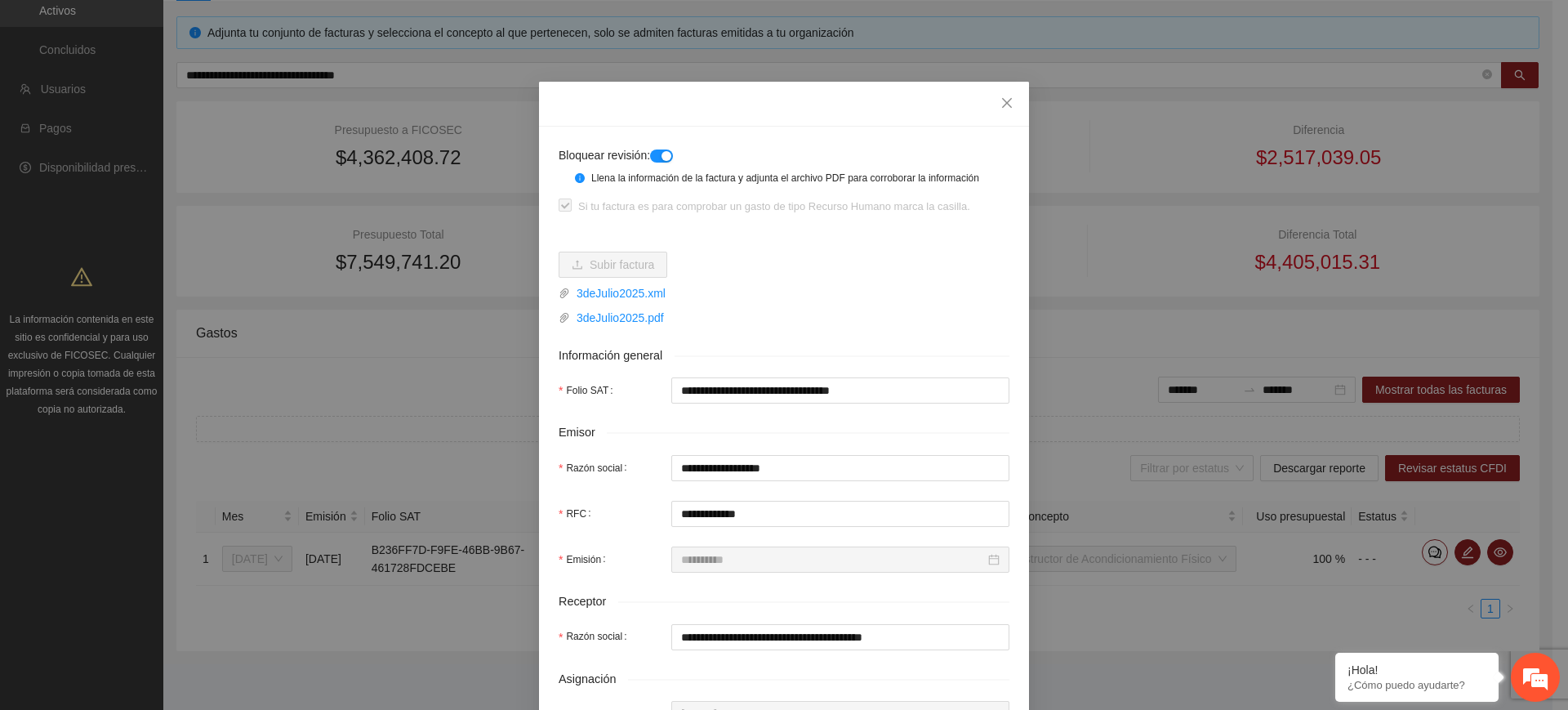
click at [661, 154] on div "button" at bounding box center [666, 155] width 10 height 10
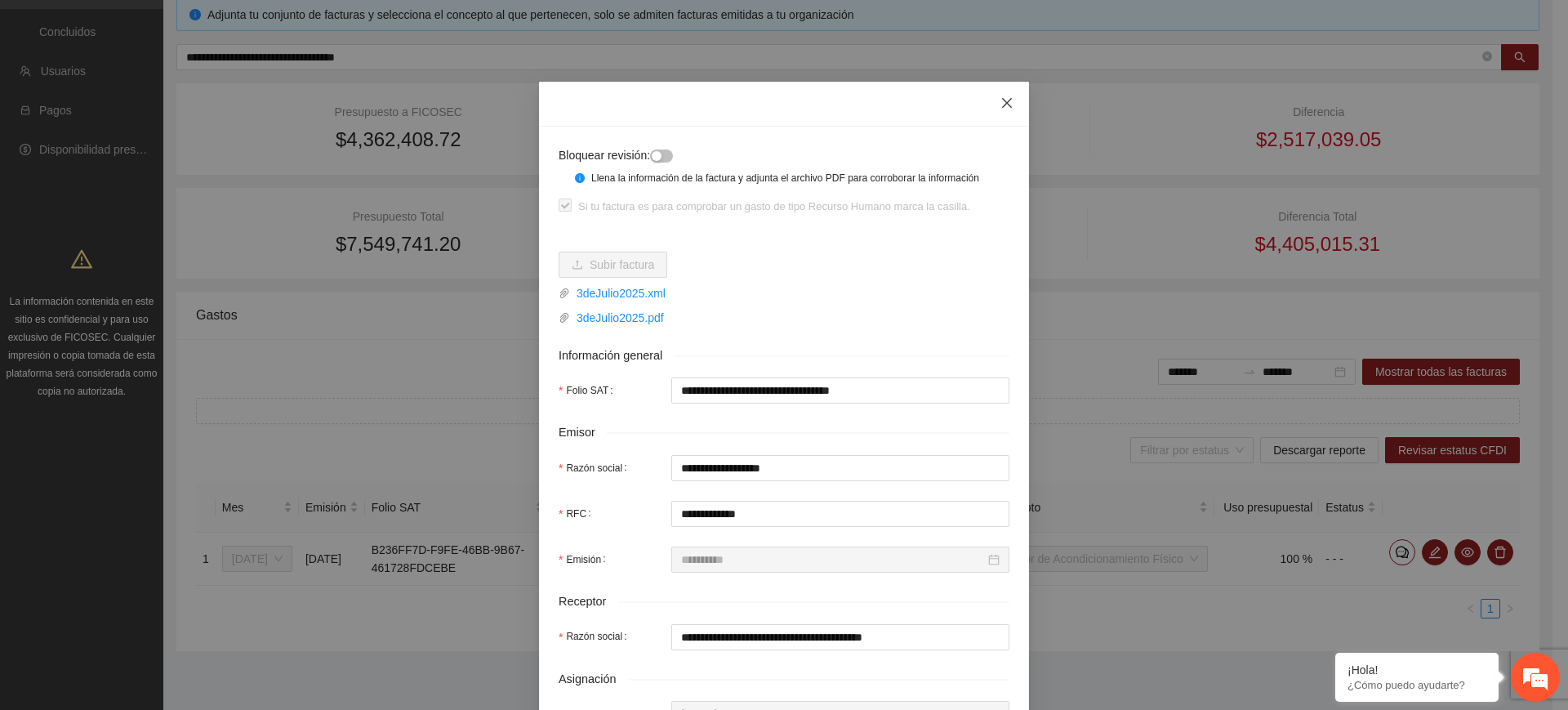
click at [1000, 104] on icon "close" at bounding box center [1006, 103] width 13 height 13
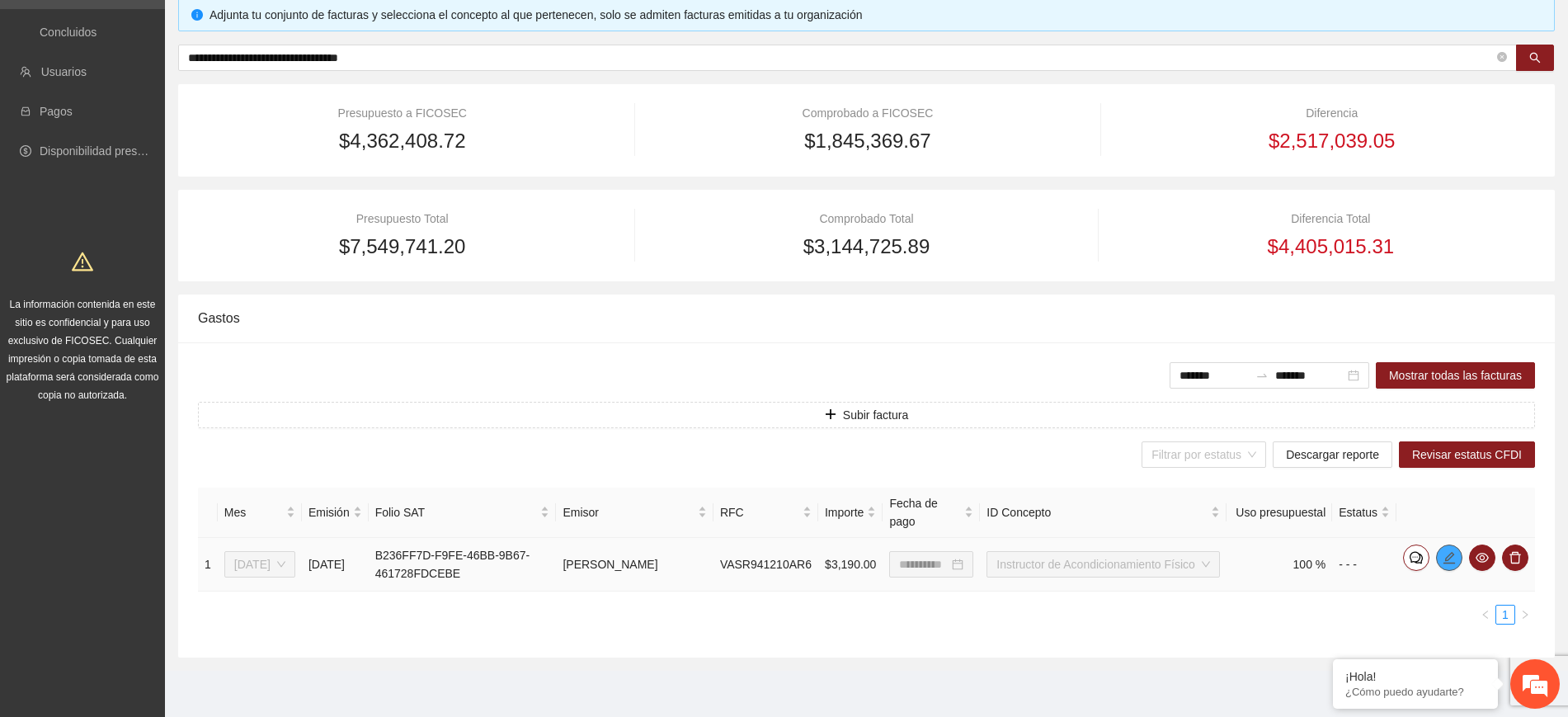
click at [1445, 551] on icon "edit" at bounding box center [1450, 557] width 13 height 13
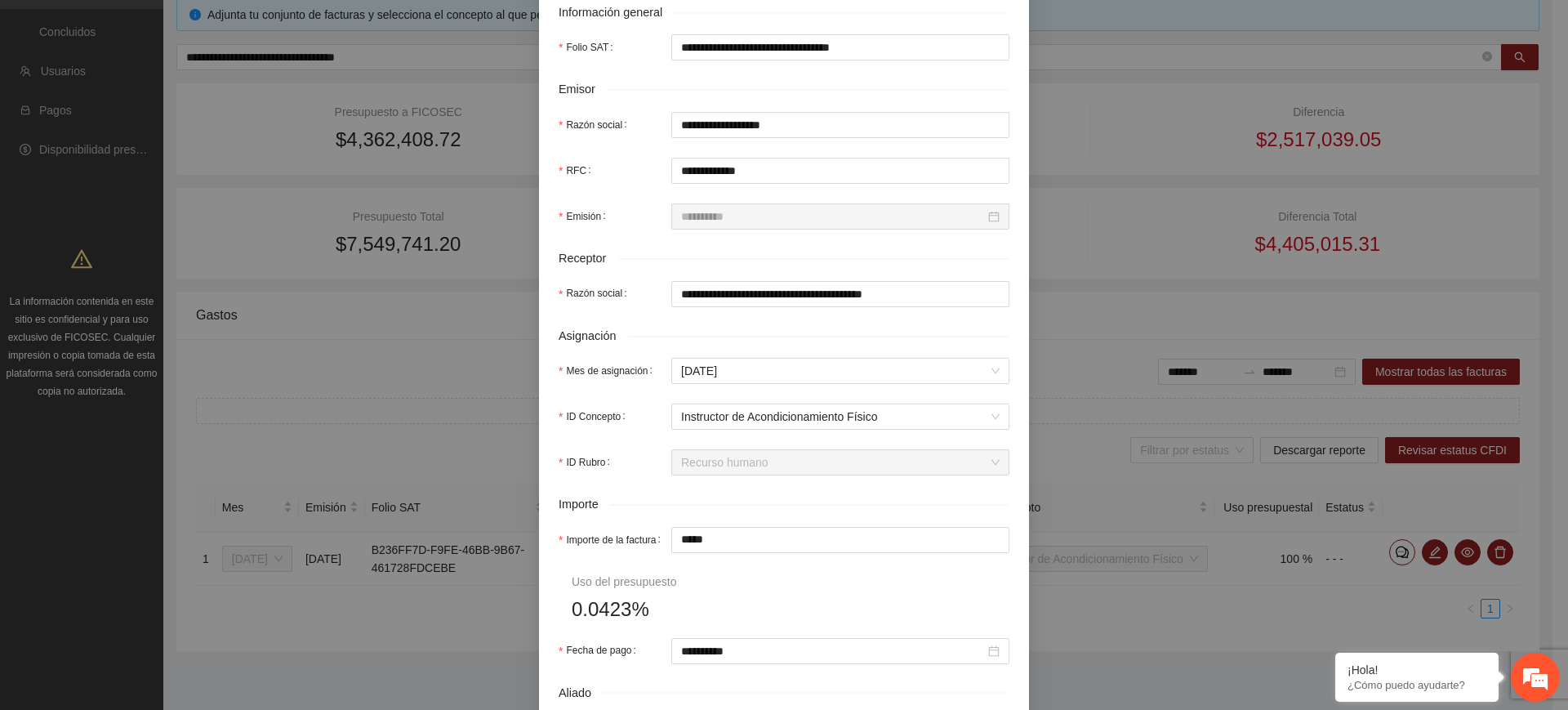
scroll to position [612, 0]
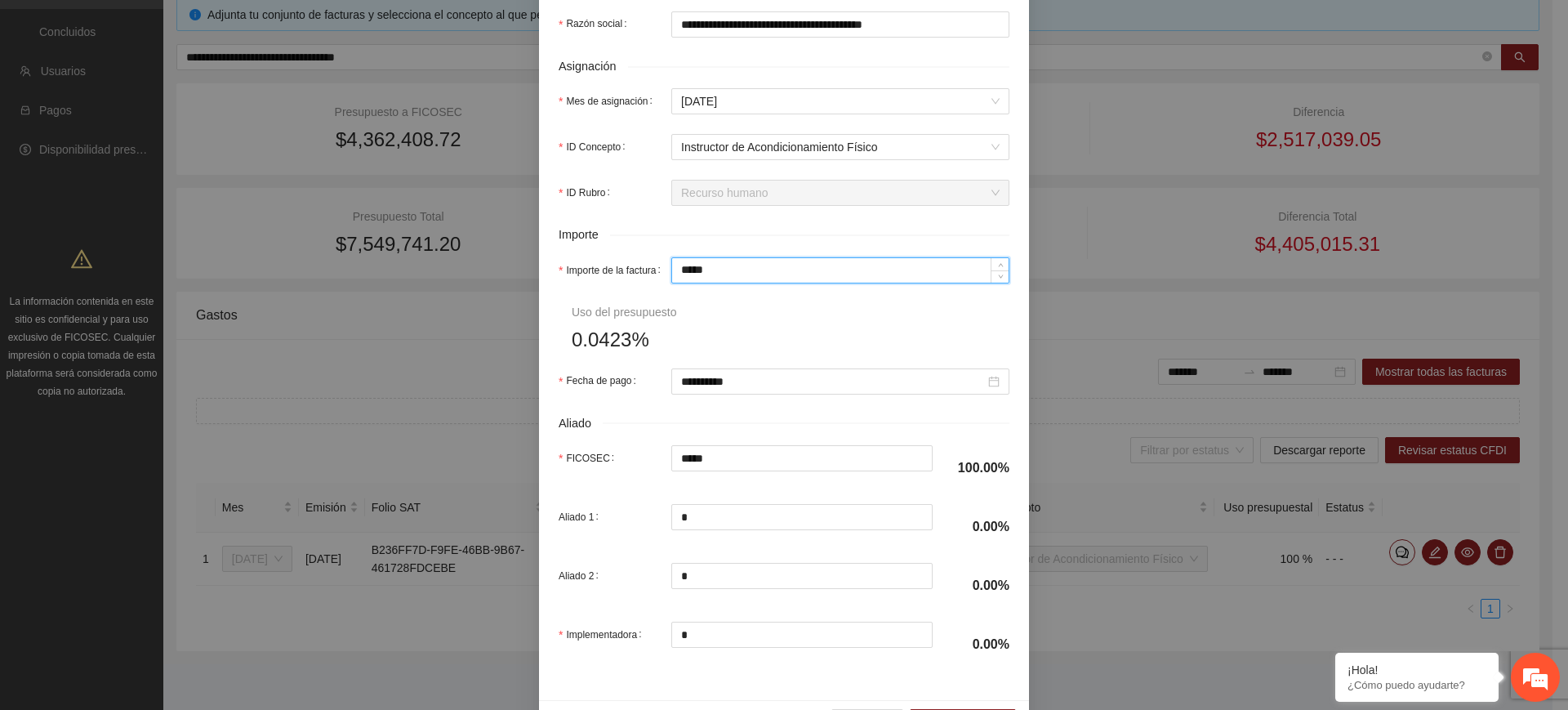
drag, startPoint x: 705, startPoint y: 269, endPoint x: 441, endPoint y: 249, distance: 264.8
click at [457, 256] on div "**********" at bounding box center [784, 355] width 1568 height 710
type input "*"
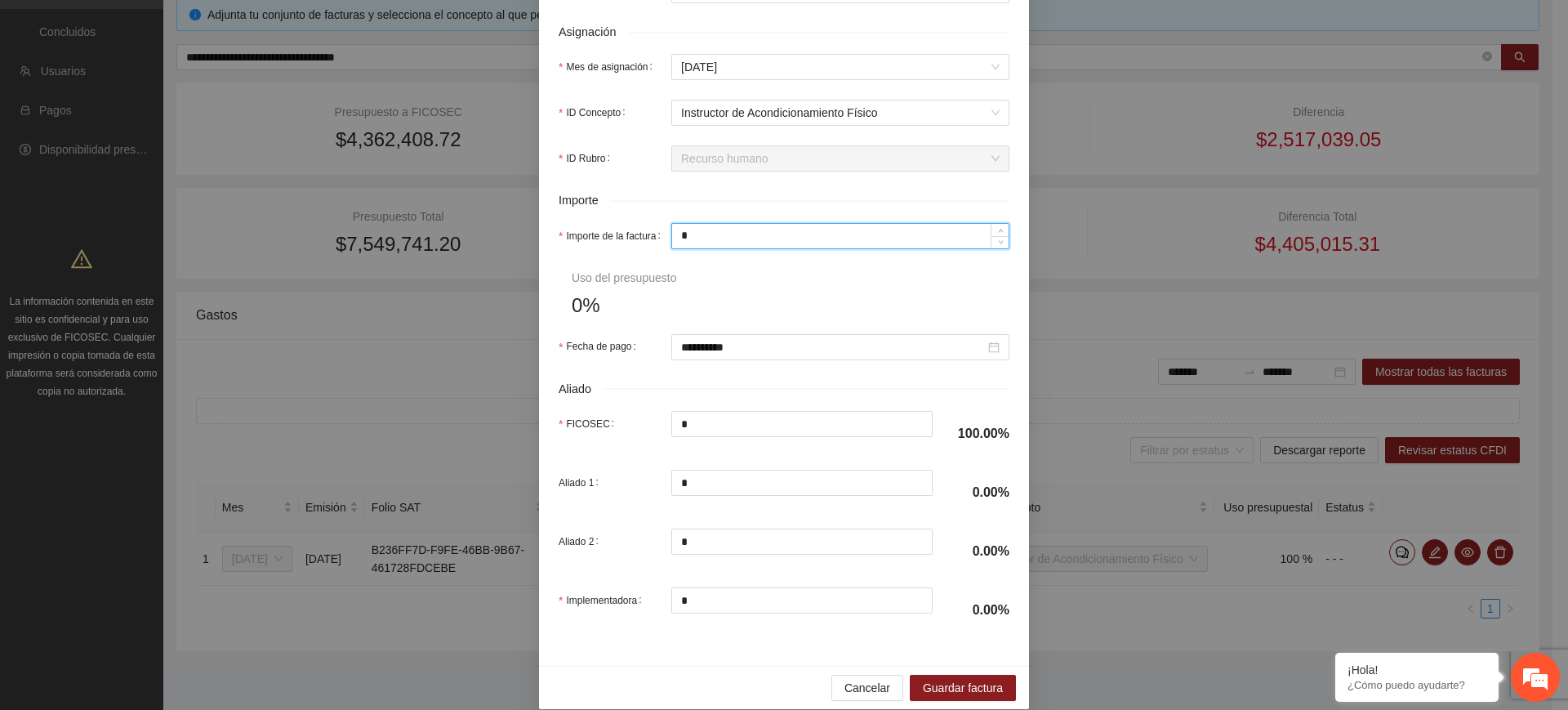
scroll to position [666, 0]
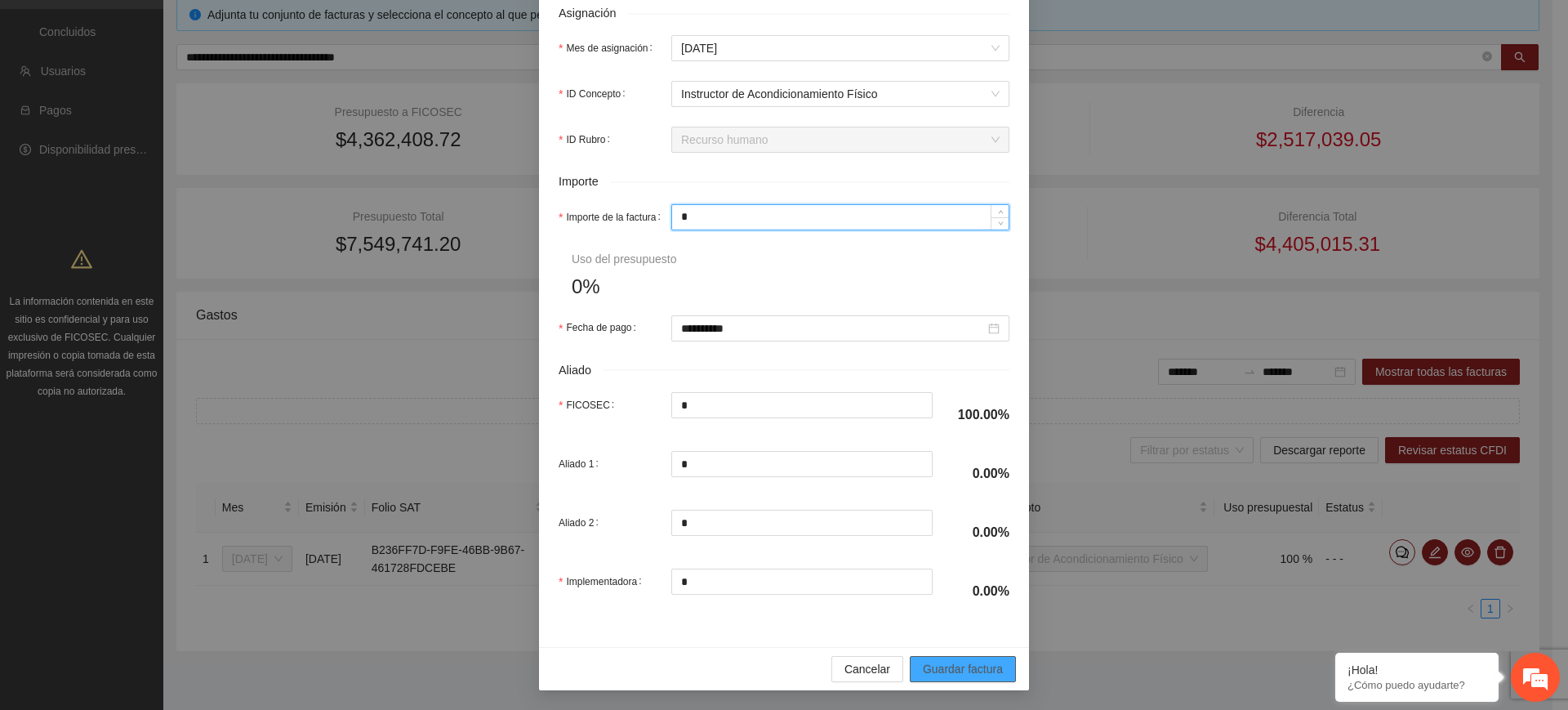
type input "*"
click at [949, 667] on span "Guardar factura" at bounding box center [963, 669] width 80 height 18
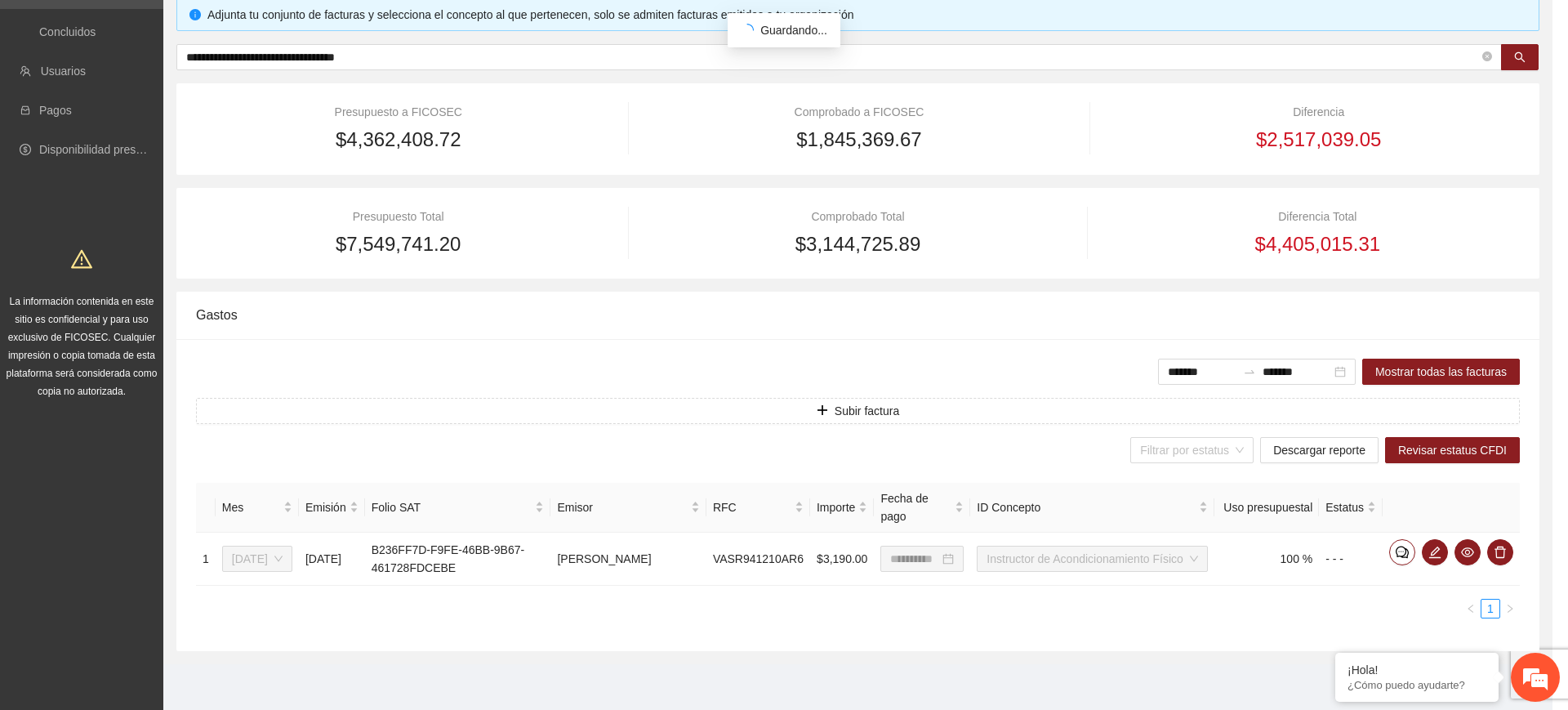
scroll to position [584, 0]
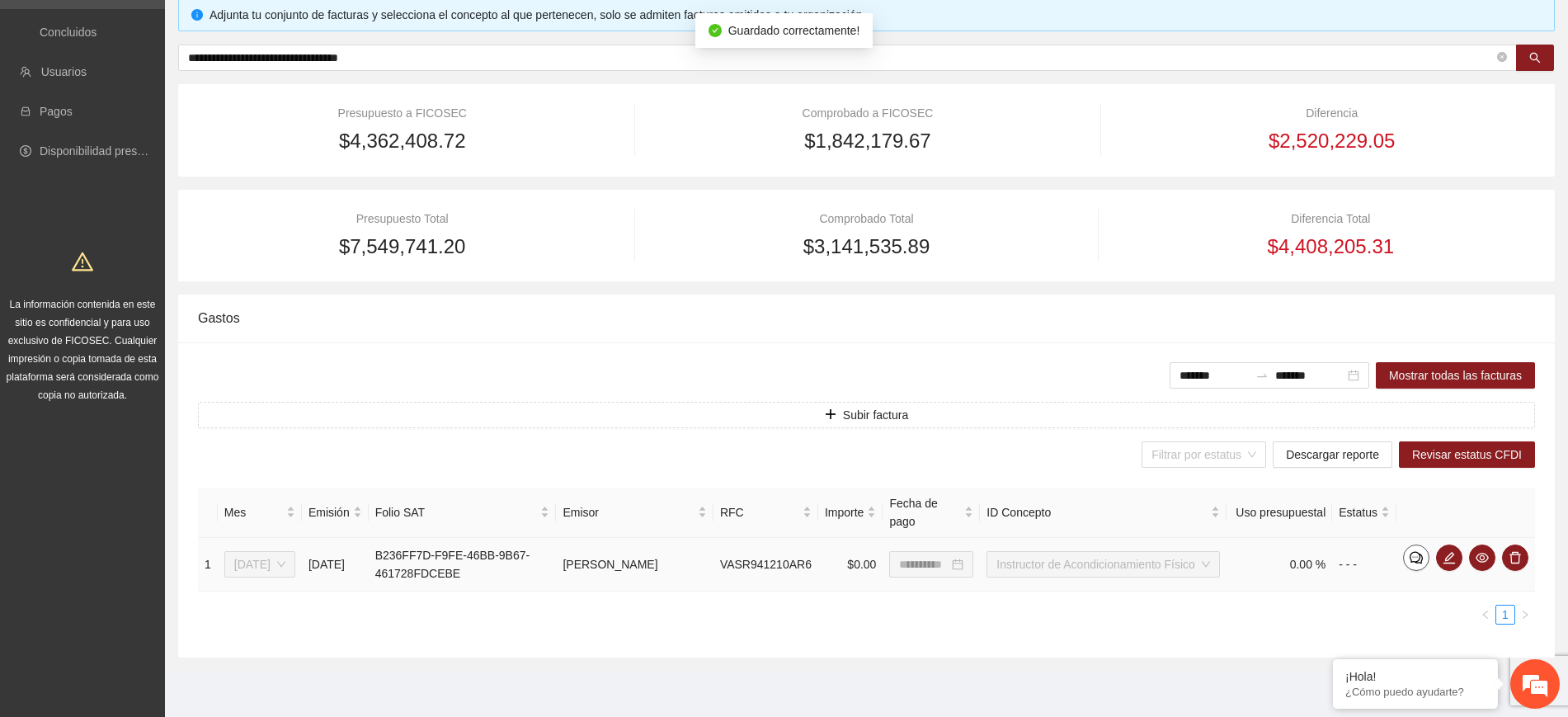
click at [1416, 554] on icon "comment" at bounding box center [1416, 557] width 13 height 13
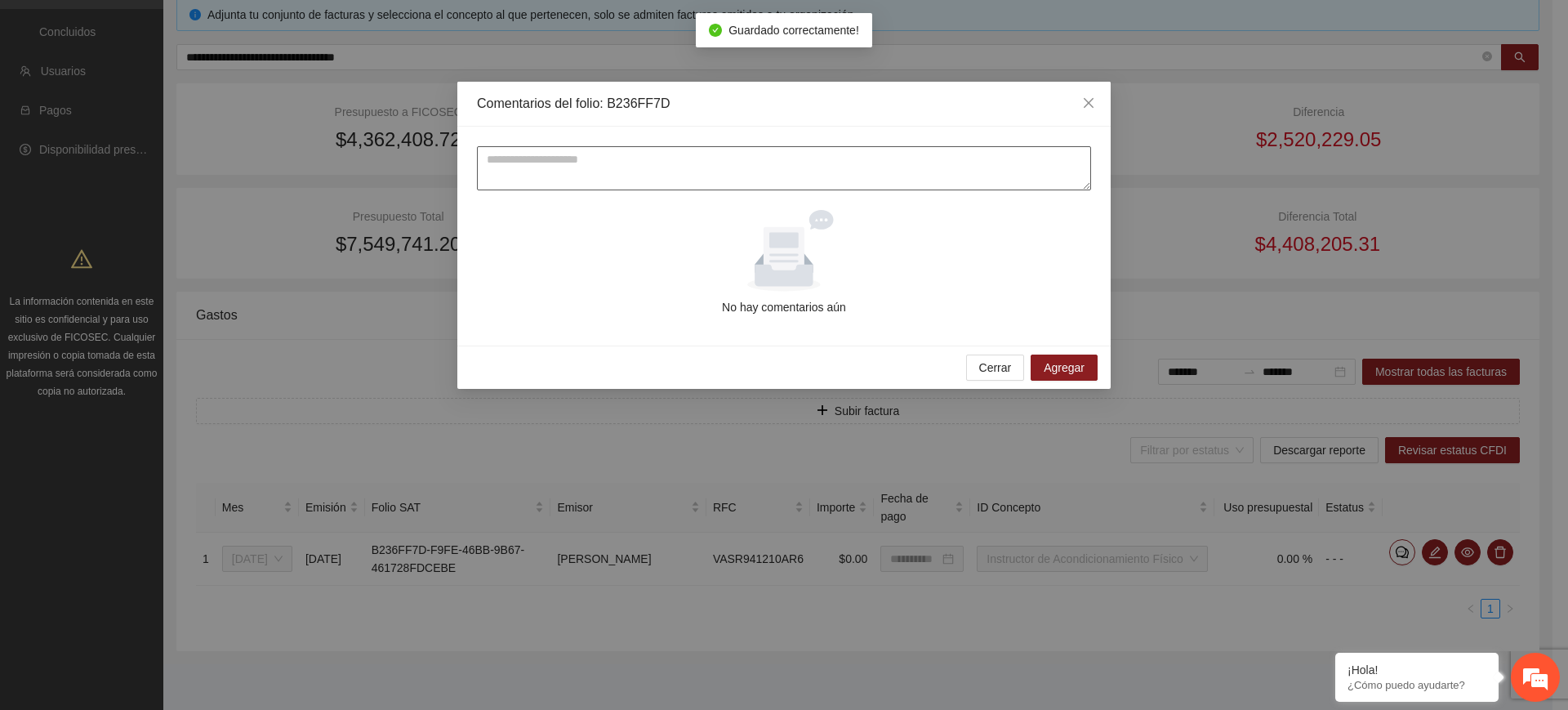
click at [785, 170] on textarea at bounding box center [784, 169] width 614 height 44
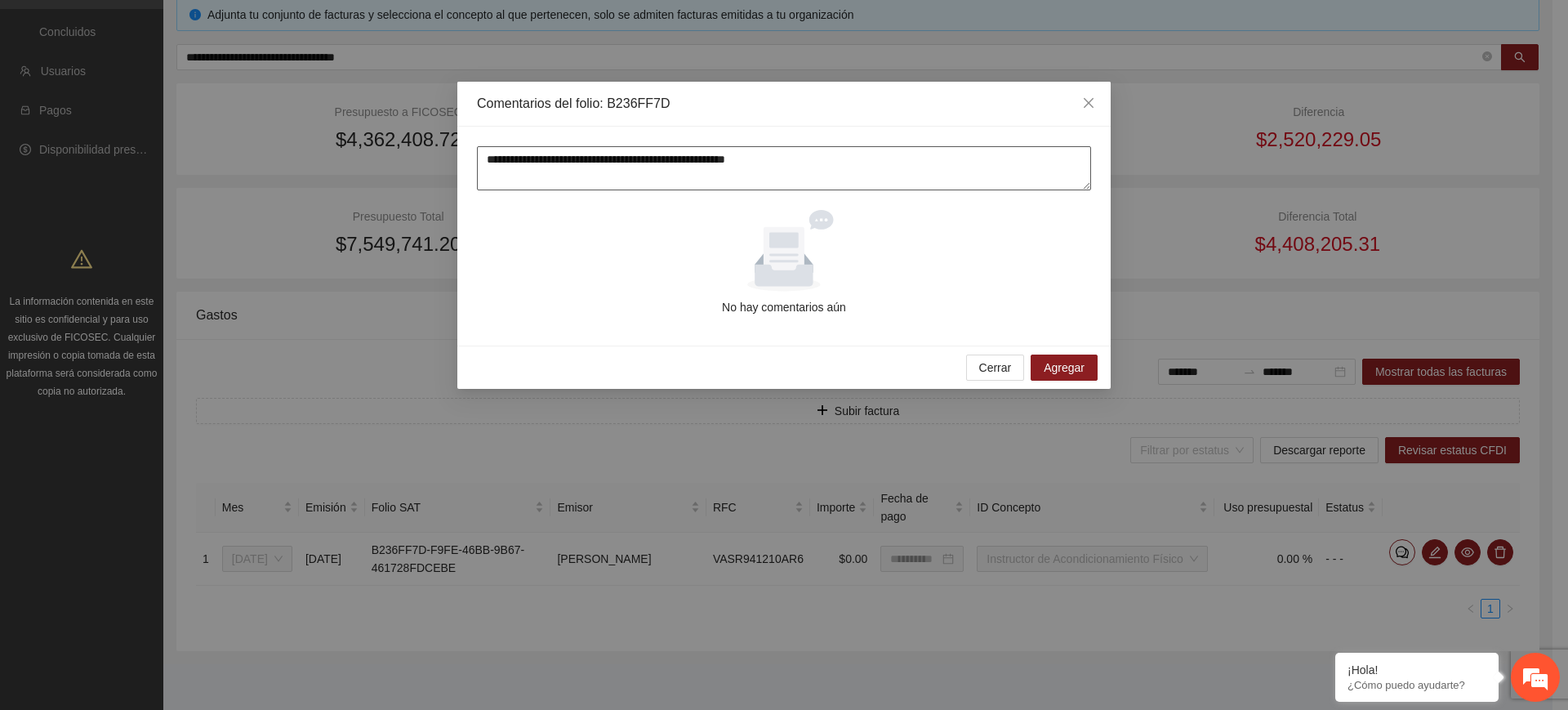
click at [649, 162] on textarea "**********" at bounding box center [784, 169] width 614 height 44
type textarea "**********"
click at [1082, 367] on span "Agregar" at bounding box center [1064, 367] width 41 height 18
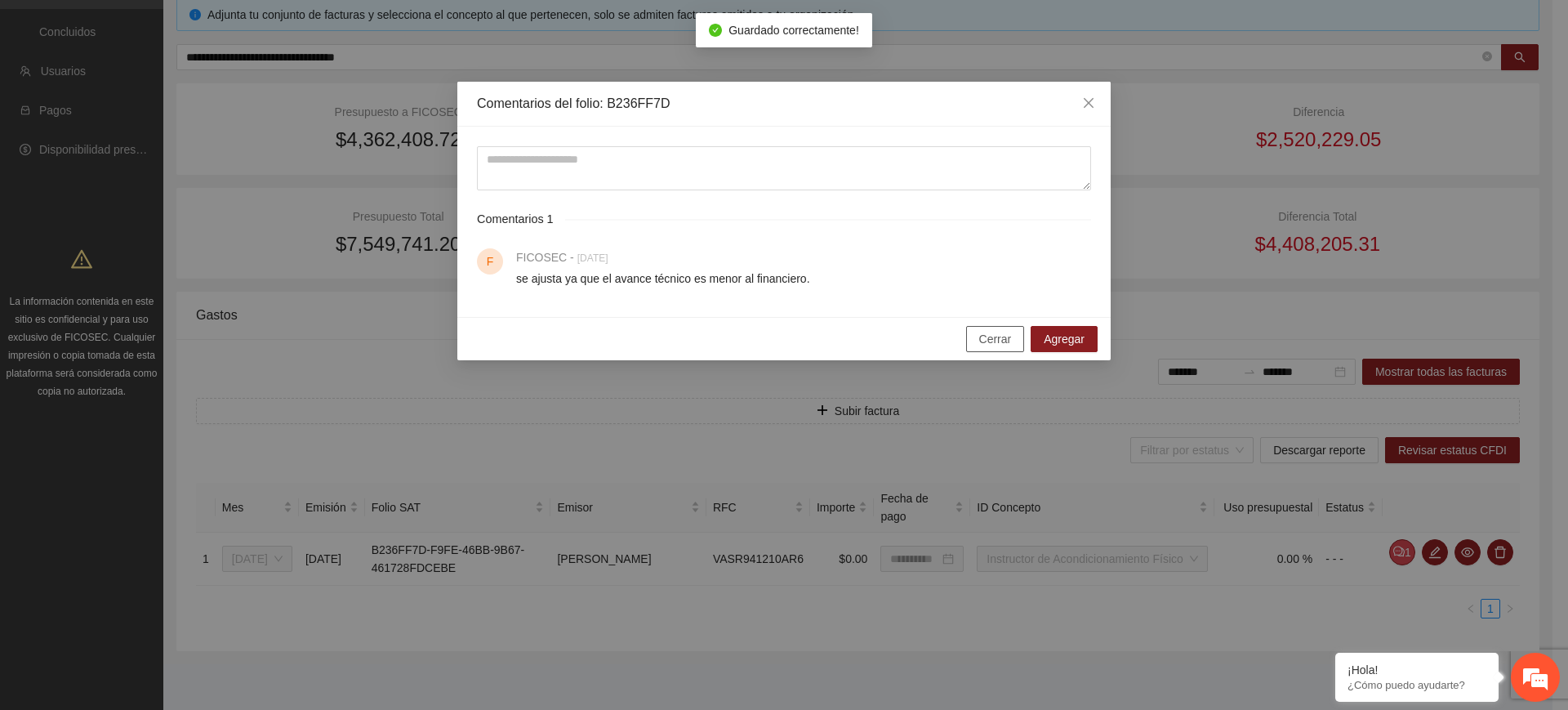
click at [994, 338] on span "Cerrar" at bounding box center [995, 339] width 33 height 18
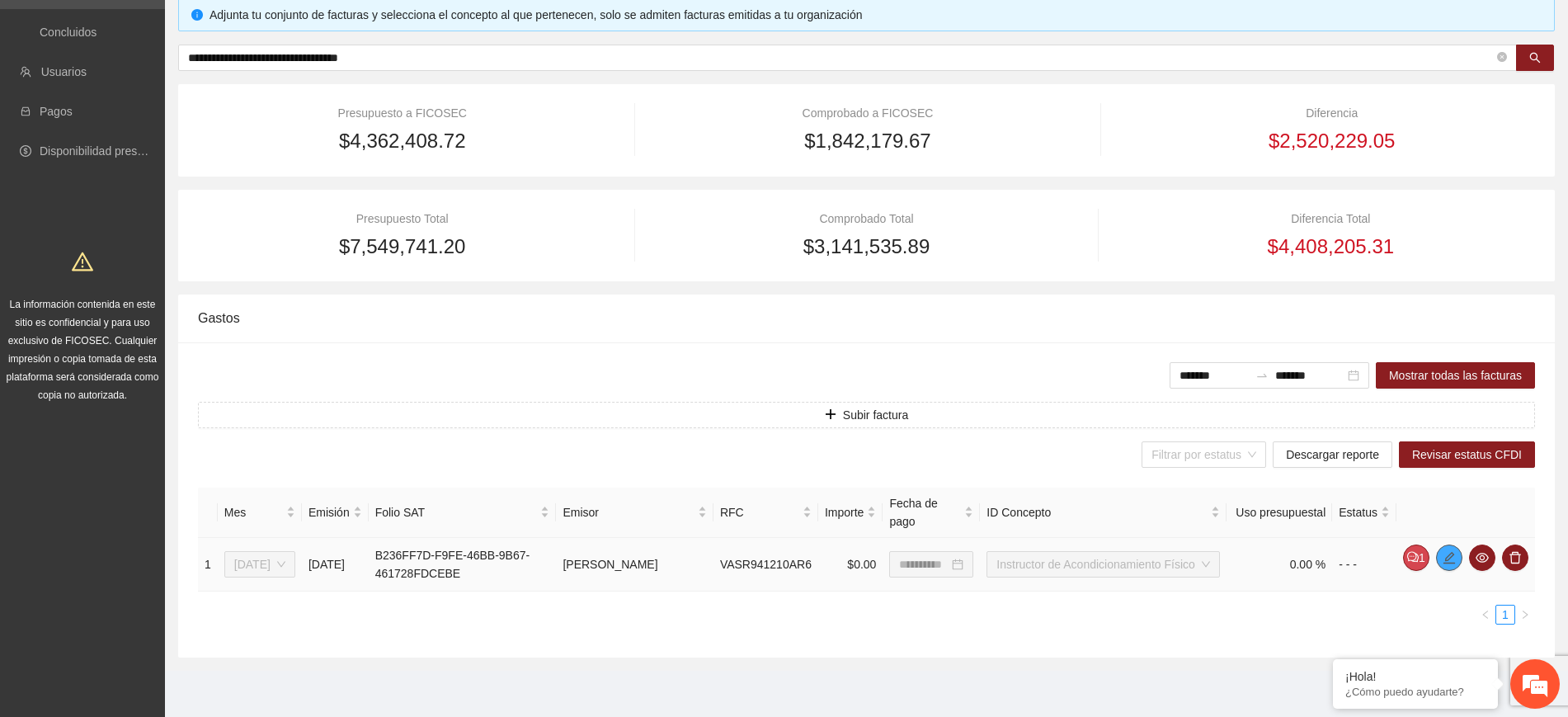
click at [1452, 557] on icon "edit" at bounding box center [1450, 557] width 13 height 13
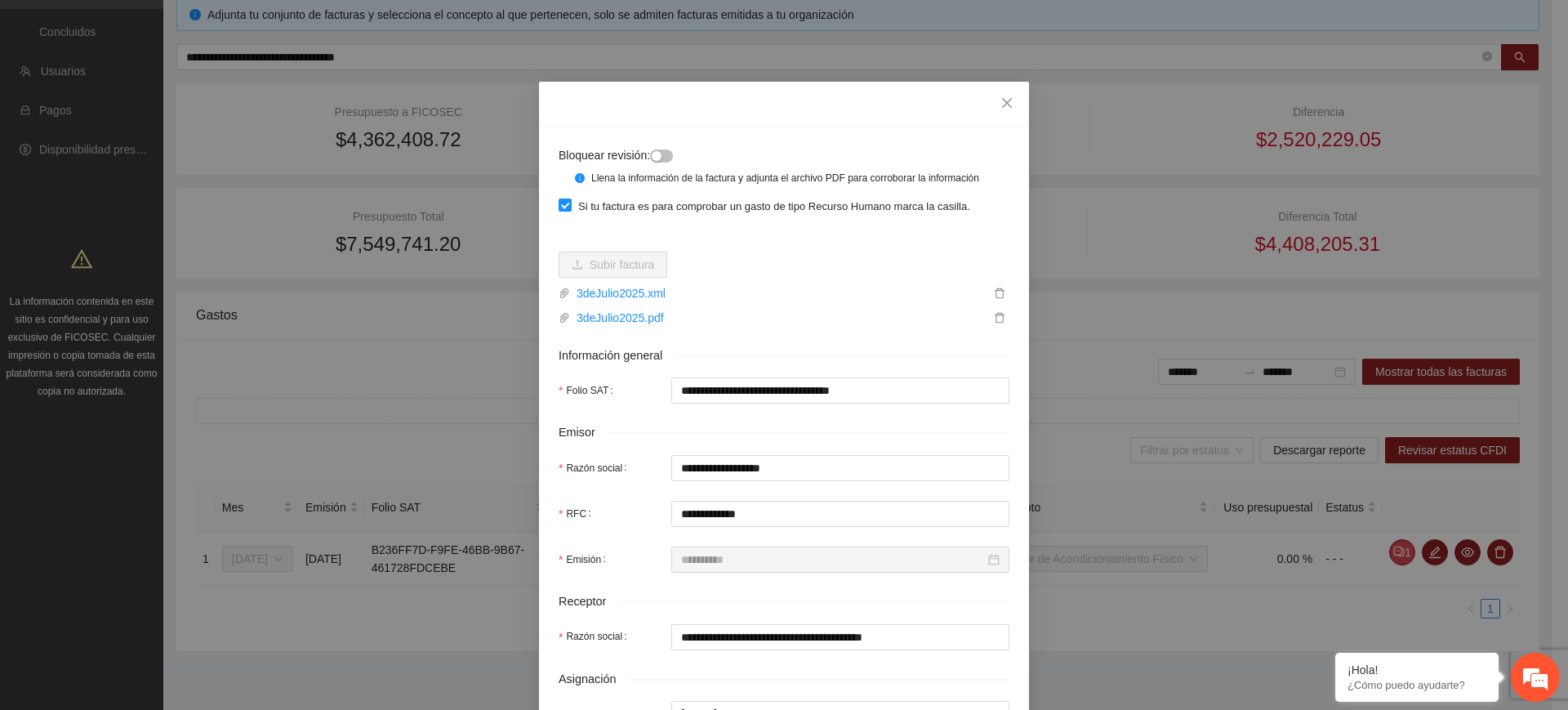
click at [662, 153] on button "button" at bounding box center [662, 155] width 23 height 13
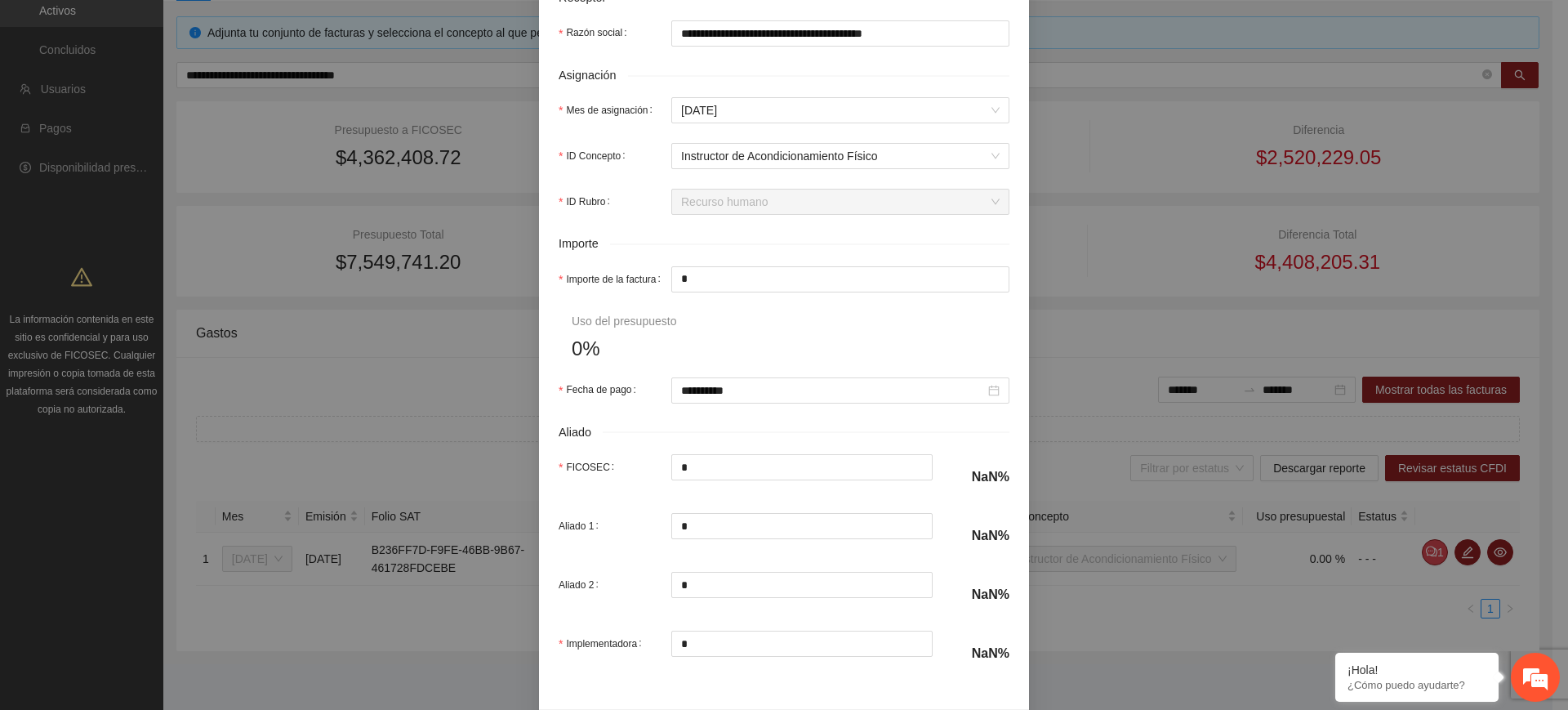
scroll to position [666, 0]
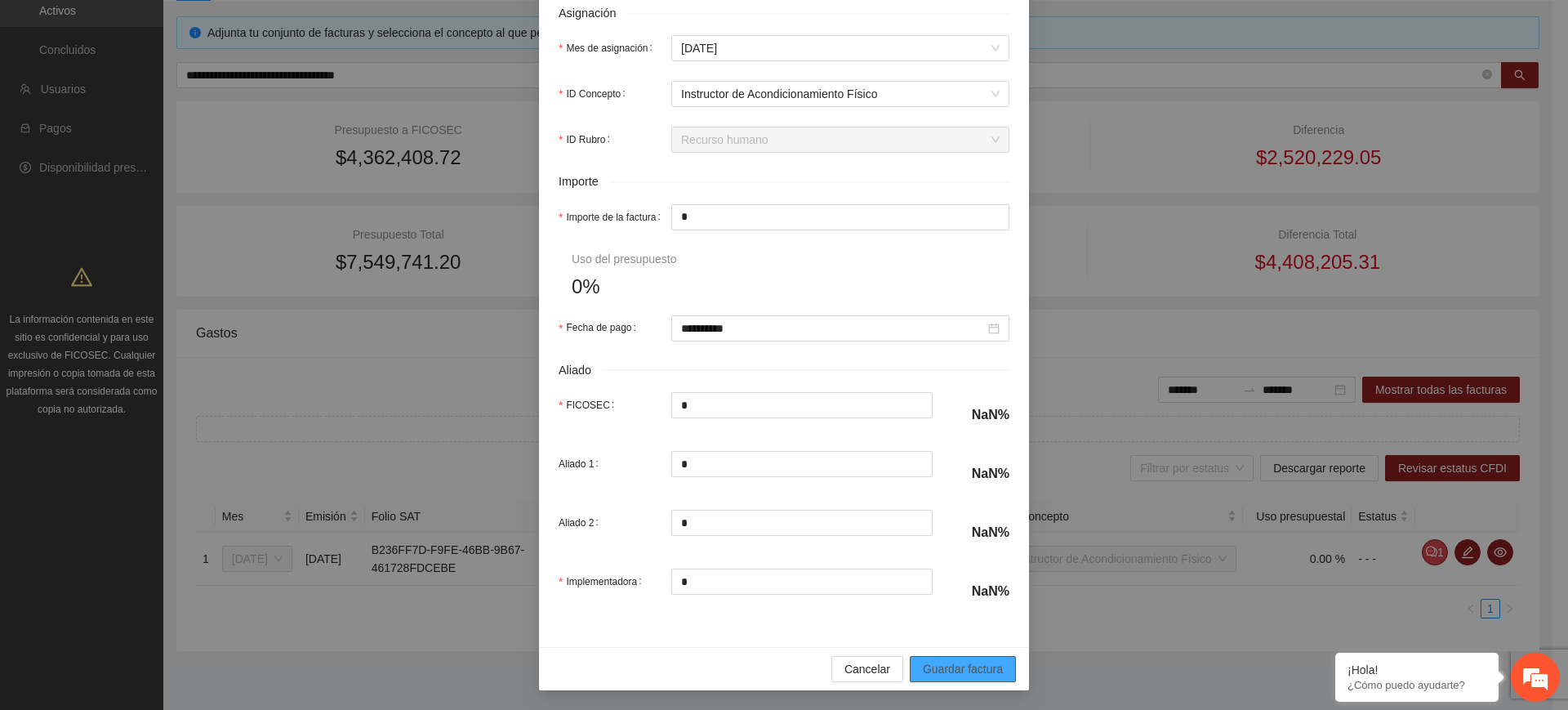
click at [972, 666] on span "Guardar factura" at bounding box center [963, 669] width 80 height 18
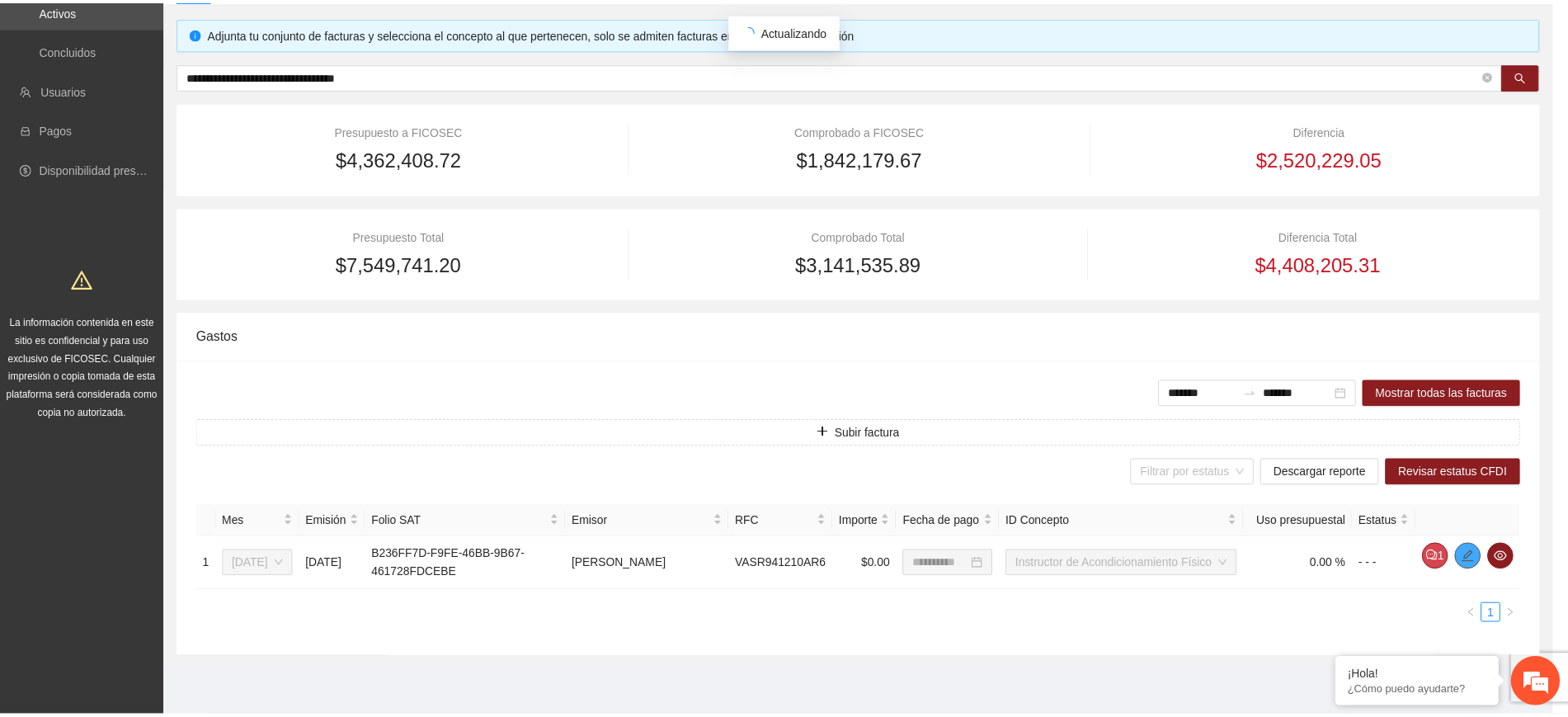
scroll to position [168, 0]
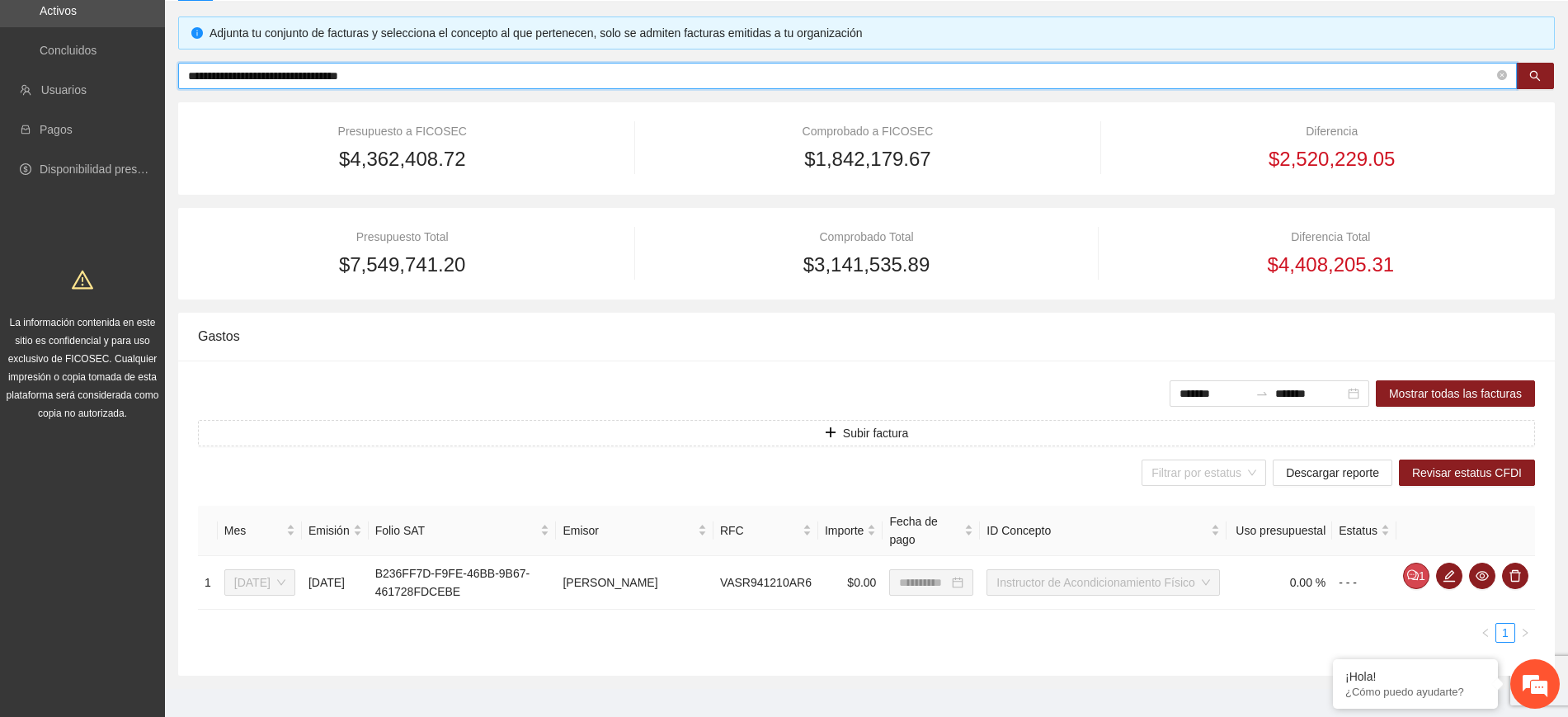
drag, startPoint x: 423, startPoint y: 75, endPoint x: 68, endPoint y: 29, distance: 358.0
click at [68, 29] on section "**********" at bounding box center [784, 283] width 1568 height 903
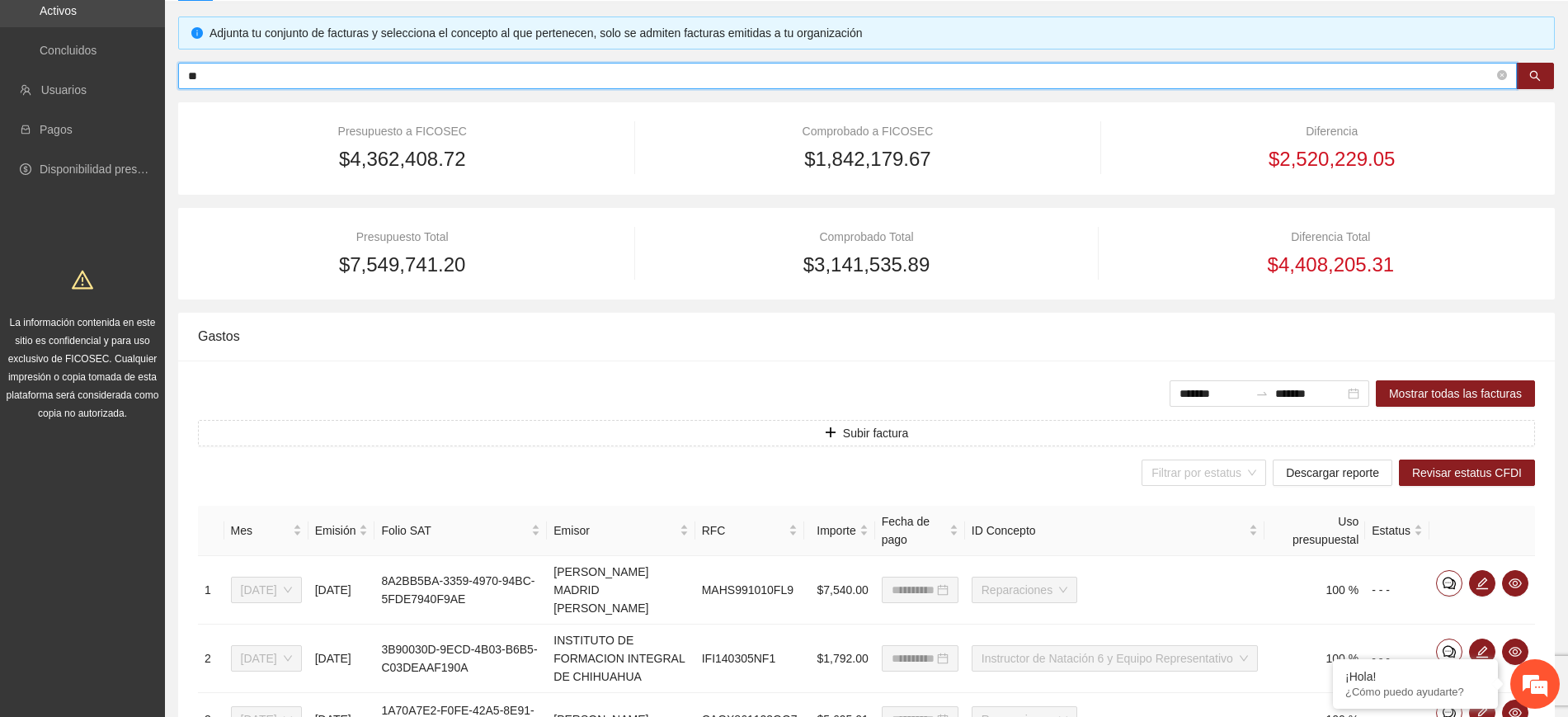
scroll to position [83, 0]
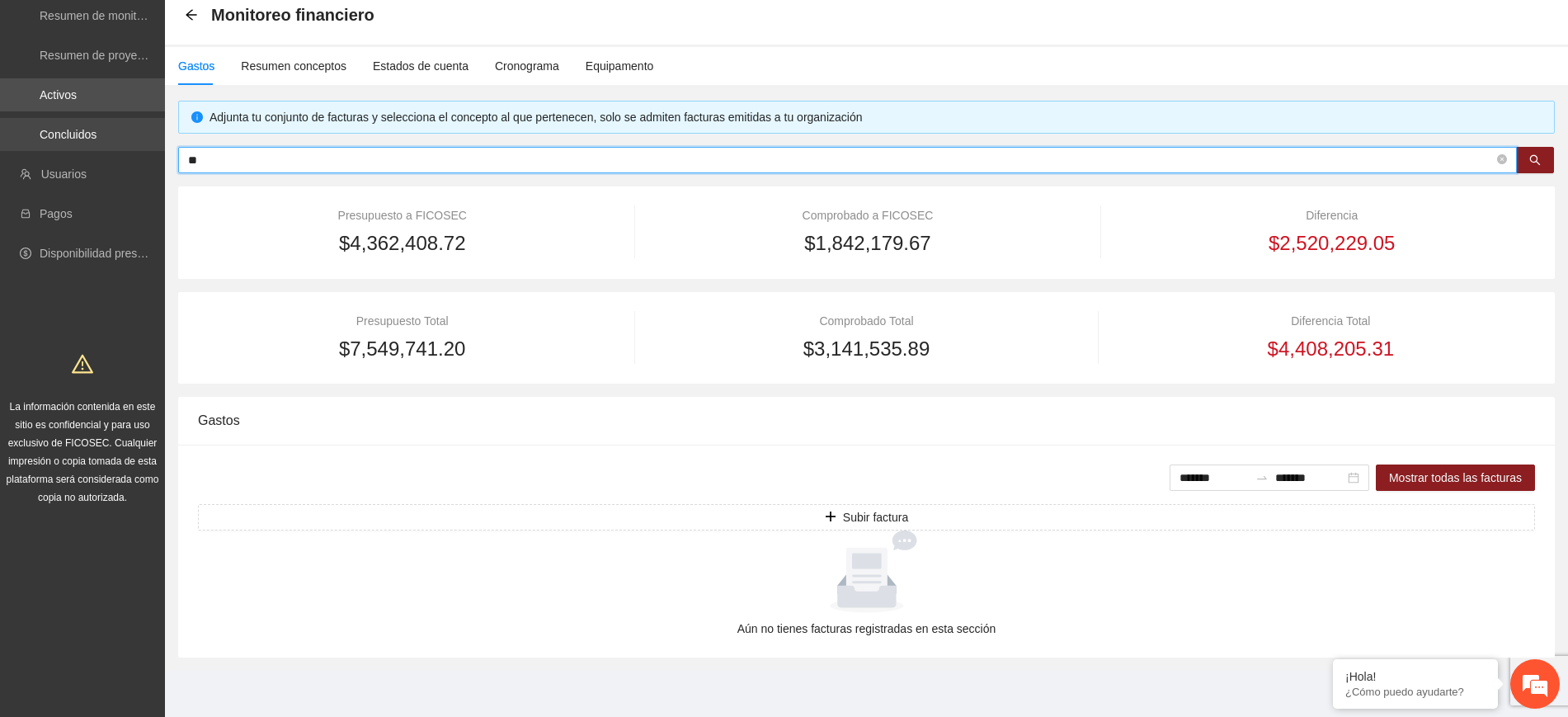
drag, startPoint x: 202, startPoint y: 156, endPoint x: 0, endPoint y: 129, distance: 203.8
click at [0, 129] on section "Solicitudes Monitoreo de proyectos Resumen de monitoreo Resumen de proyectos ap…" at bounding box center [784, 316] width 1568 height 800
paste input "**********"
type input "**********"
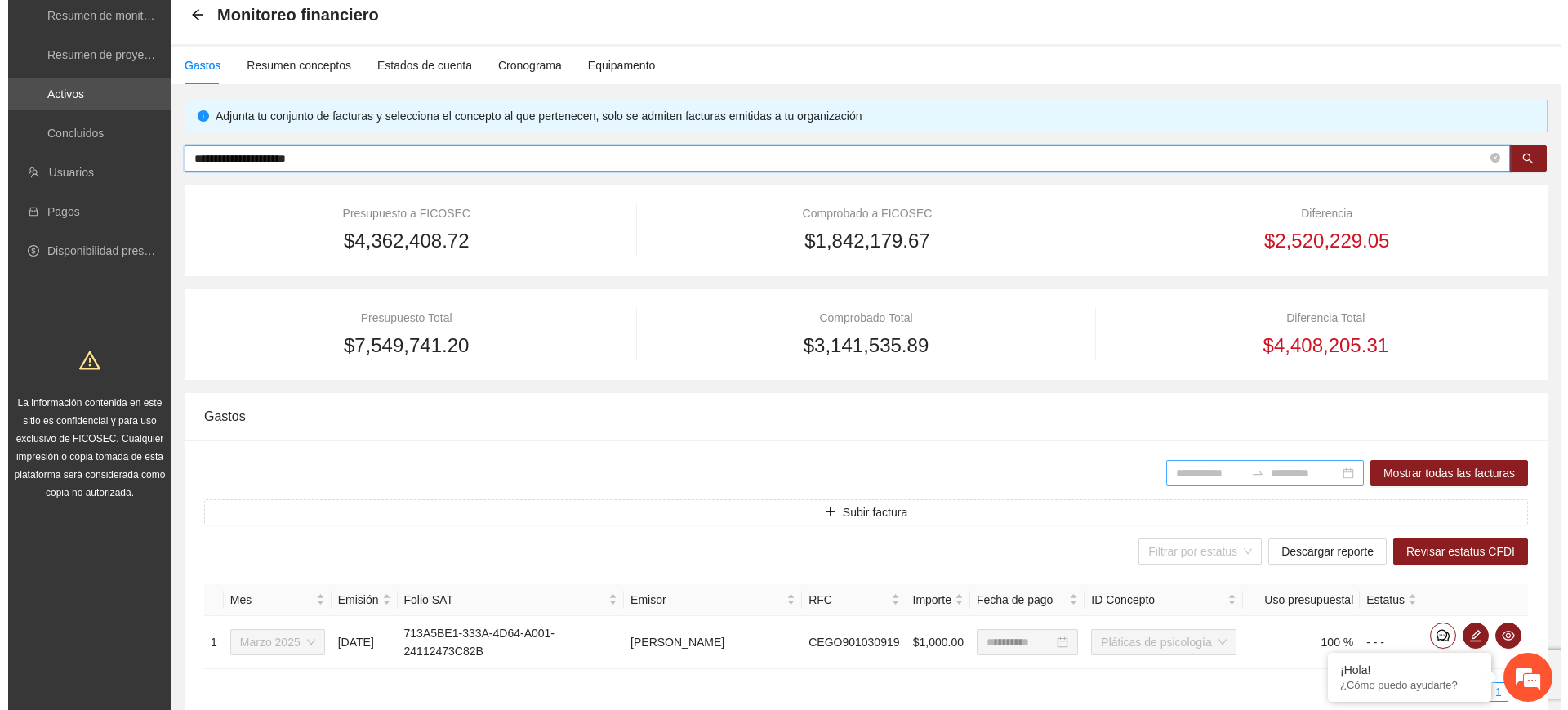
scroll to position [166, 0]
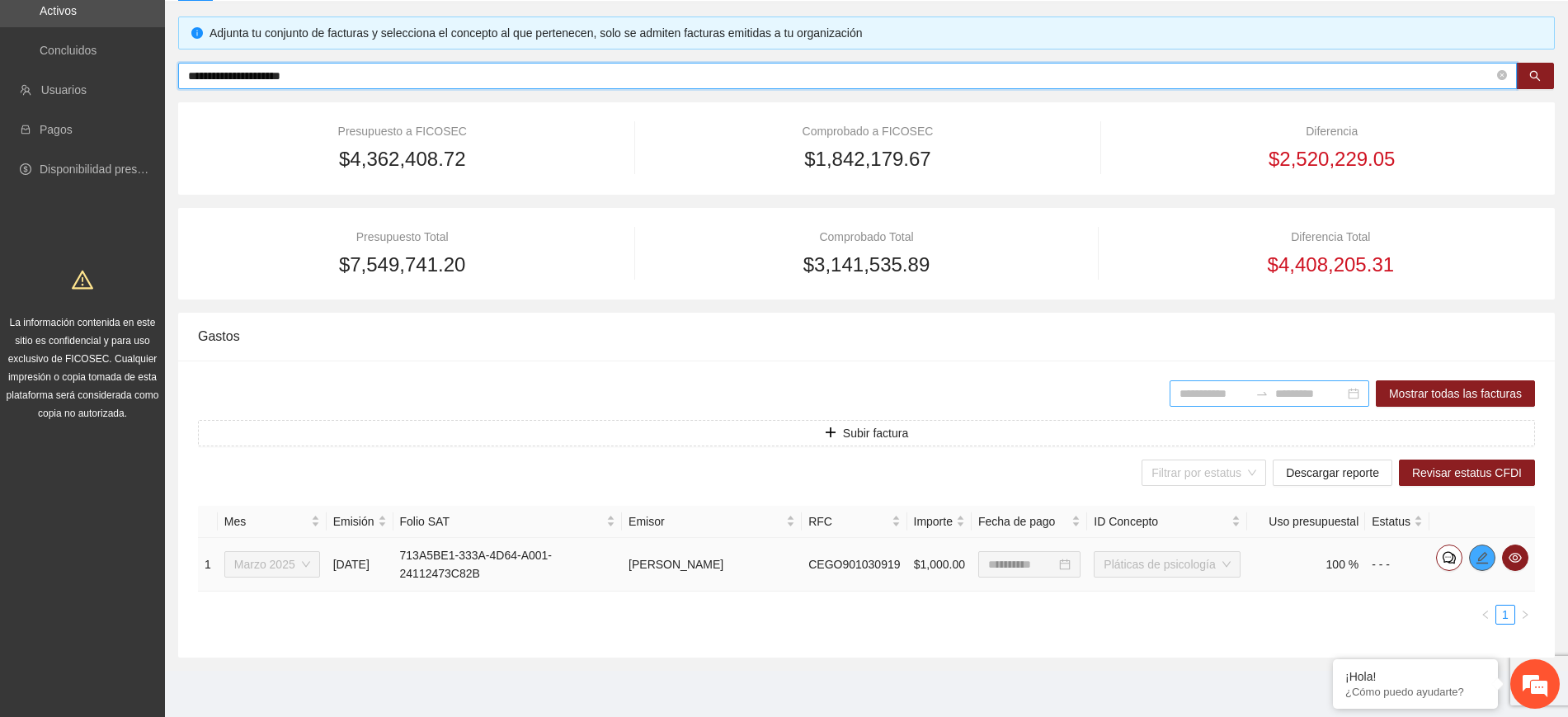
type input "**********"
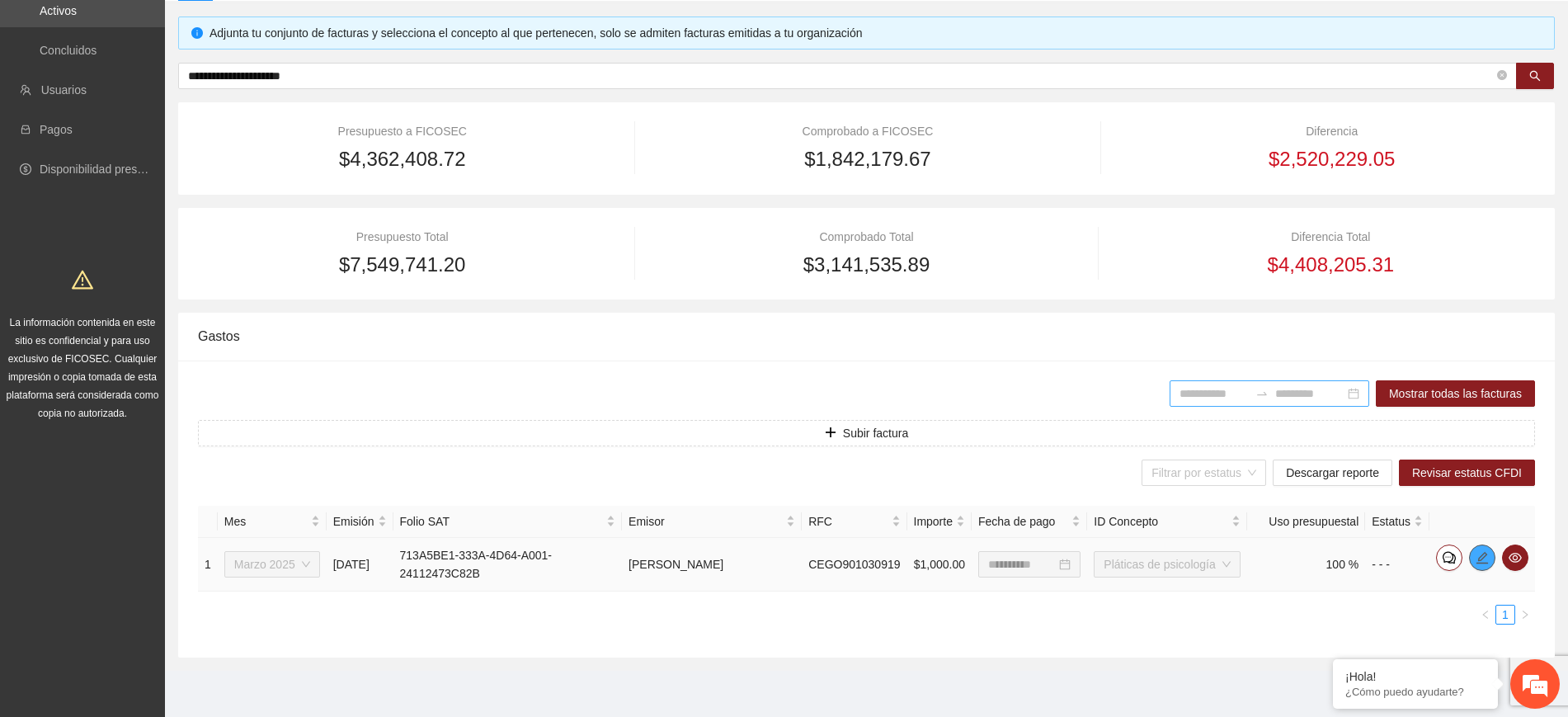
click at [1480, 555] on icon "edit" at bounding box center [1482, 557] width 13 height 13
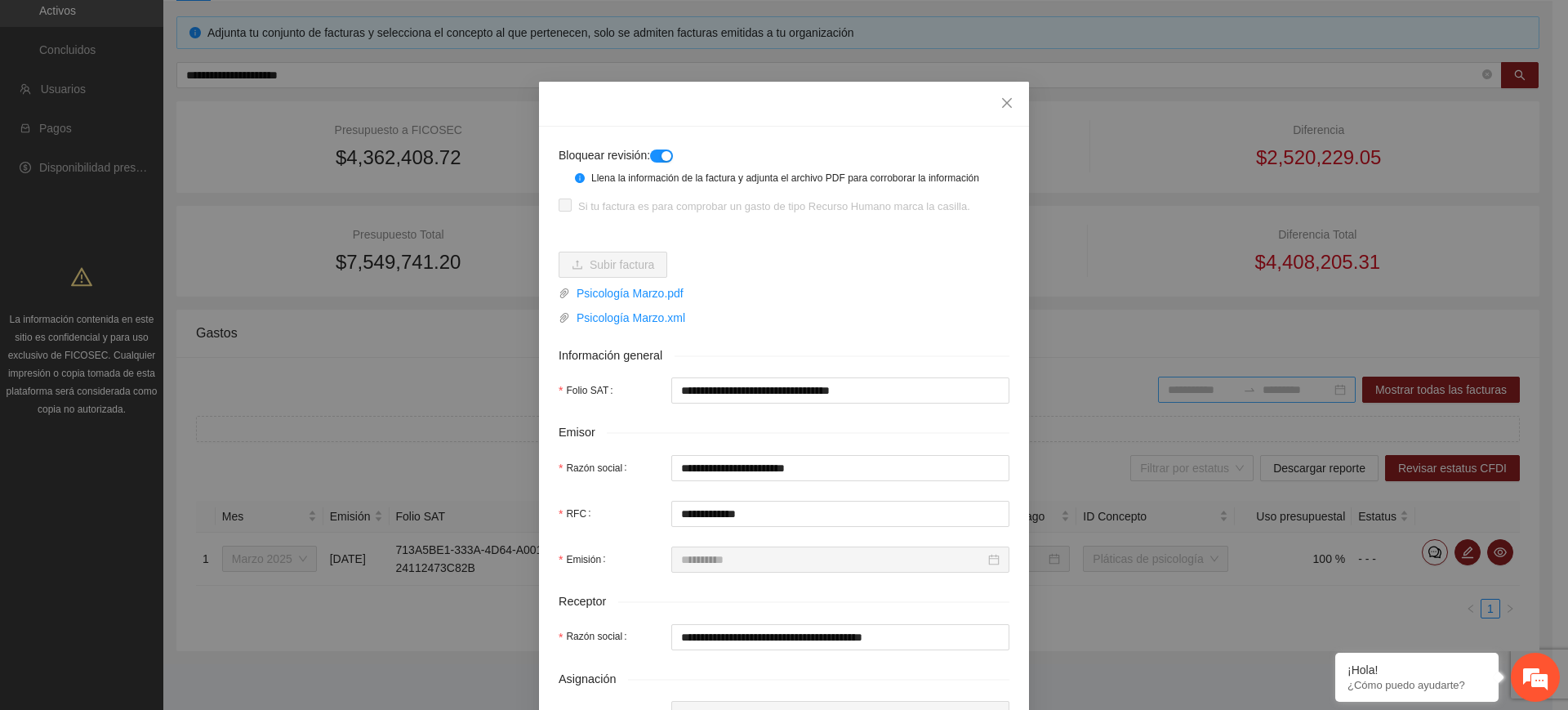
click at [653, 153] on button "button" at bounding box center [662, 155] width 23 height 13
drag, startPoint x: 999, startPoint y: 99, endPoint x: 1359, endPoint y: 531, distance: 562.3
click at [1000, 100] on icon "close" at bounding box center [1006, 103] width 13 height 13
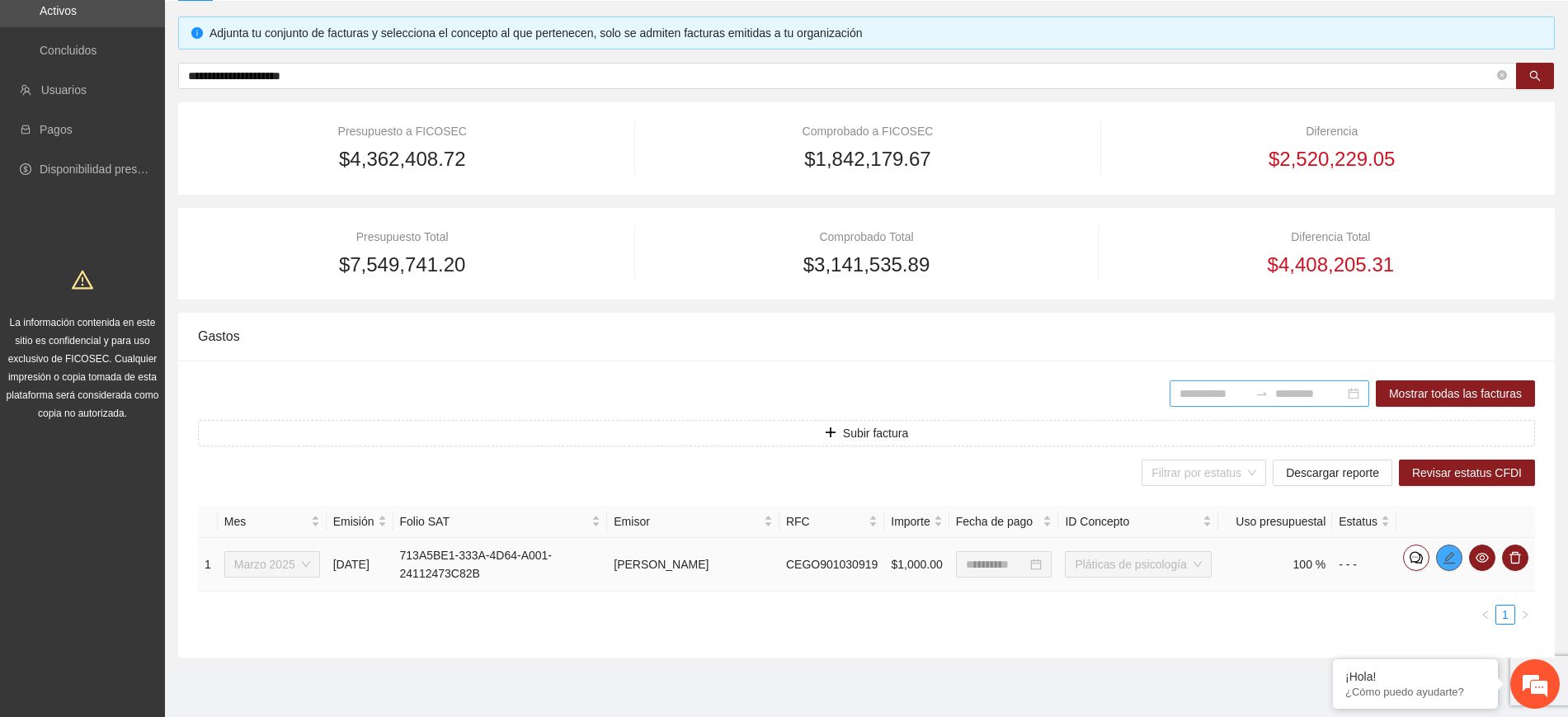
click at [1450, 560] on icon "edit" at bounding box center [1450, 557] width 13 height 13
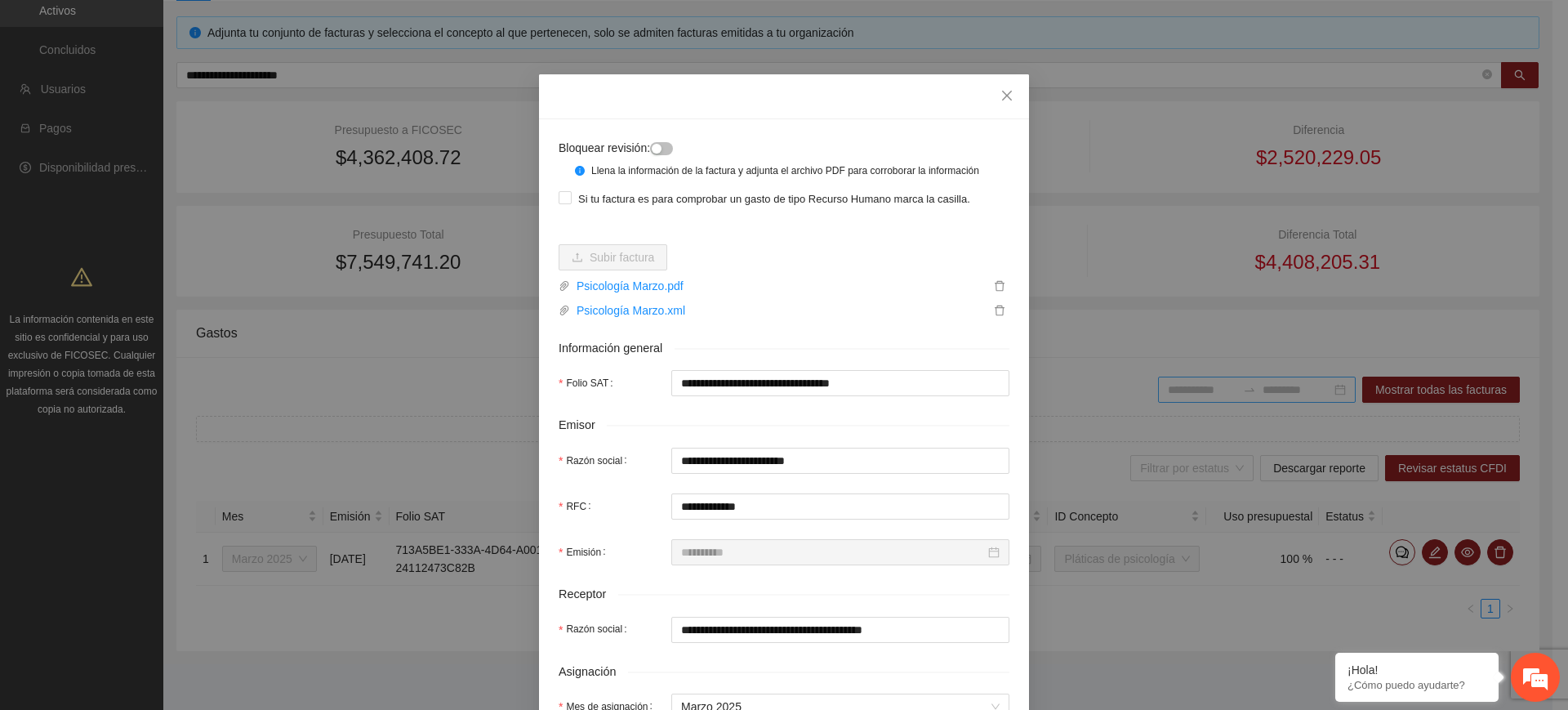
scroll to position [0, 0]
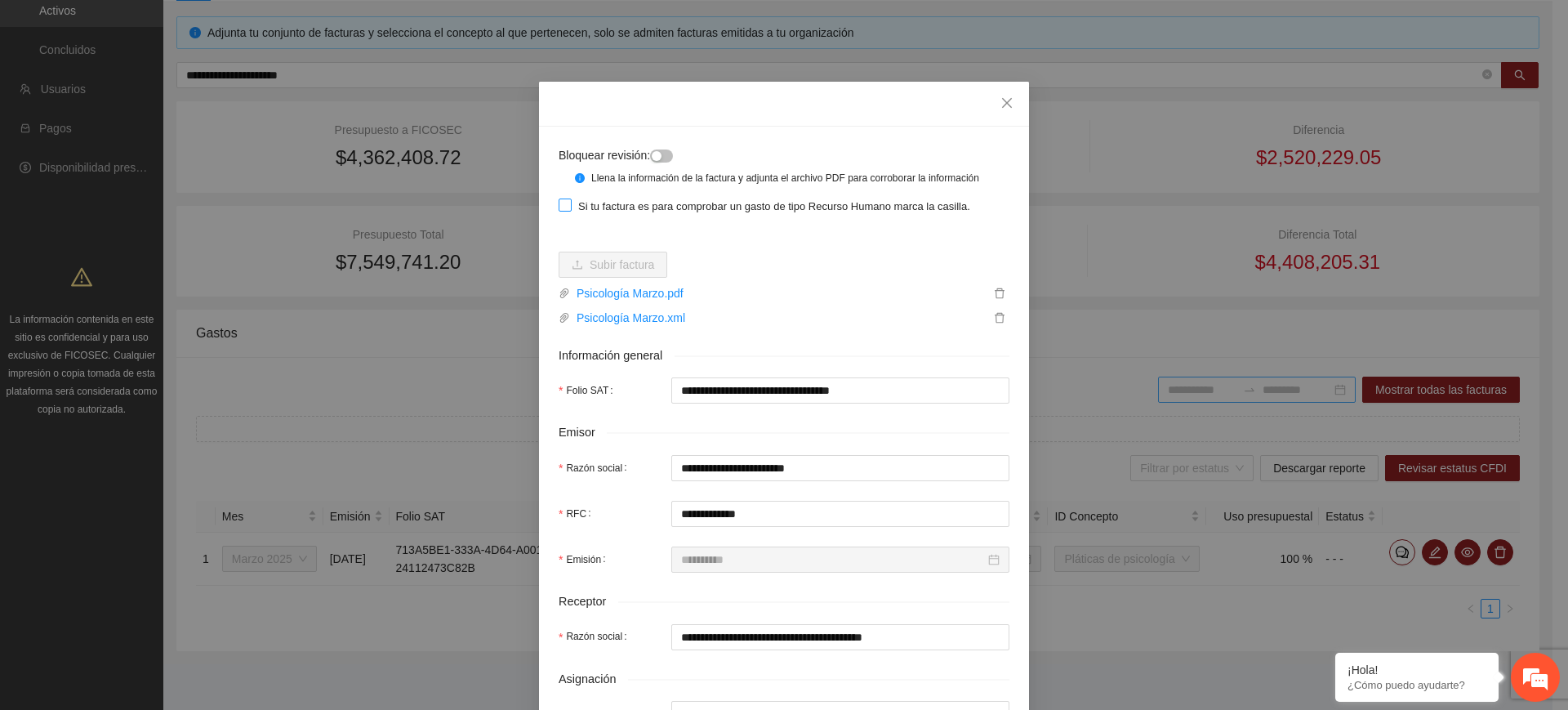
click at [578, 200] on span "Si tu factura es para comprobar un gasto de tipo Recurso Humano marca la casill…" at bounding box center [774, 207] width 405 height 16
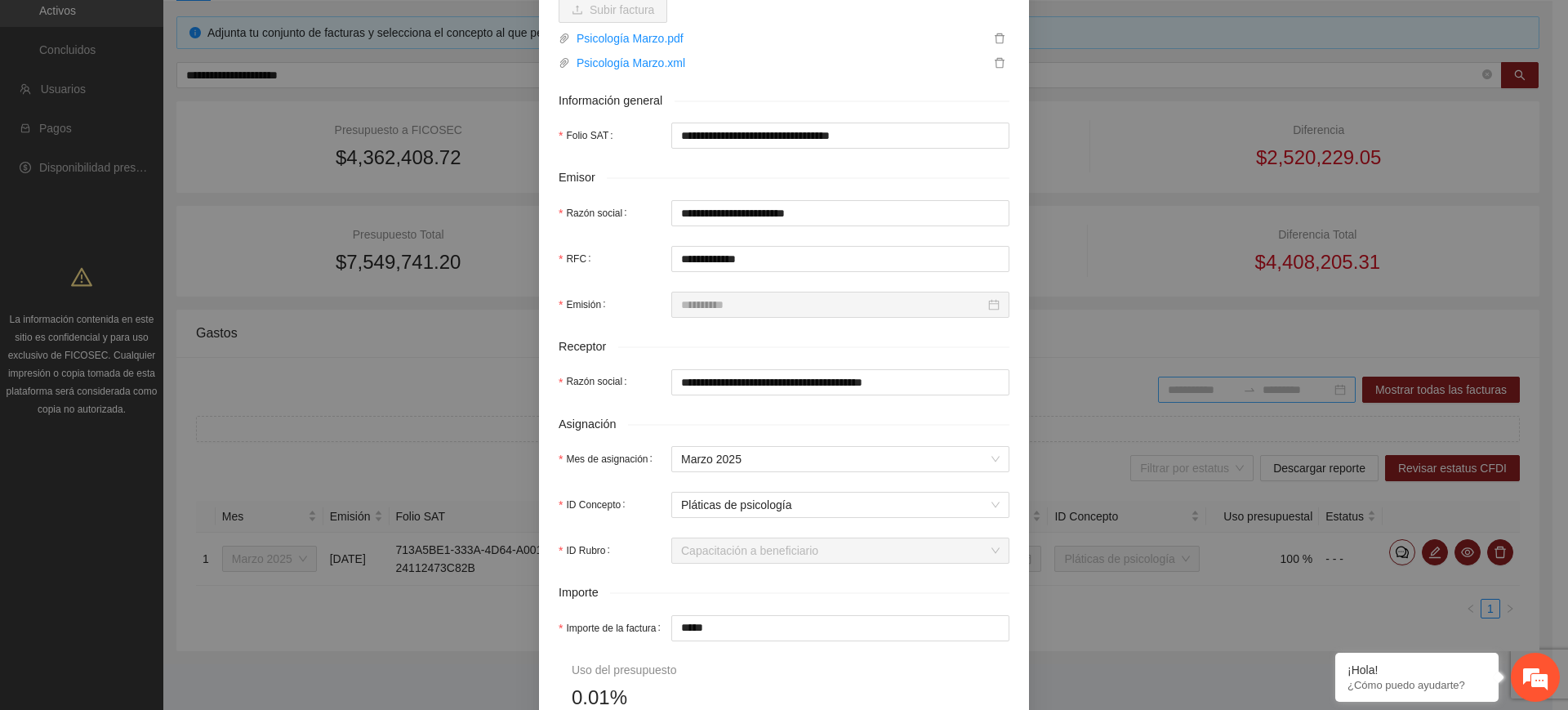
scroll to position [510, 0]
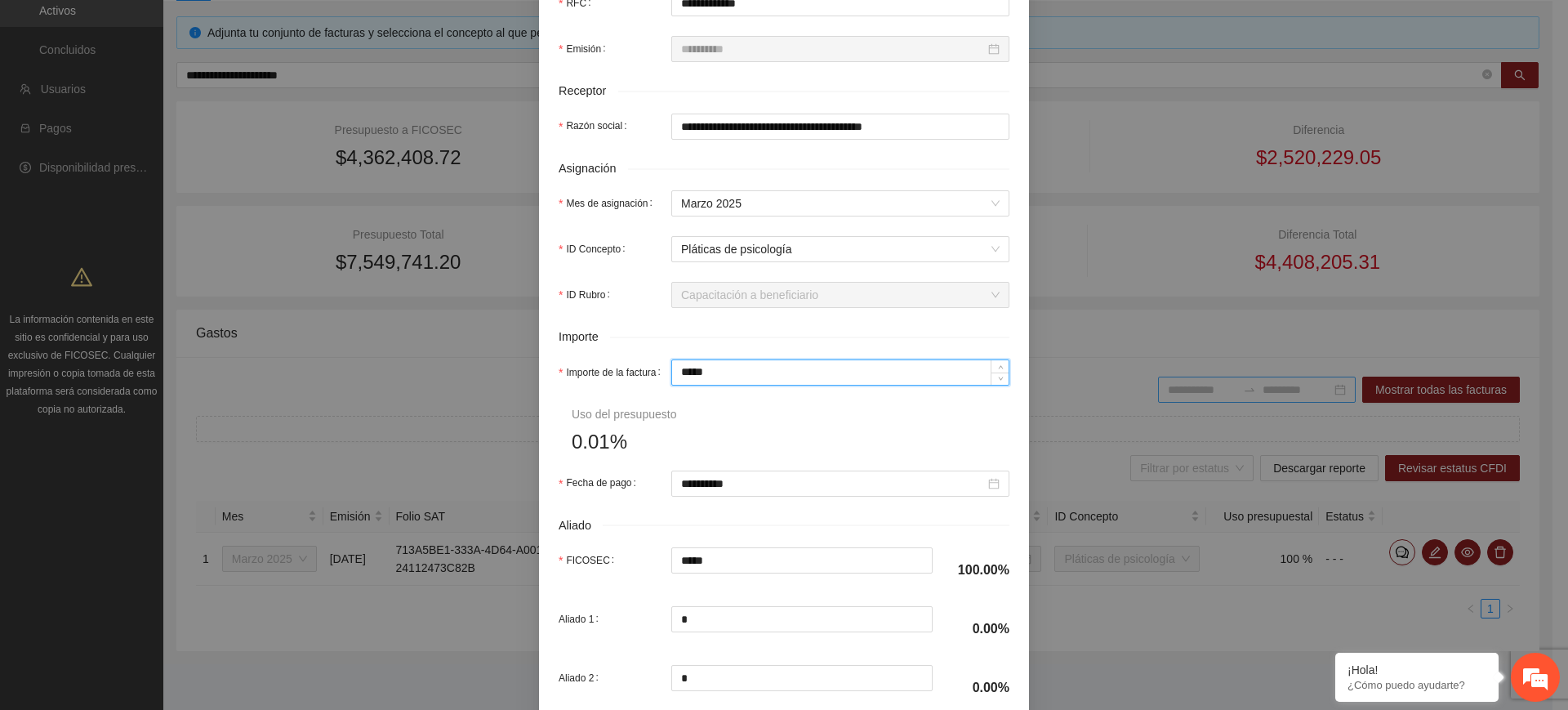
drag, startPoint x: 735, startPoint y: 365, endPoint x: 486, endPoint y: 355, distance: 249.2
click at [486, 355] on div "**********" at bounding box center [784, 355] width 1568 height 710
type input "*"
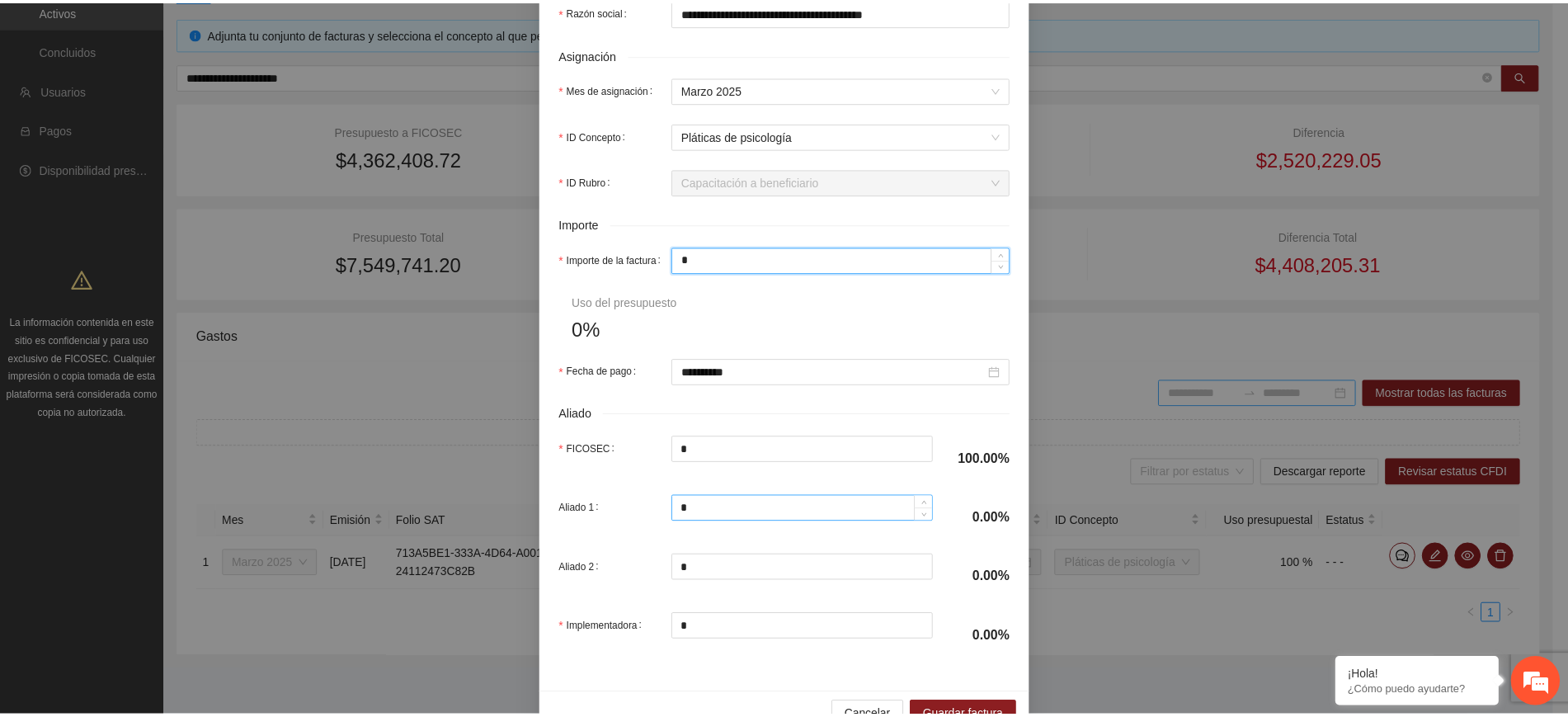
scroll to position [672, 0]
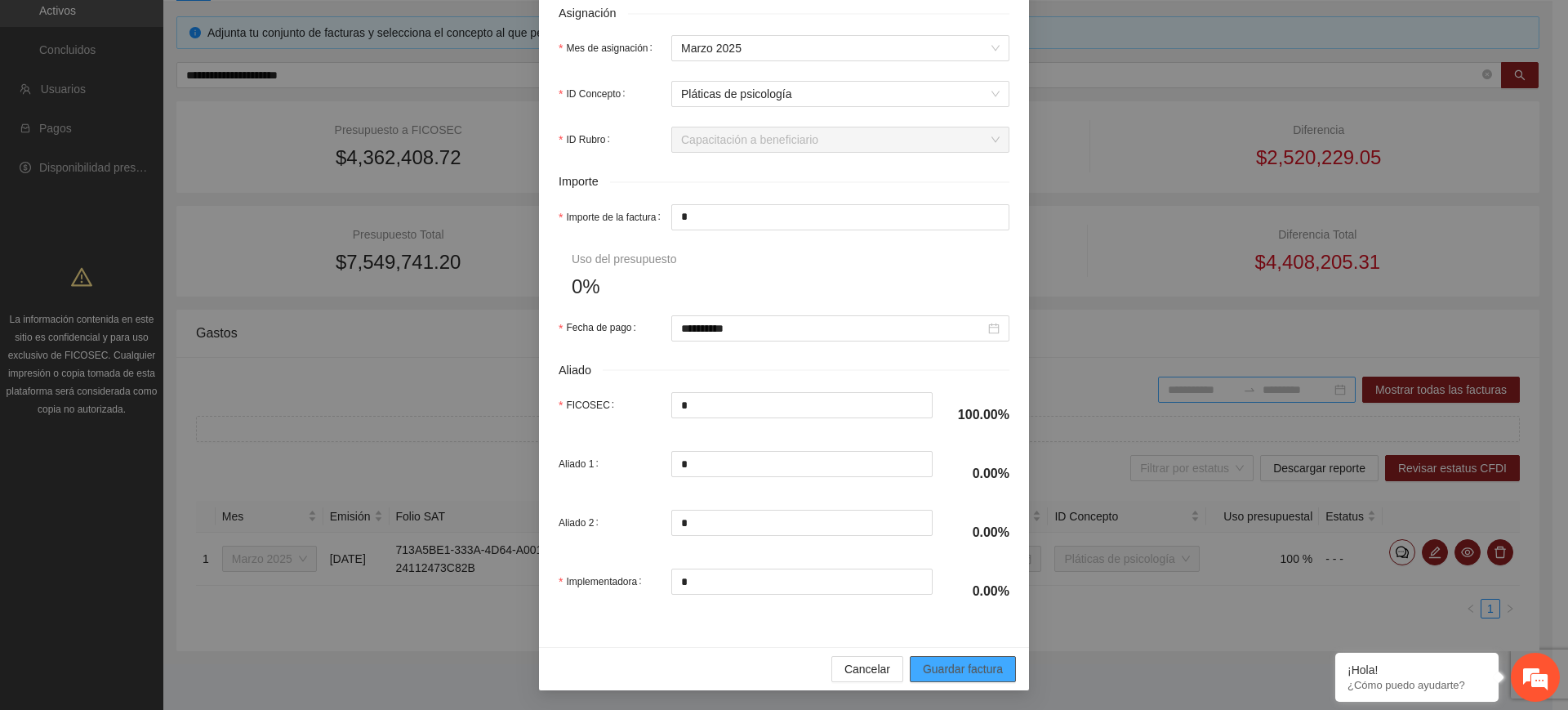
click at [964, 667] on span "Guardar factura" at bounding box center [963, 669] width 80 height 18
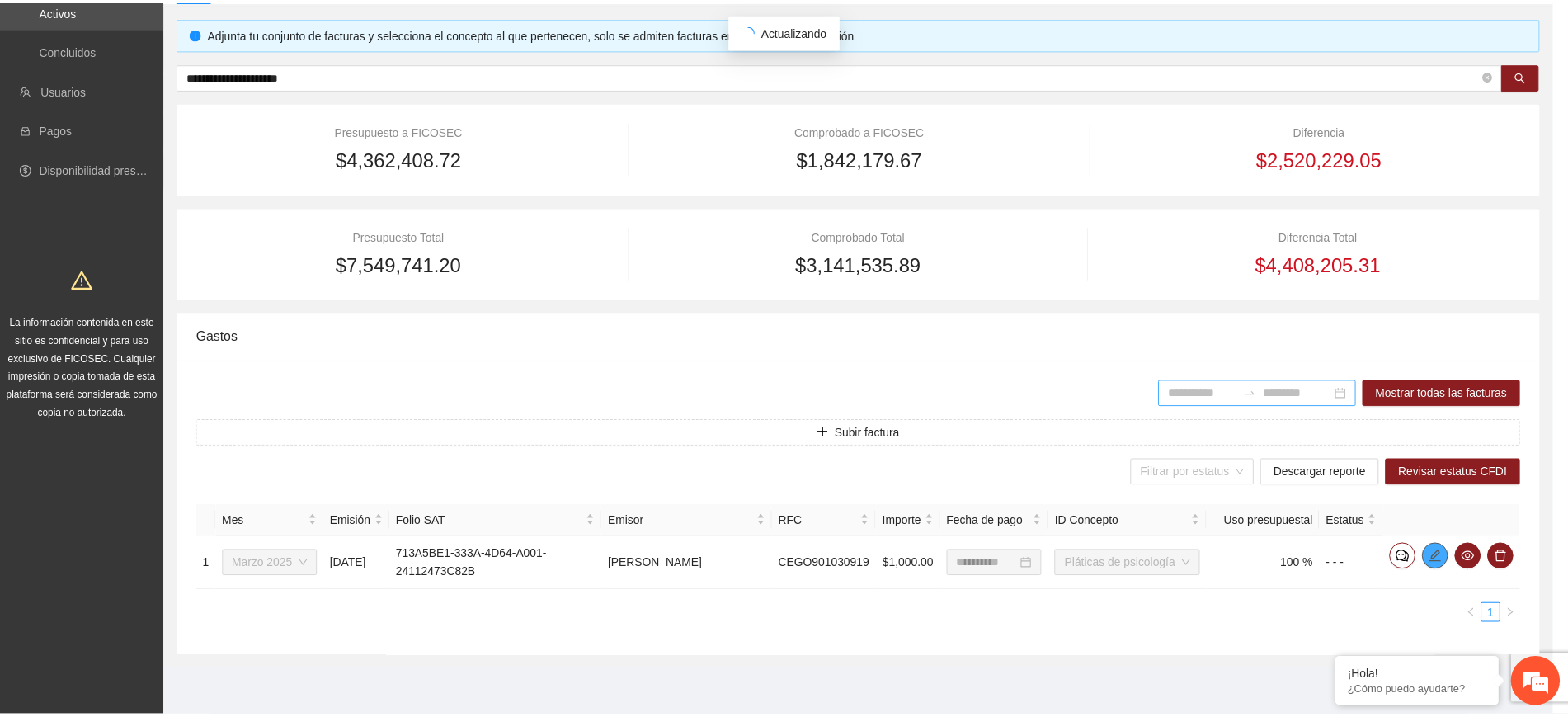
scroll to position [0, 0]
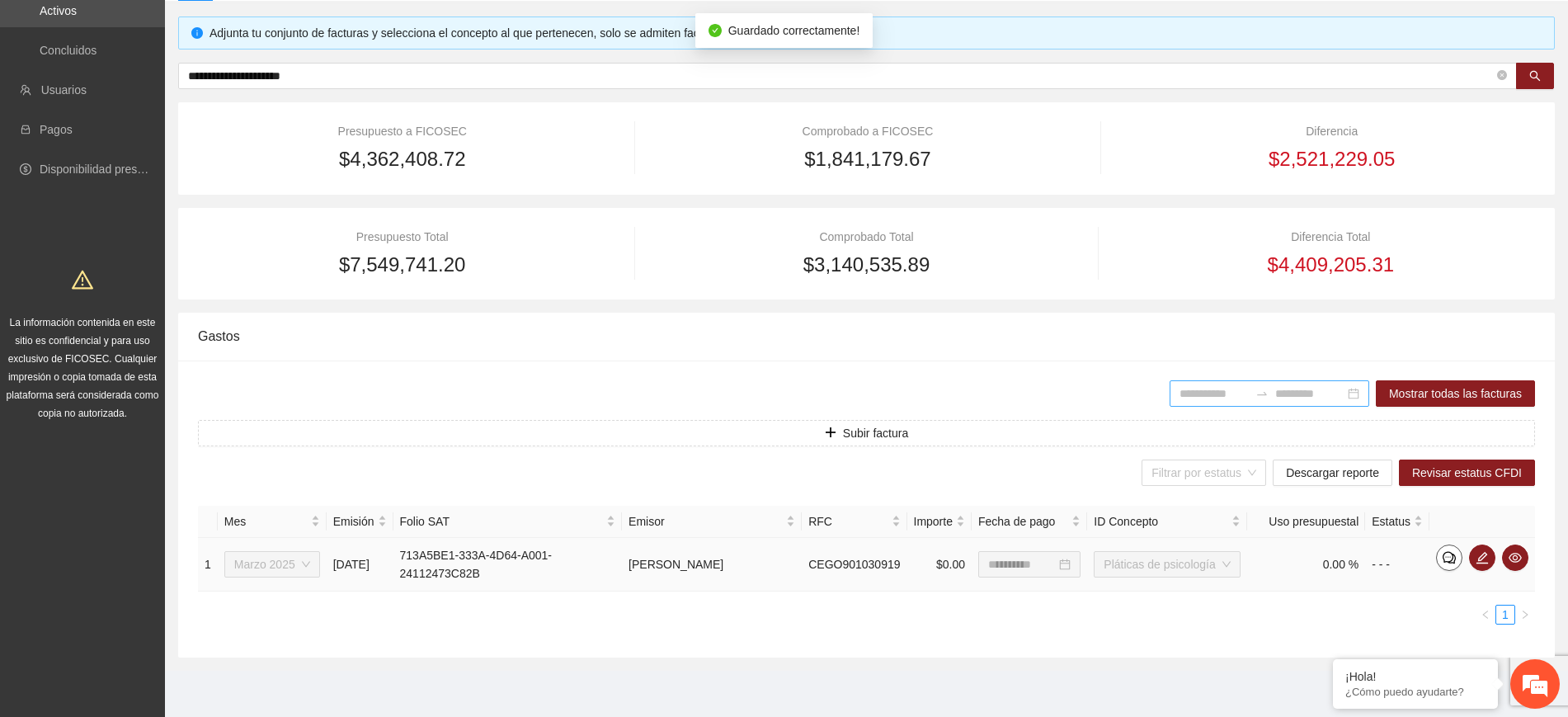
click at [1459, 559] on span "comment" at bounding box center [1450, 557] width 25 height 13
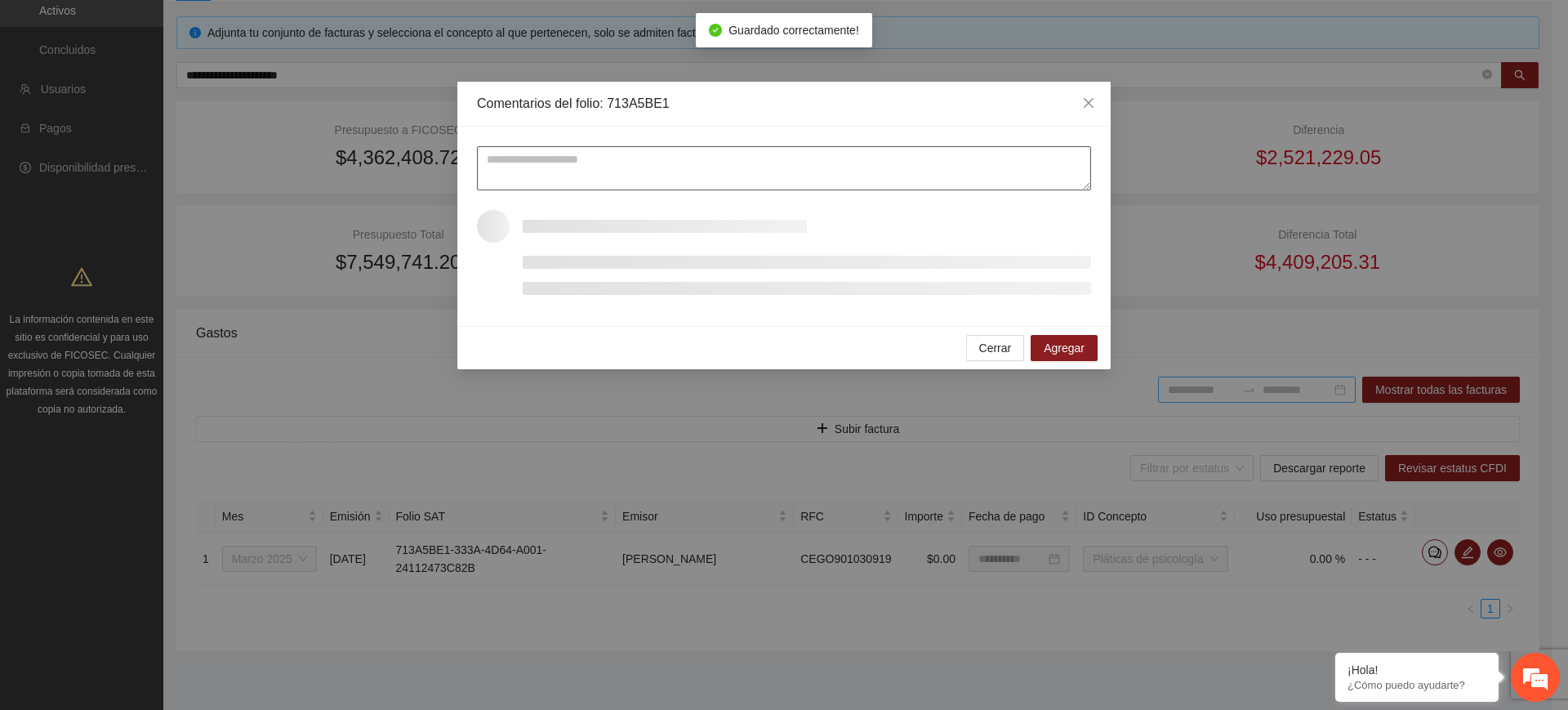
click at [1019, 162] on textarea at bounding box center [784, 169] width 614 height 44
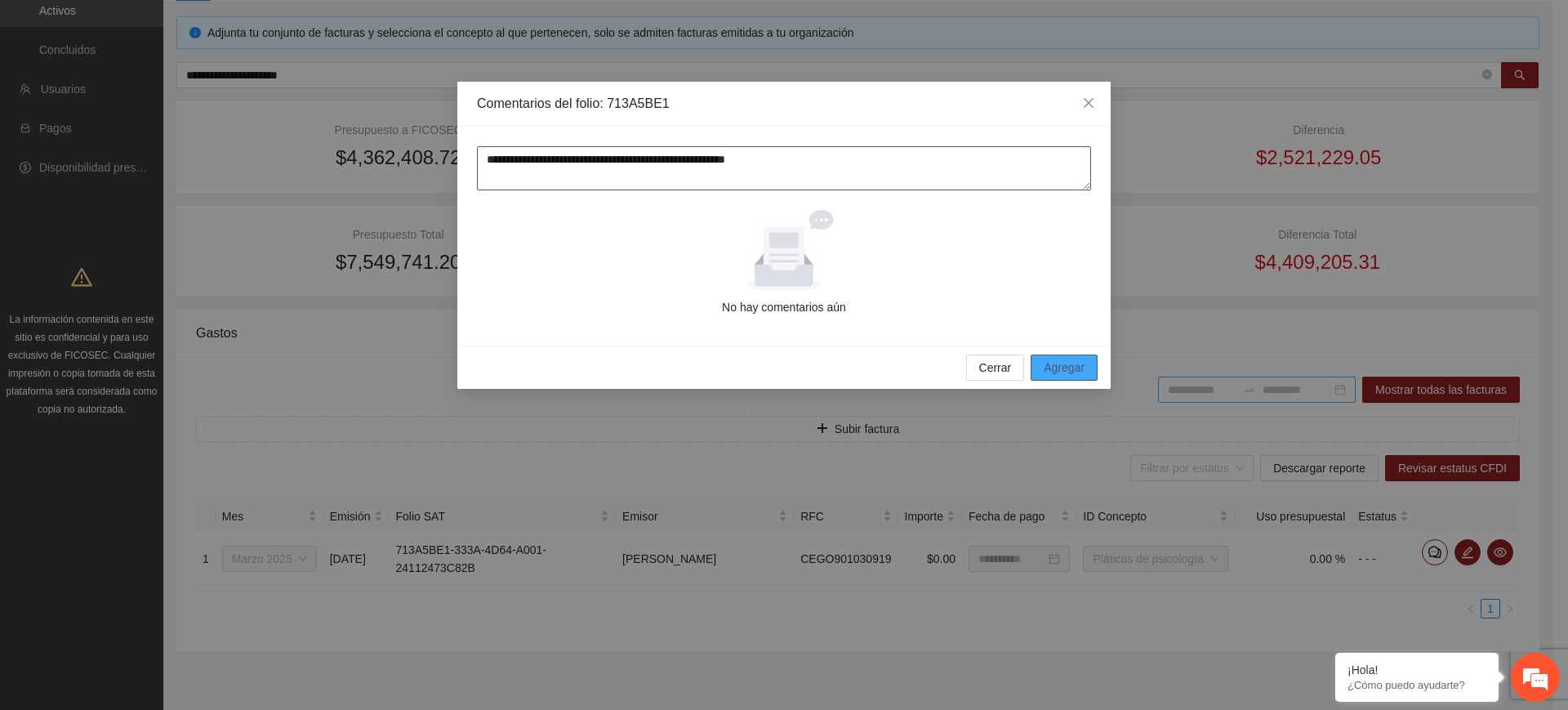
type textarea "**********"
click at [1054, 360] on span "Agregar" at bounding box center [1064, 367] width 41 height 18
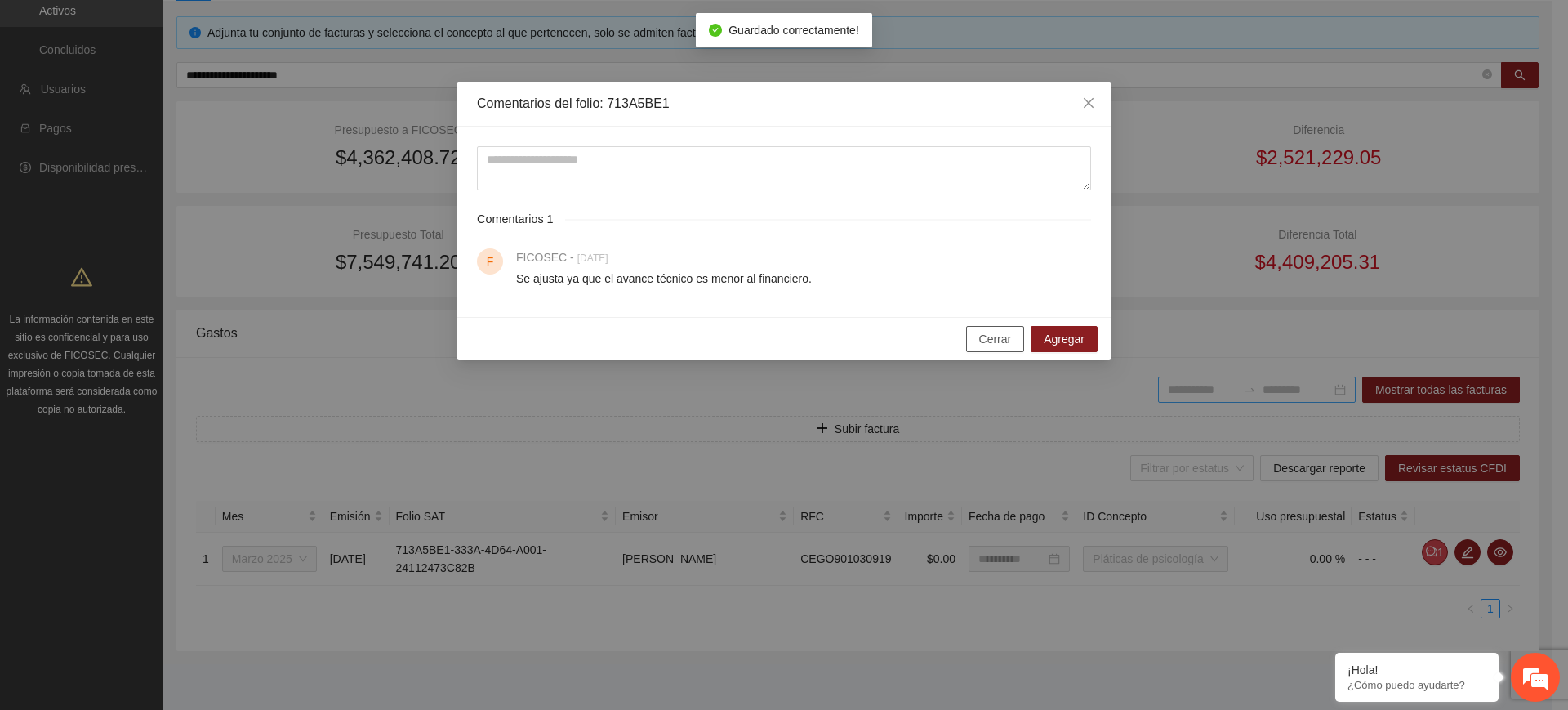
click at [1012, 336] on button "Cerrar" at bounding box center [996, 338] width 59 height 26
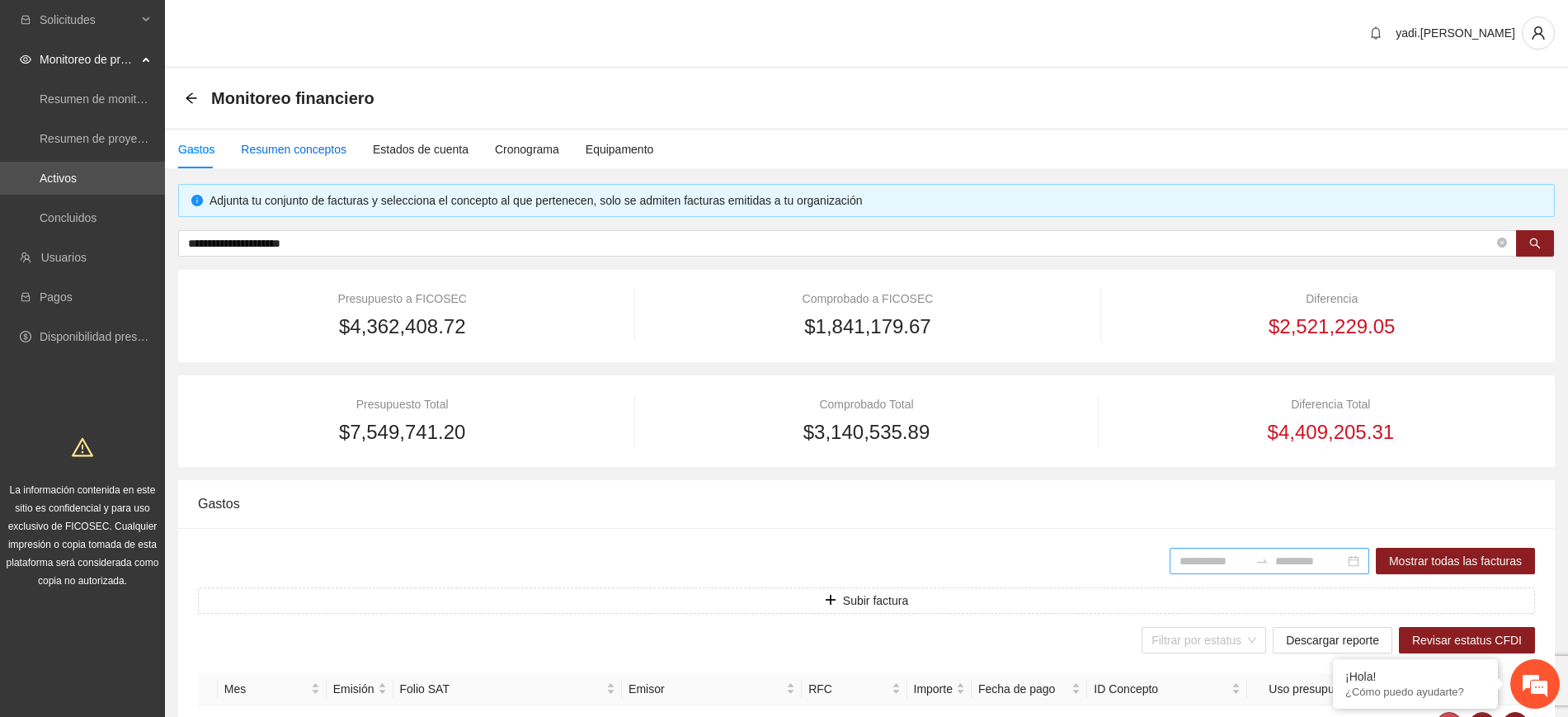
click at [269, 140] on div "Resumen conceptos" at bounding box center [294, 149] width 106 height 18
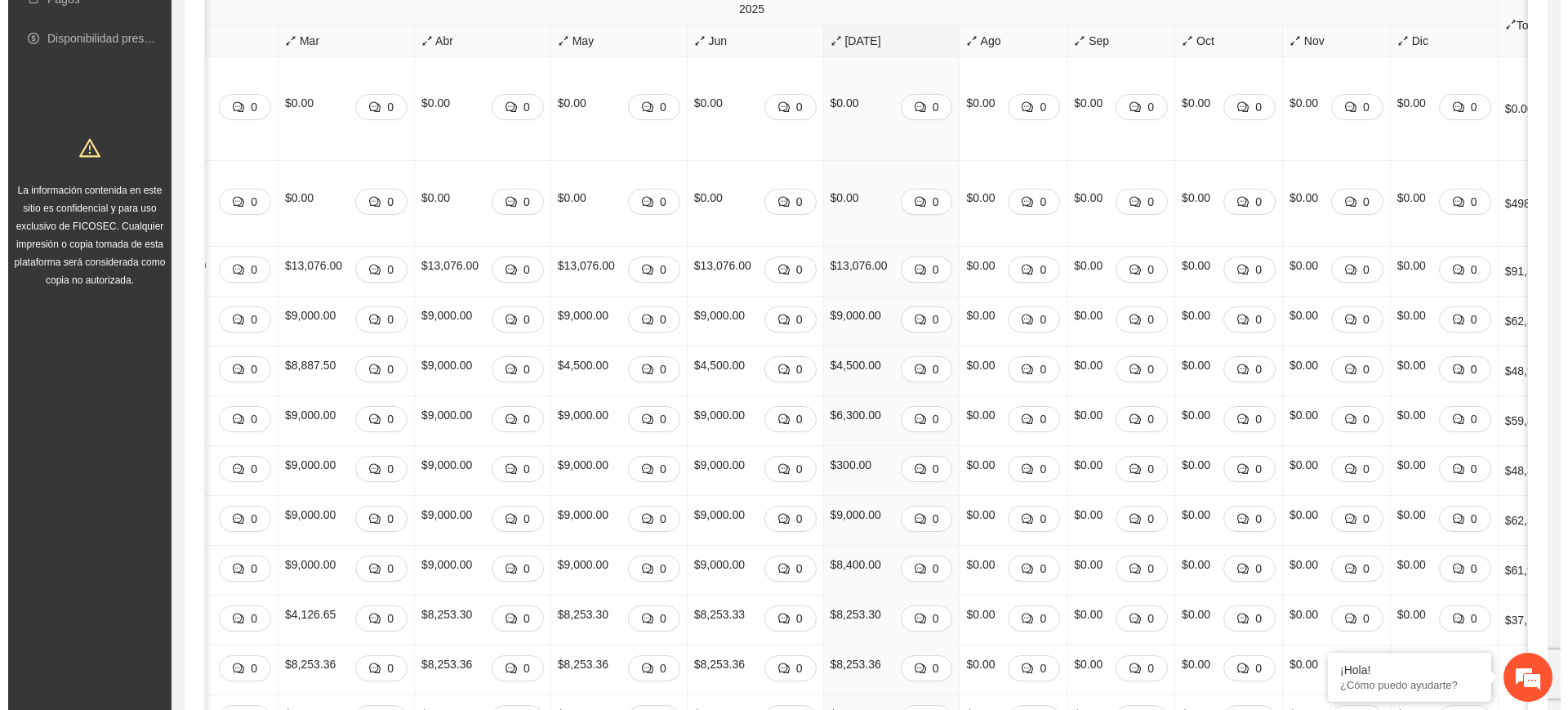
scroll to position [306, 0]
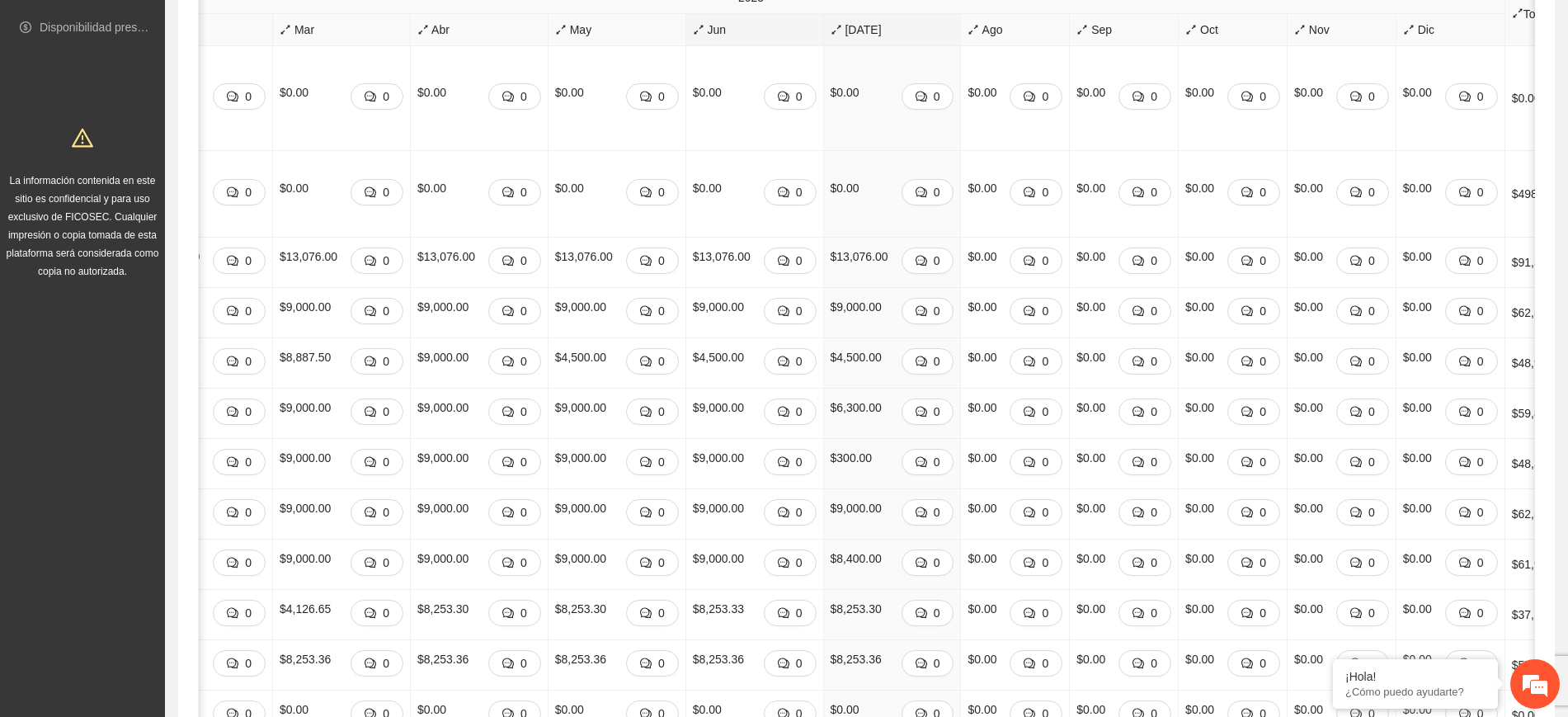
click at [710, 31] on span "Jun" at bounding box center [755, 30] width 124 height 18
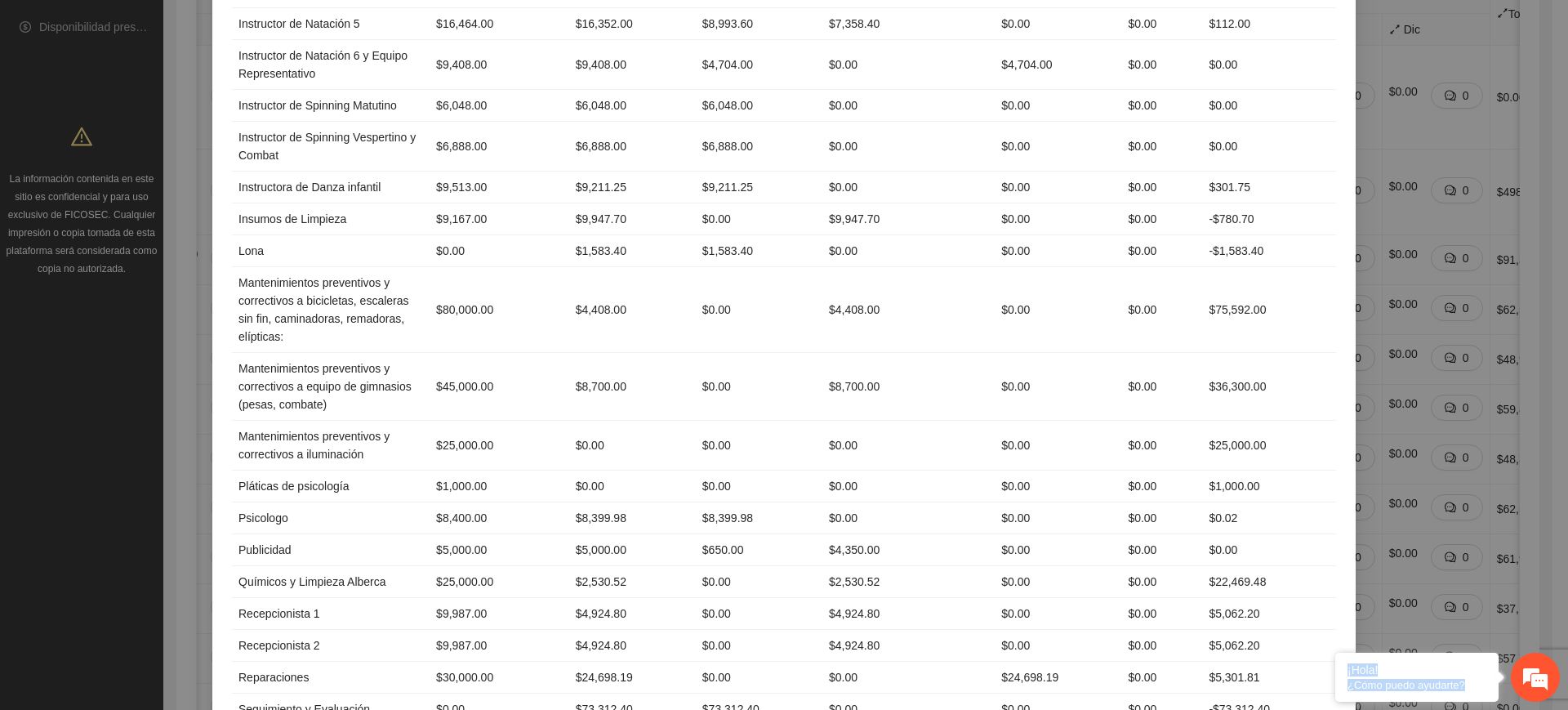
scroll to position [1855, 0]
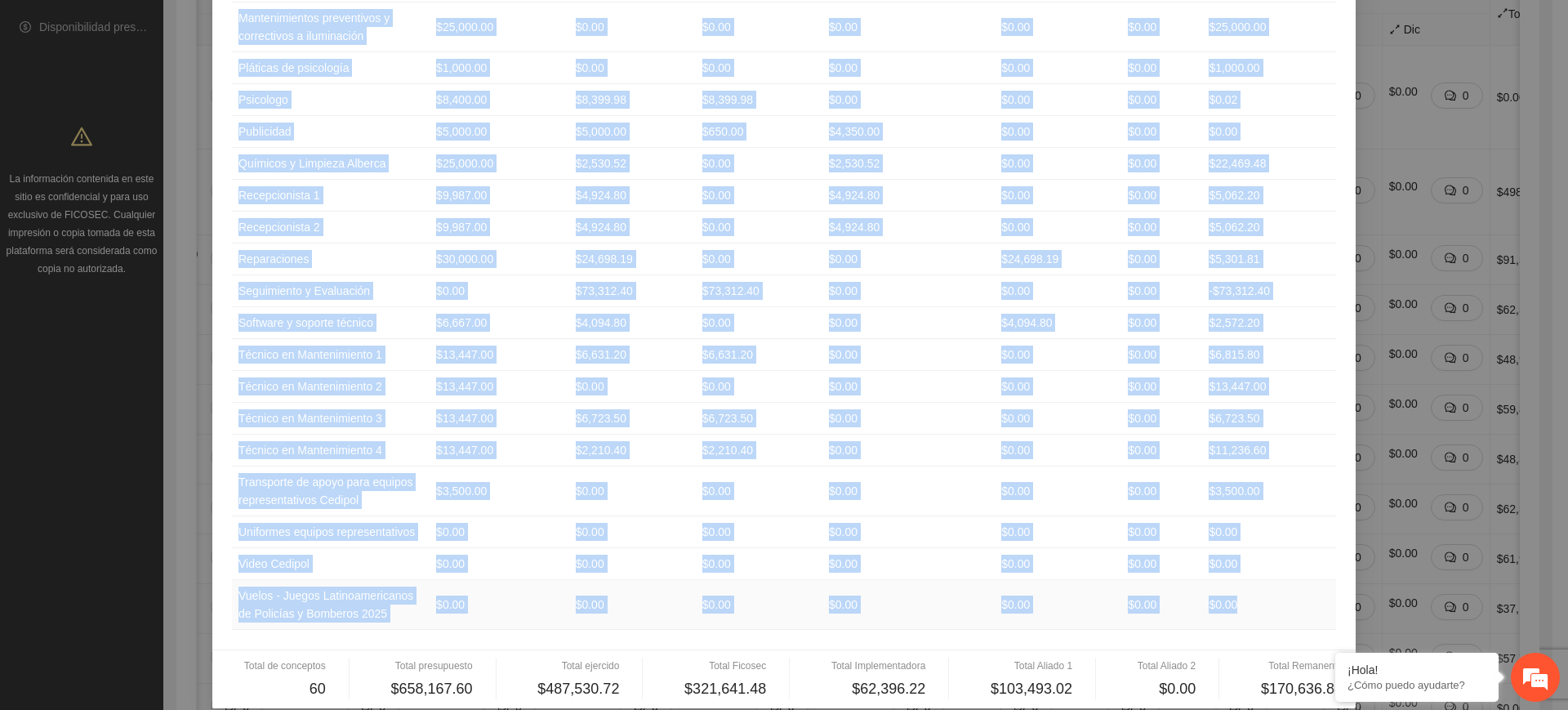
drag, startPoint x: 230, startPoint y: 161, endPoint x: 1268, endPoint y: 579, distance: 1119.0
copy table "Loremips Dolorsitame Consecte Adipisc Elitseddoeiusm Tempor 3 Incidi 9 Utlabore…"
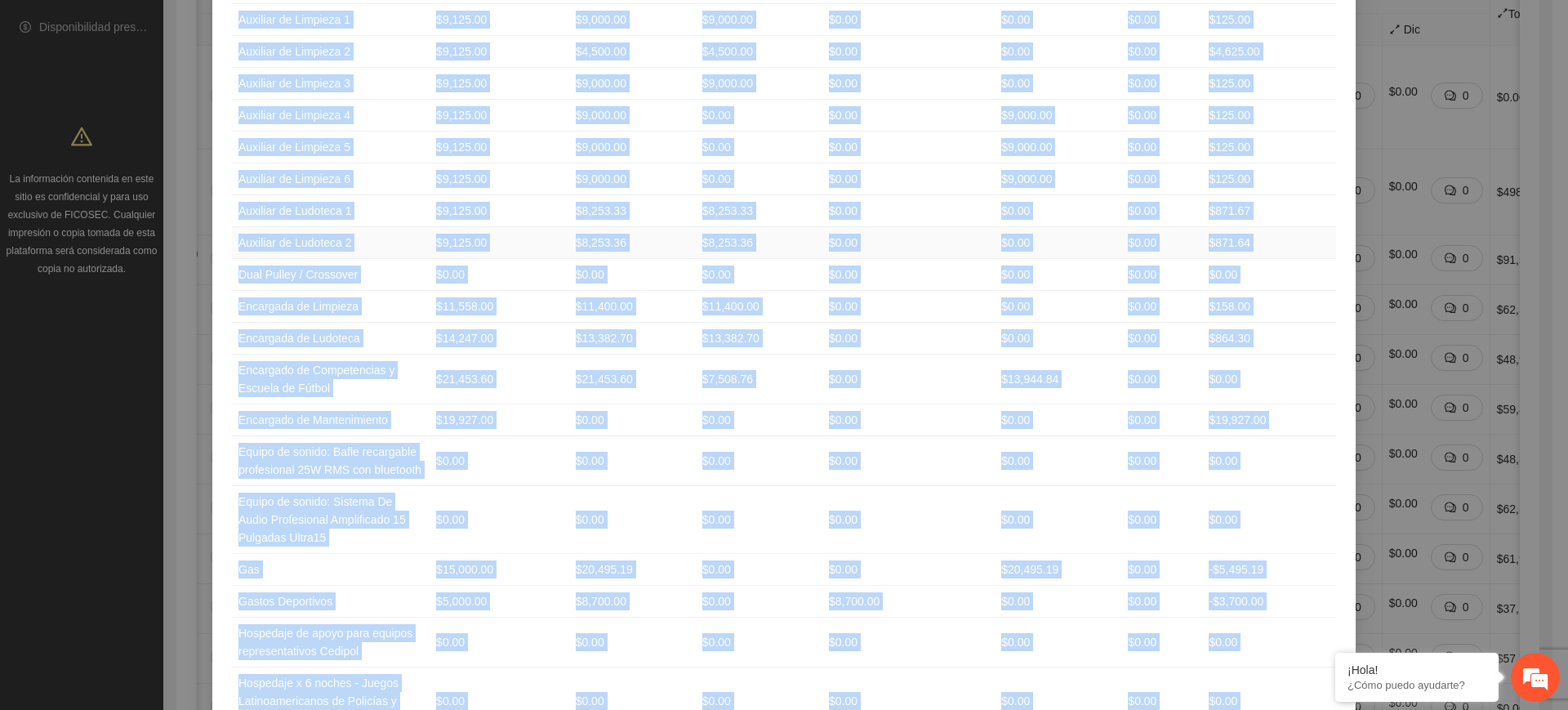
scroll to position [0, 0]
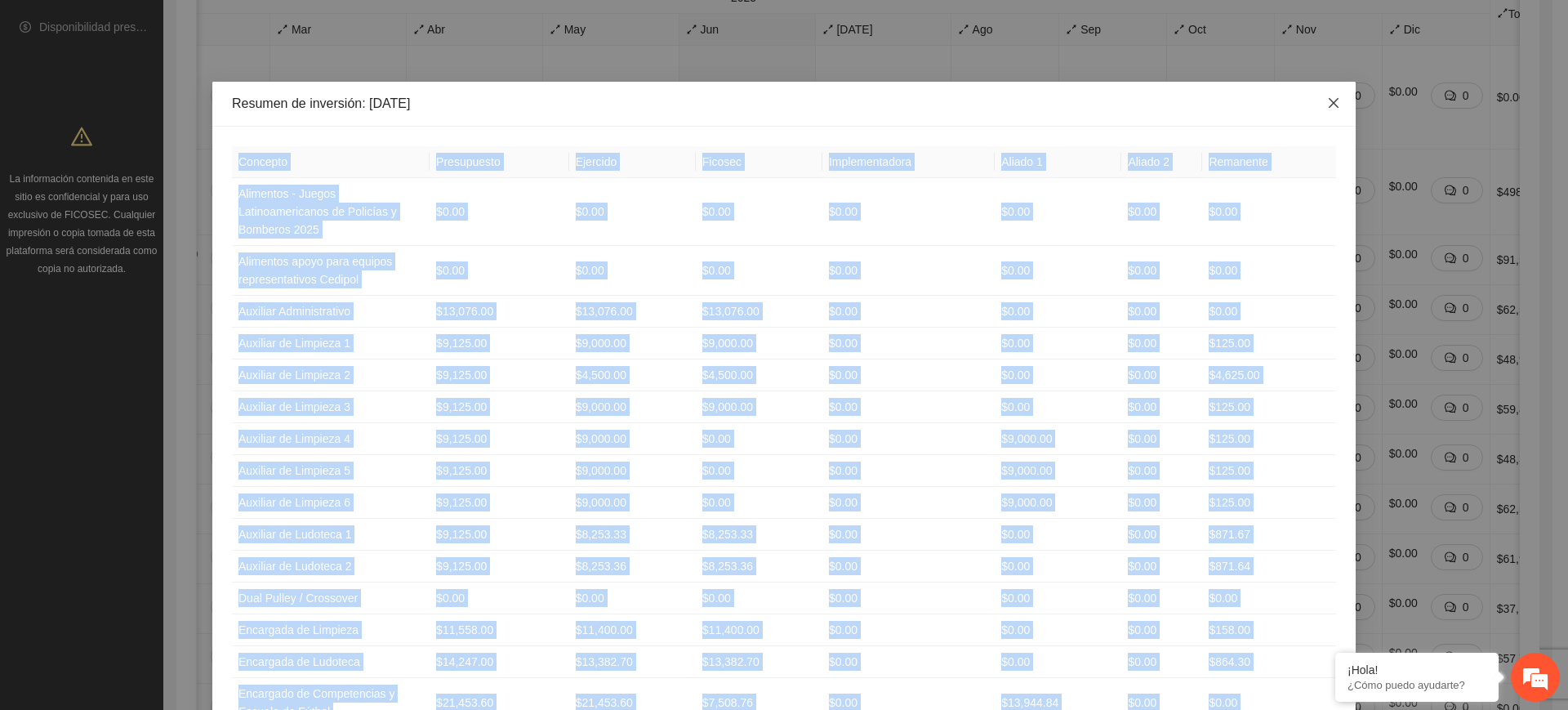
click at [1330, 99] on icon "close" at bounding box center [1333, 103] width 13 height 13
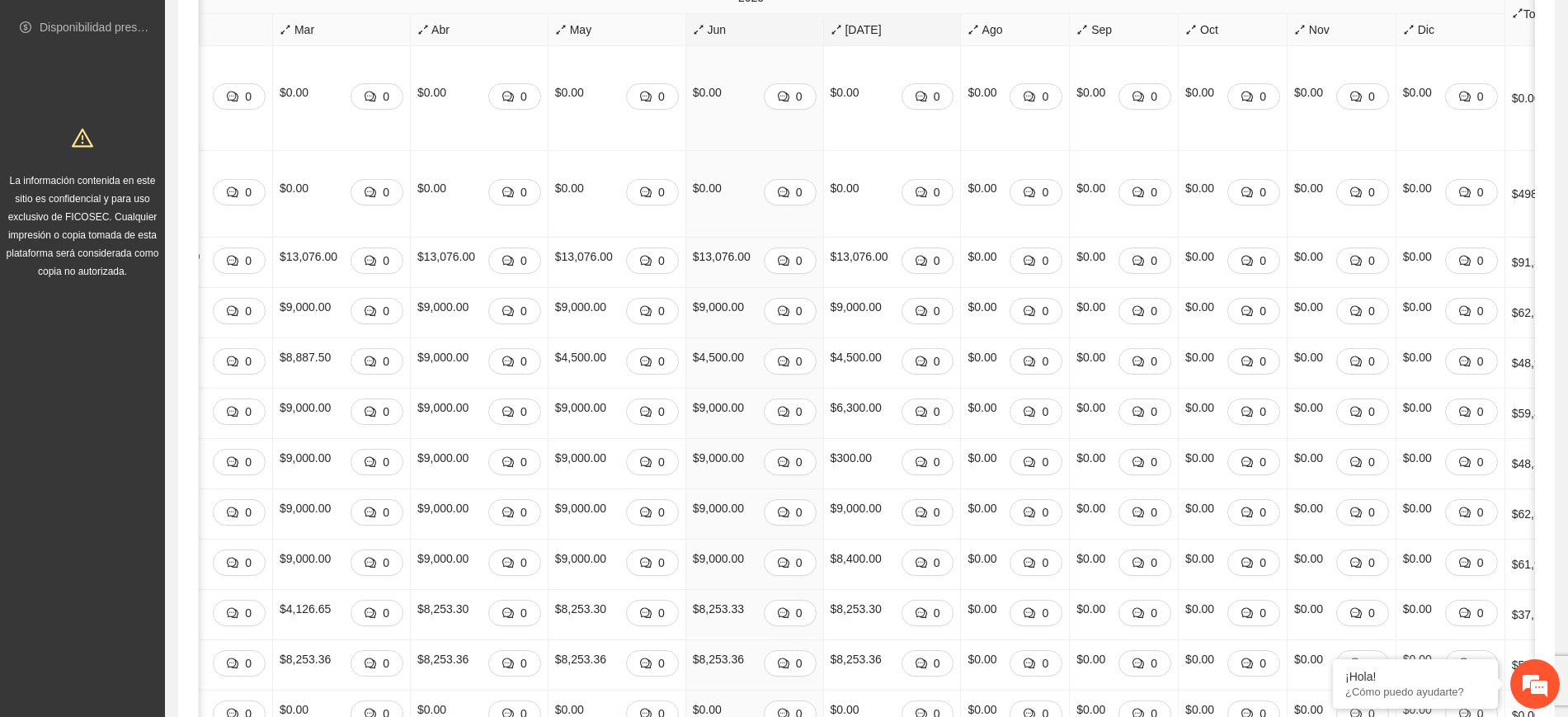
click at [831, 30] on span "[DATE]" at bounding box center [893, 30] width 124 height 18
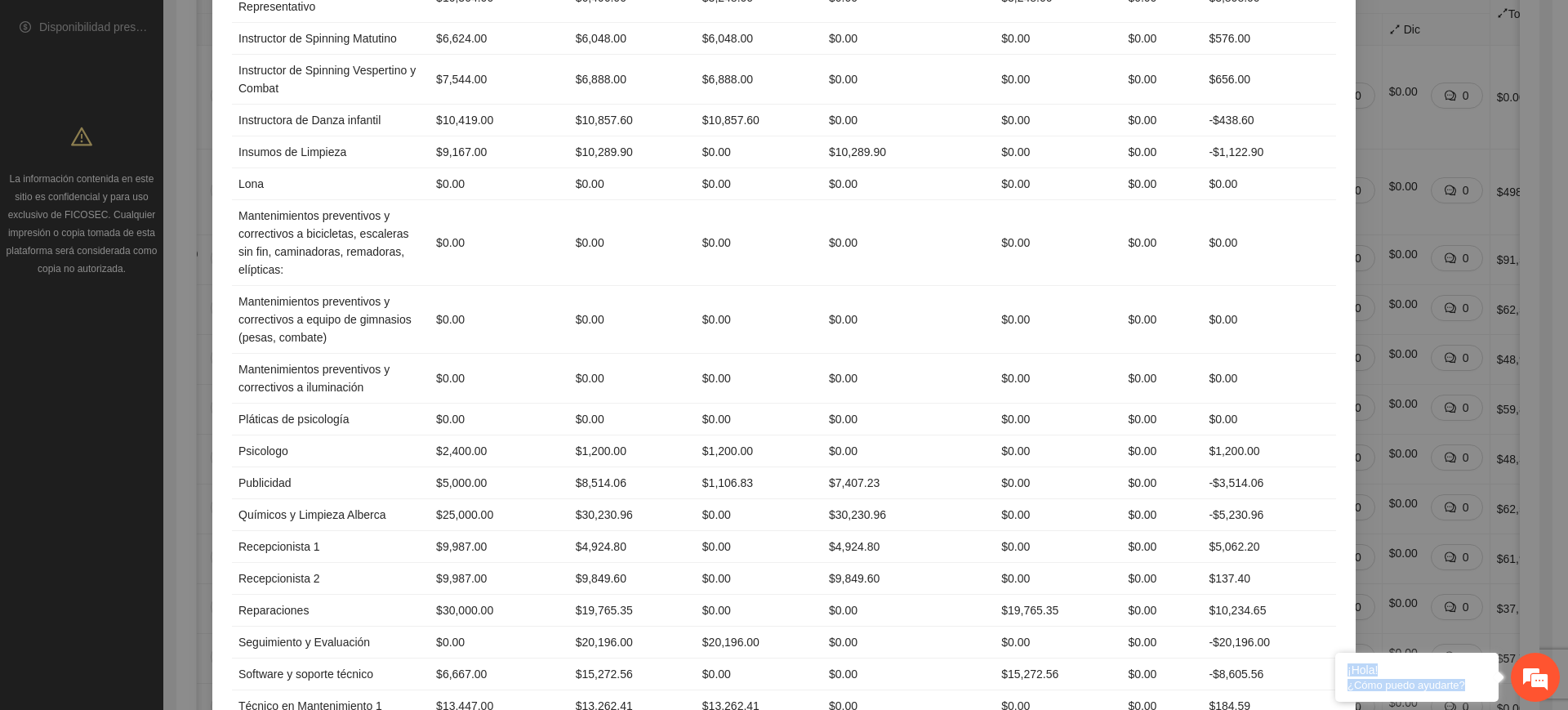
scroll to position [1855, 0]
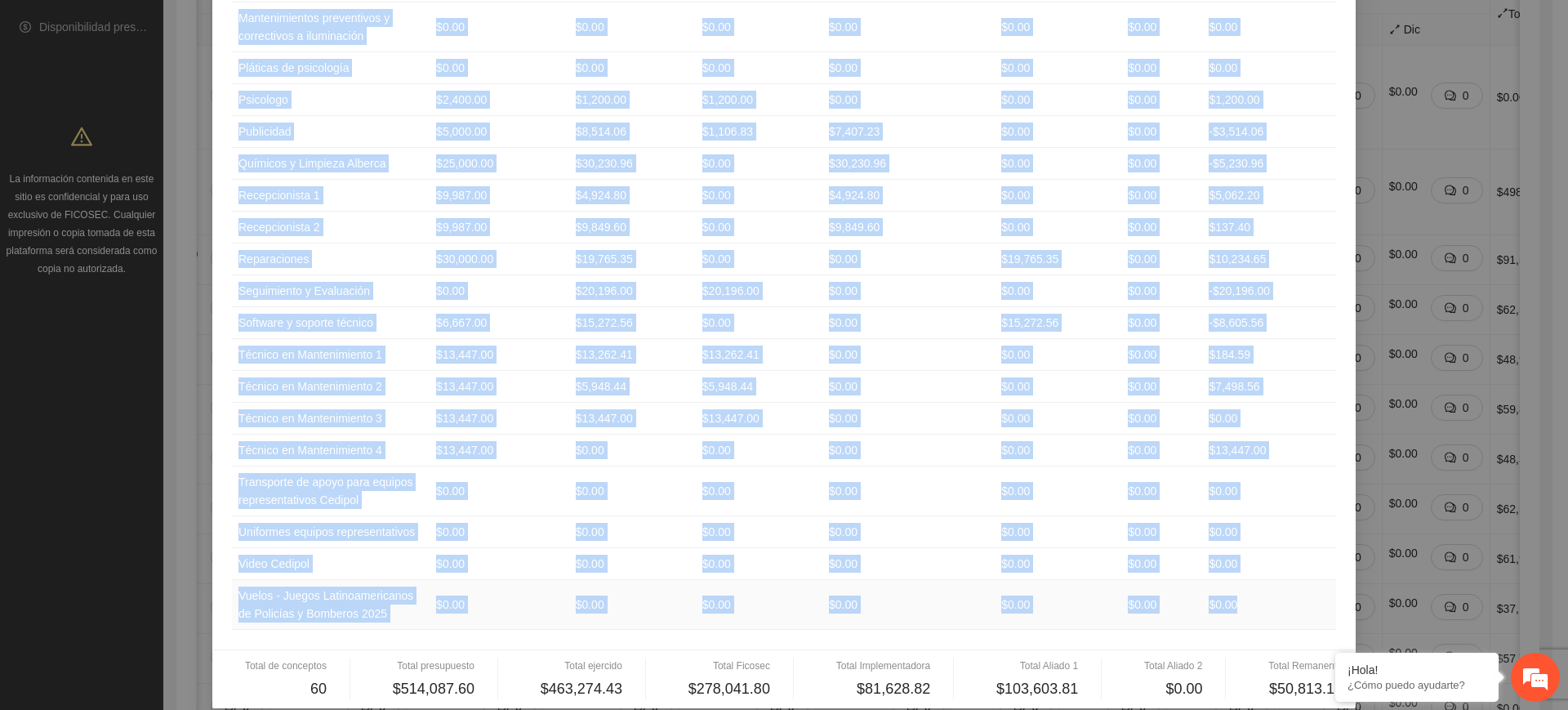
drag, startPoint x: 232, startPoint y: 165, endPoint x: 1262, endPoint y: 581, distance: 1110.8
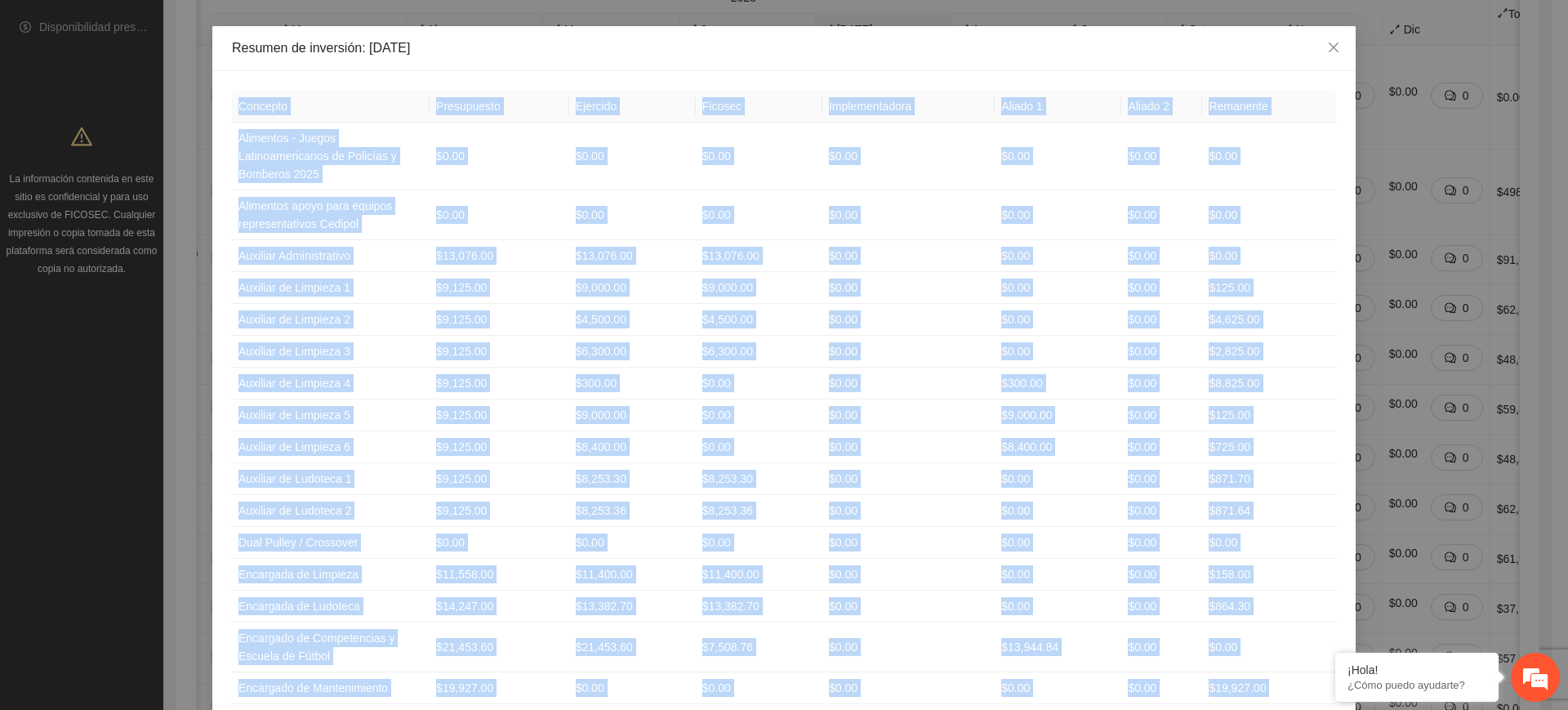
scroll to position [0, 0]
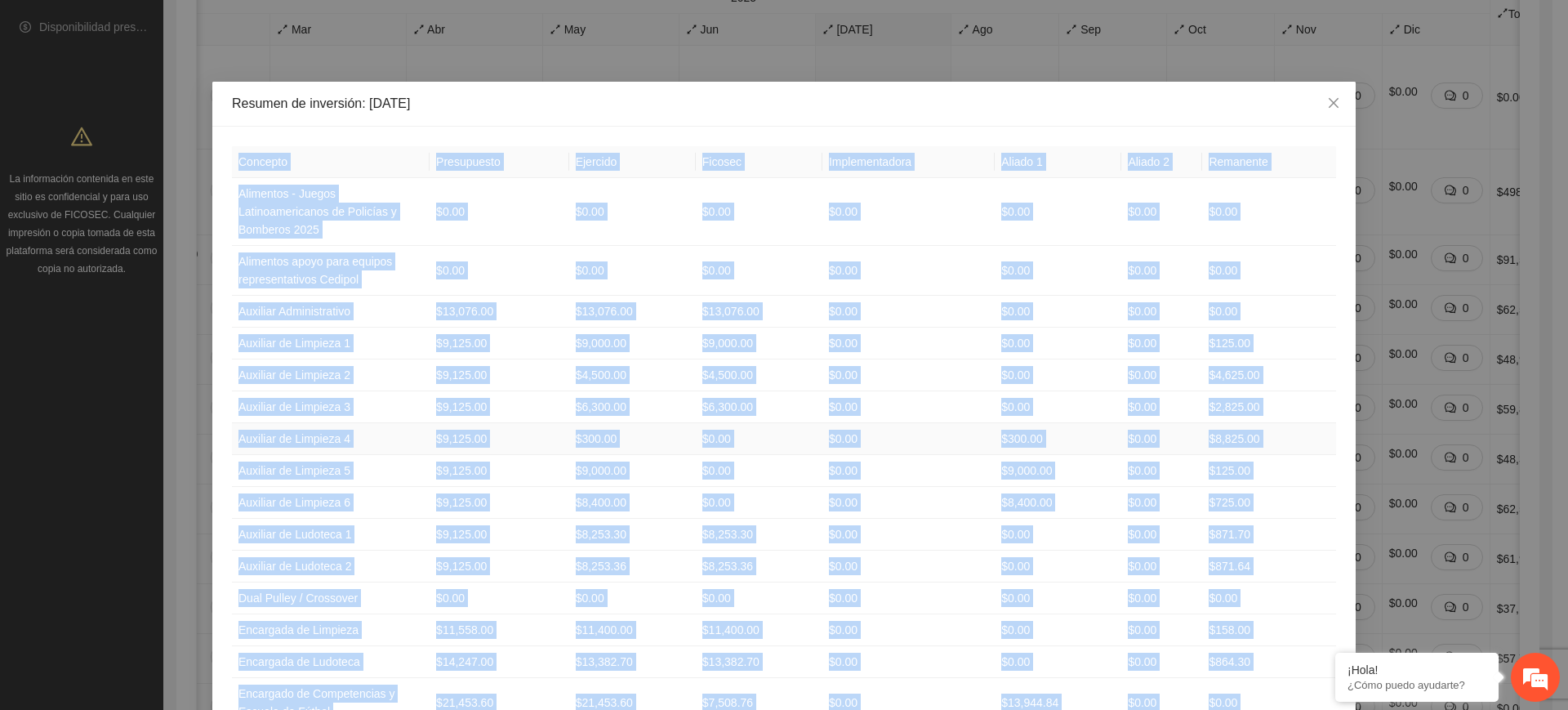
copy table "Loremips Dolorsitame Consecte Adipisc Elitseddoeiusm Tempor 3 Incidi 6 Utlabore…"
drag, startPoint x: 1323, startPoint y: 102, endPoint x: 1313, endPoint y: 103, distance: 10.0
click at [1327, 101] on icon "close" at bounding box center [1333, 103] width 13 height 13
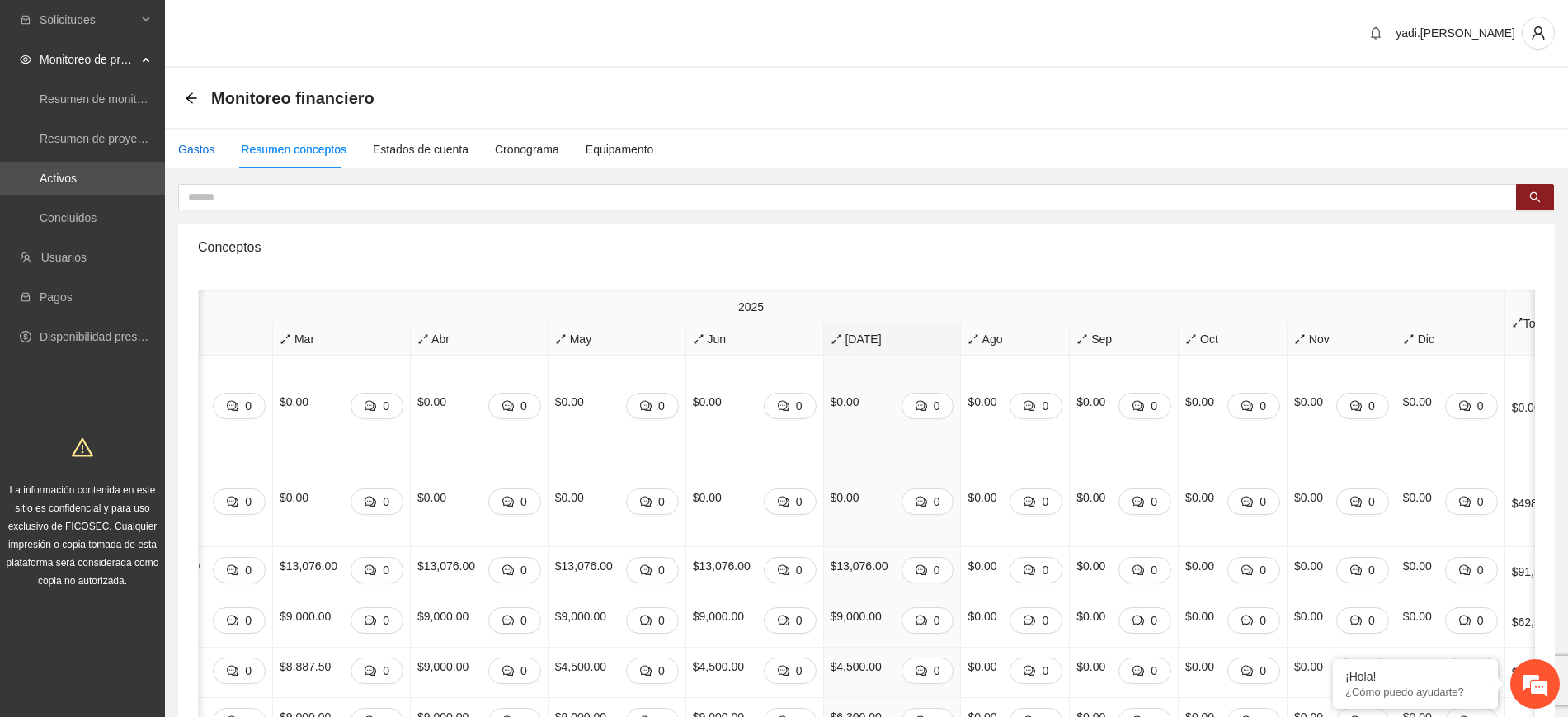
click at [192, 149] on div "Gastos" at bounding box center [196, 149] width 36 height 18
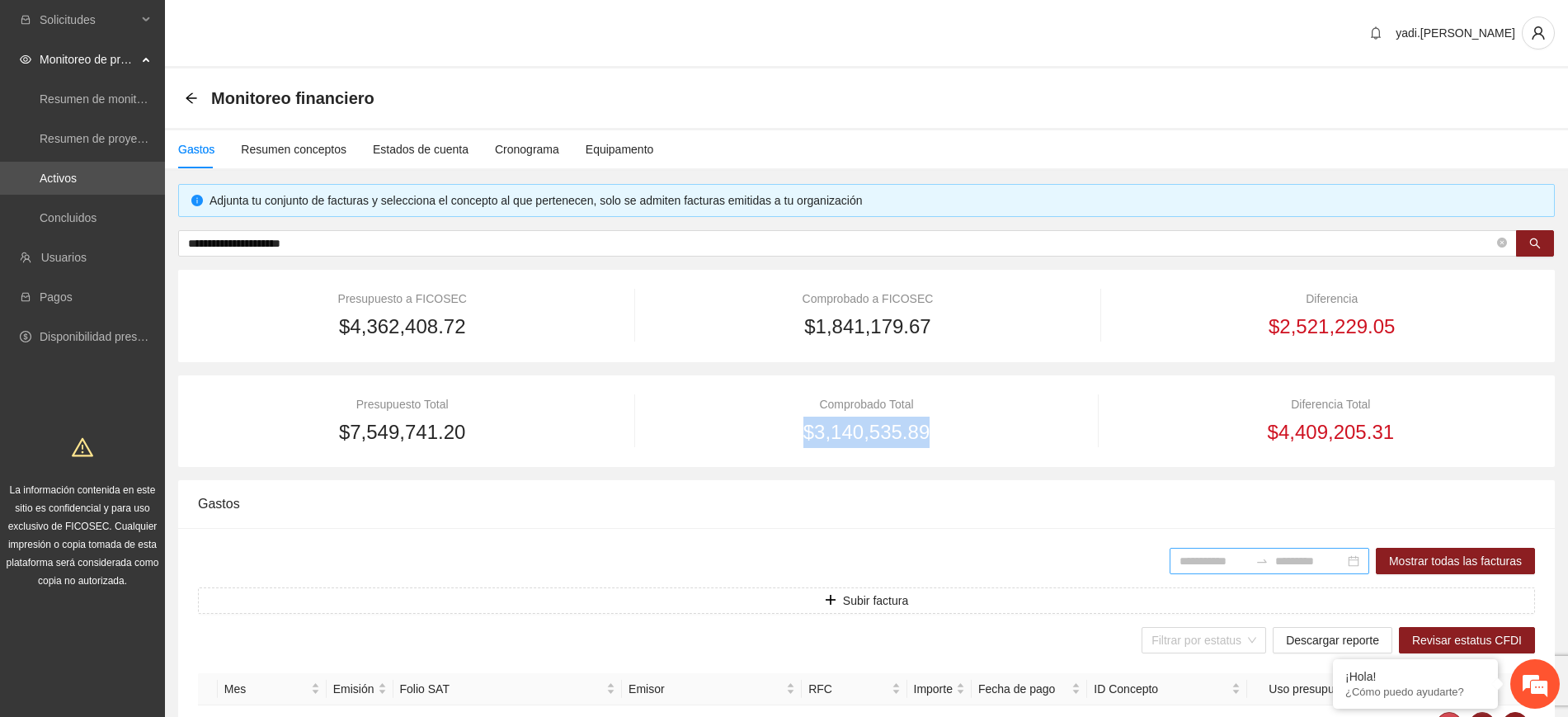
drag, startPoint x: 926, startPoint y: 428, endPoint x: 786, endPoint y: 439, distance: 140.4
click at [786, 439] on div "$3,140,535.89" at bounding box center [867, 432] width 409 height 31
copy span "$3,140,535.89"
